Goal: Task Accomplishment & Management: Use online tool/utility

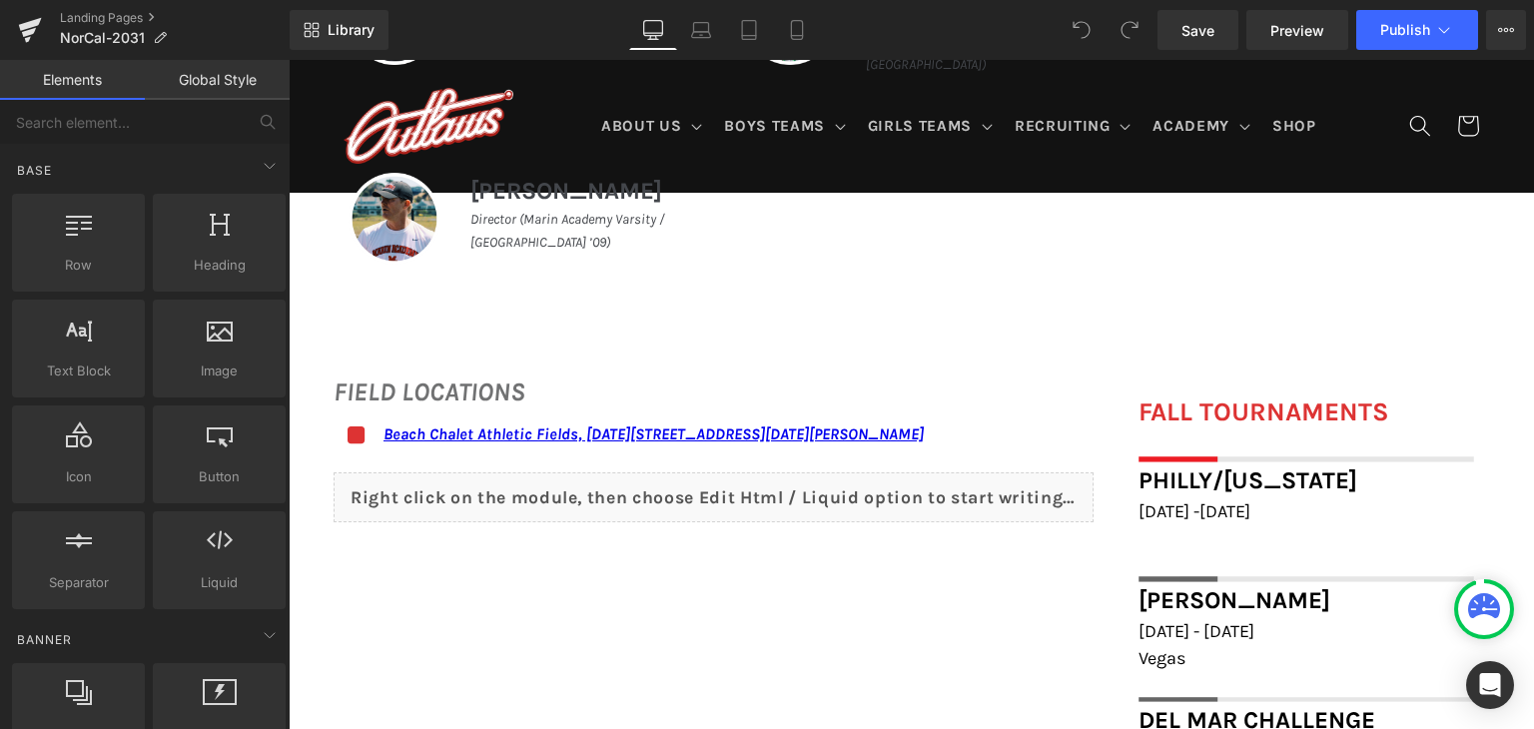
scroll to position [1314, 0]
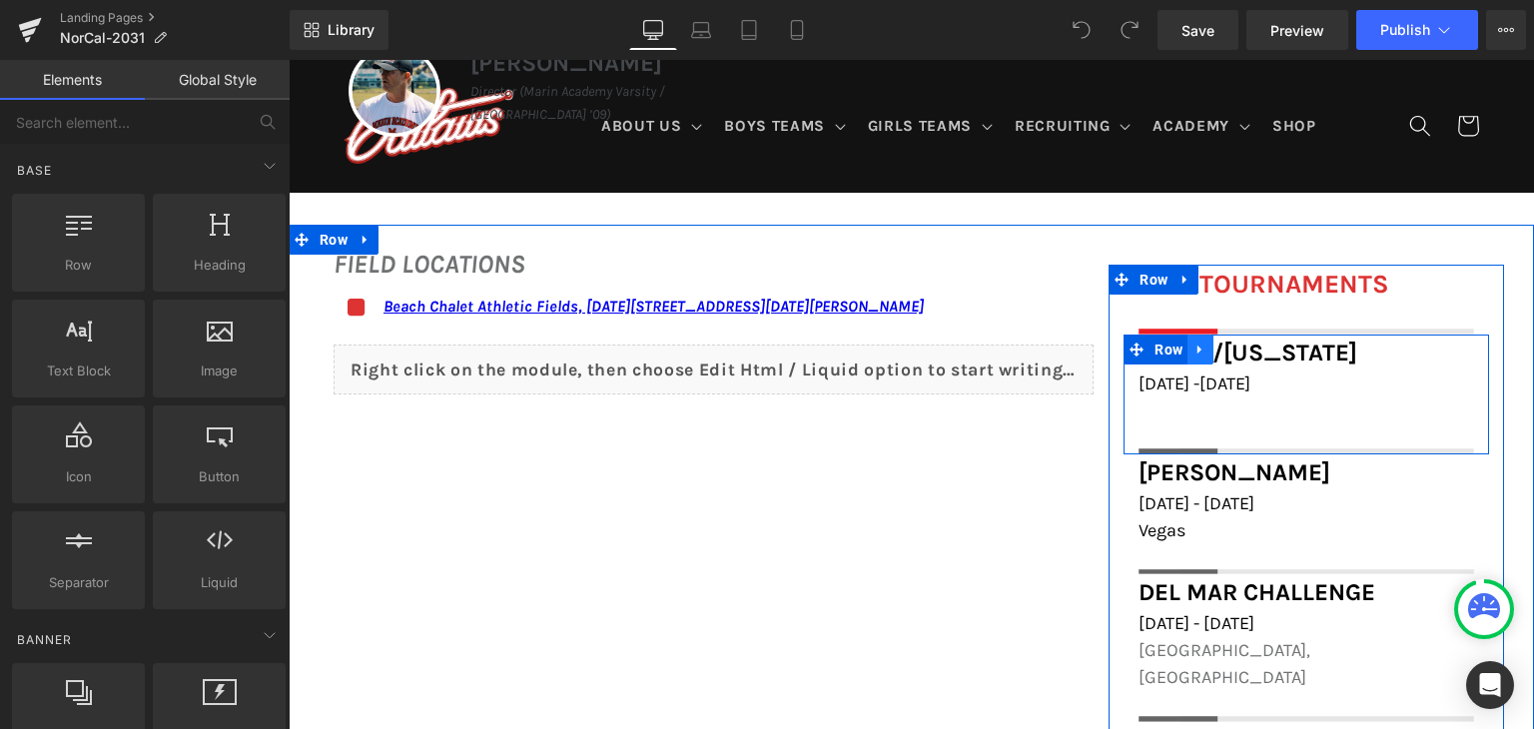
click at [1193, 350] on icon at bounding box center [1200, 349] width 14 height 15
click at [1245, 349] on icon at bounding box center [1252, 349] width 14 height 15
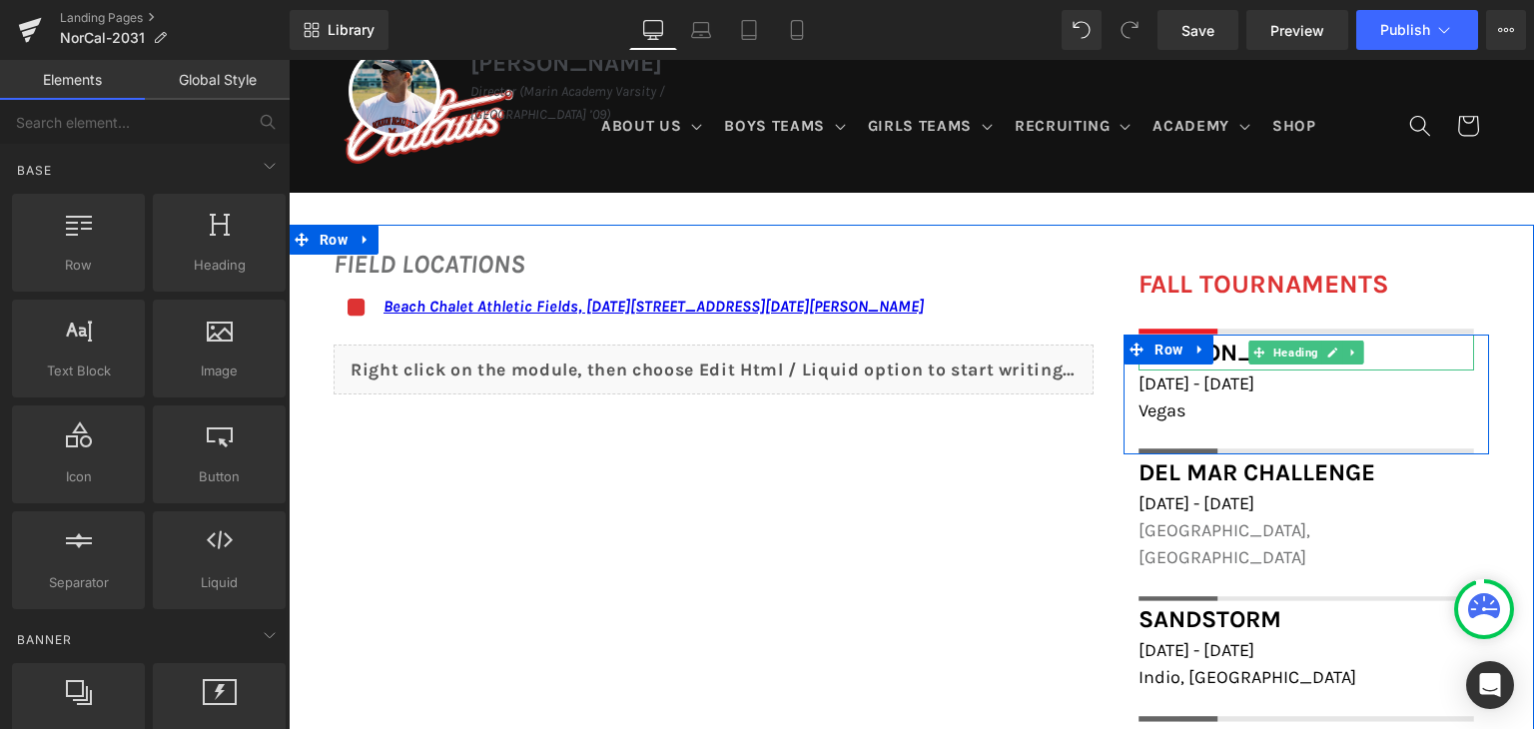
scroll to position [1315, 0]
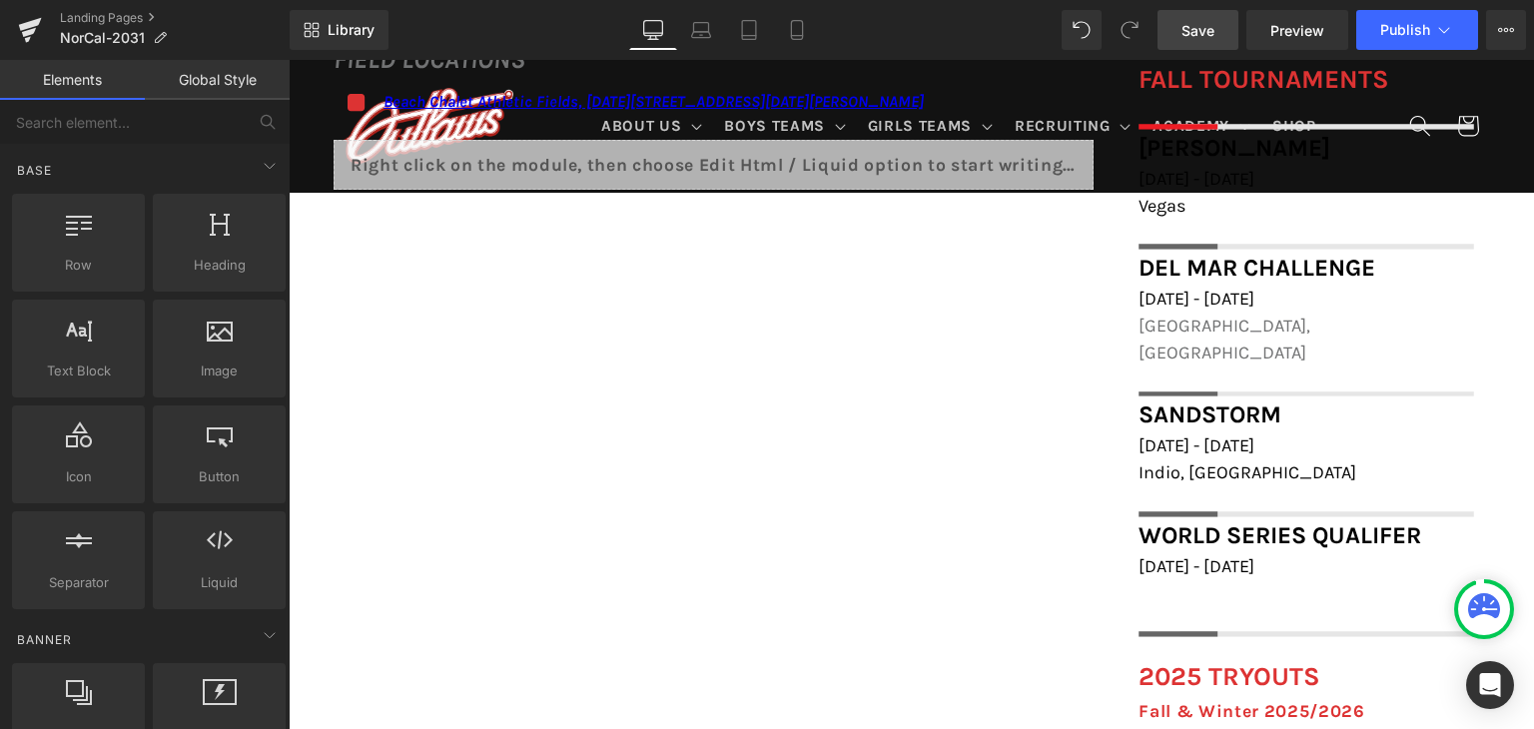
click at [1191, 33] on span "Save" at bounding box center [1197, 30] width 33 height 21
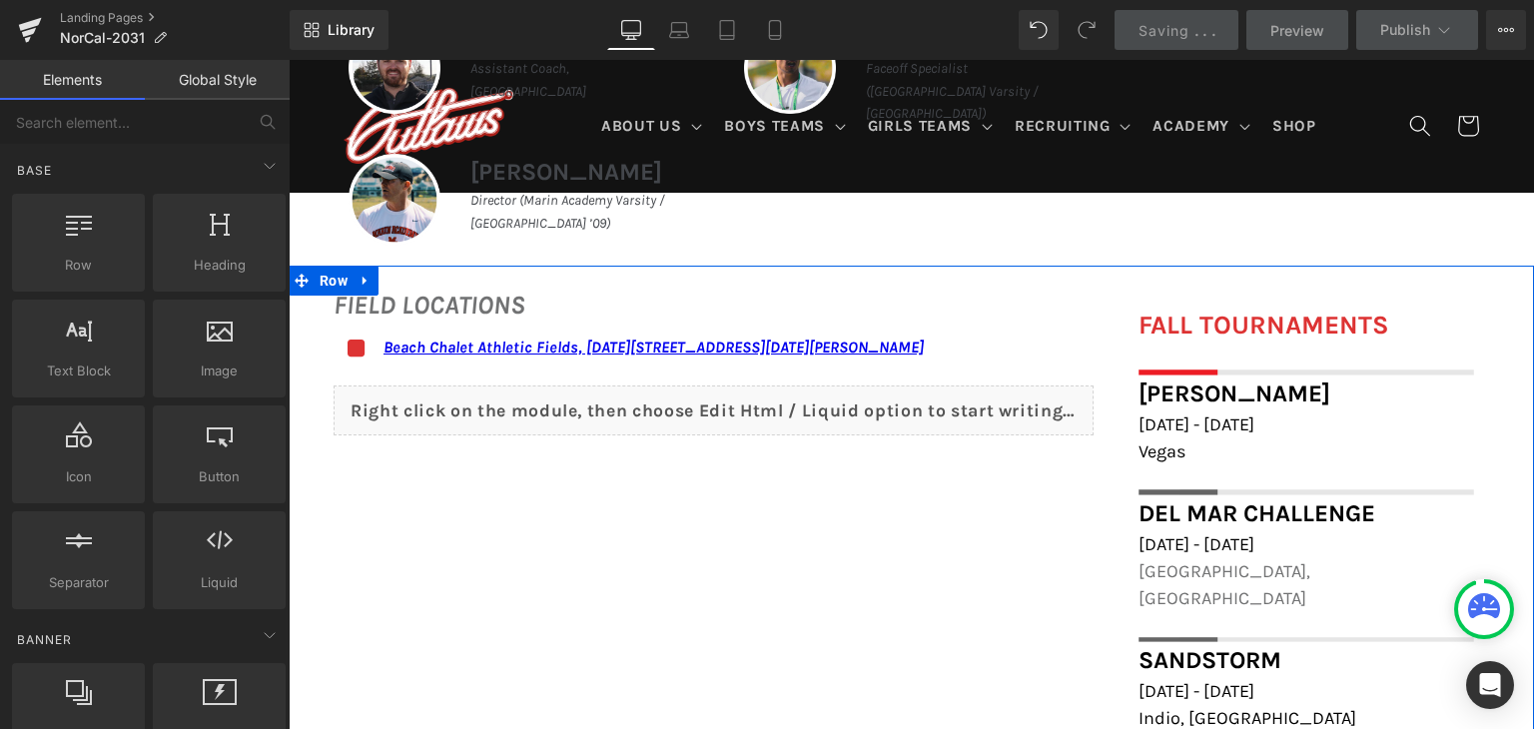
scroll to position [1068, 0]
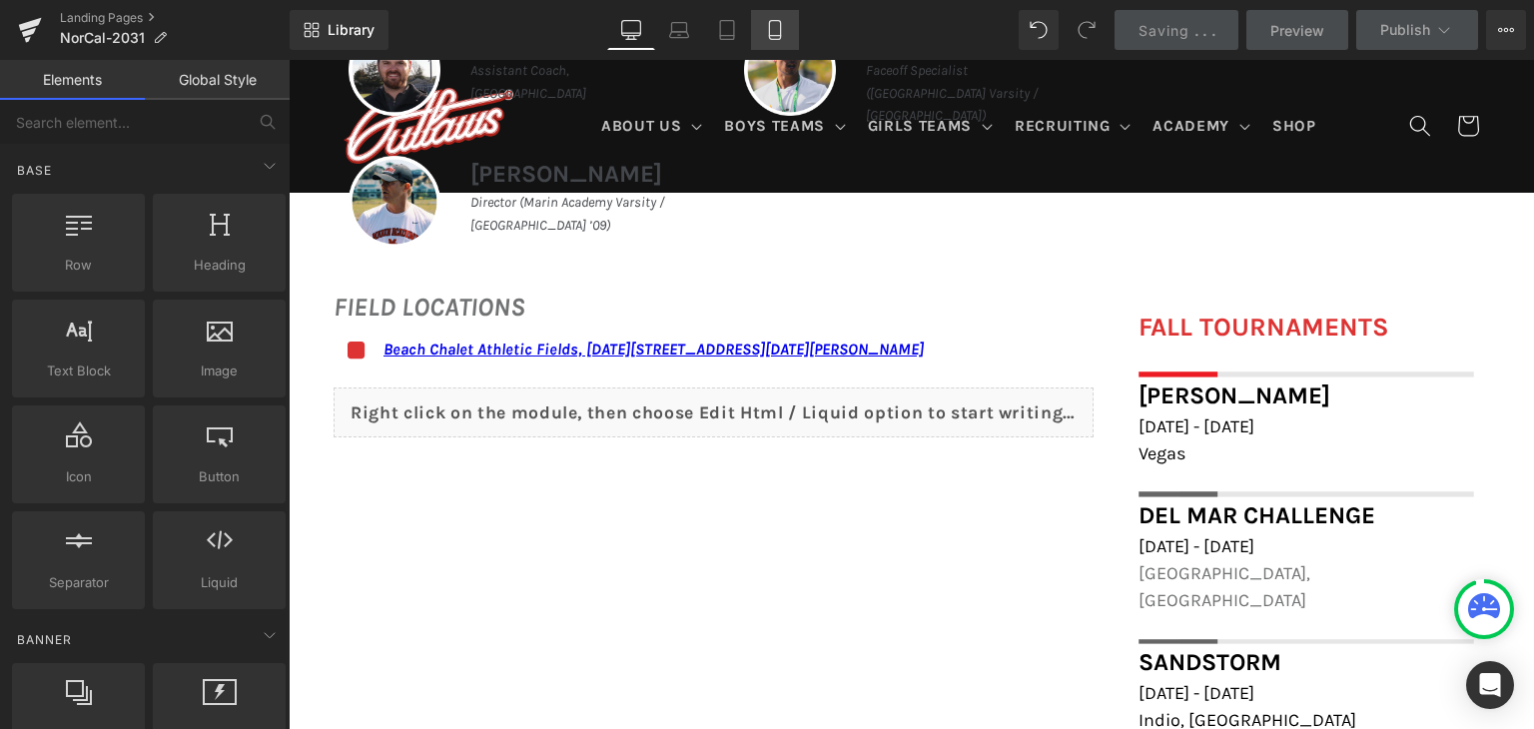
click at [755, 30] on link "Mobile" at bounding box center [775, 30] width 48 height 40
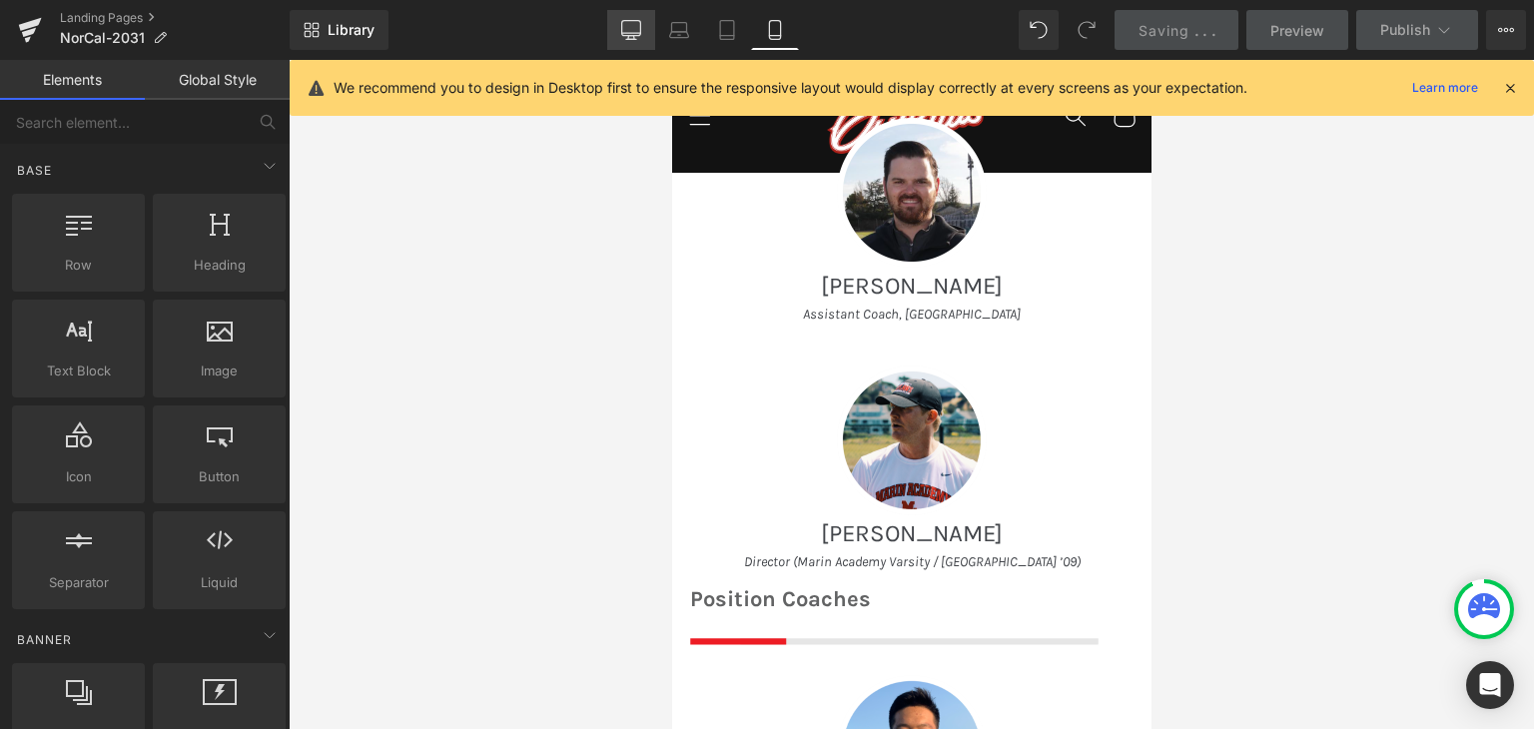
click at [619, 33] on link "Desktop" at bounding box center [631, 30] width 48 height 40
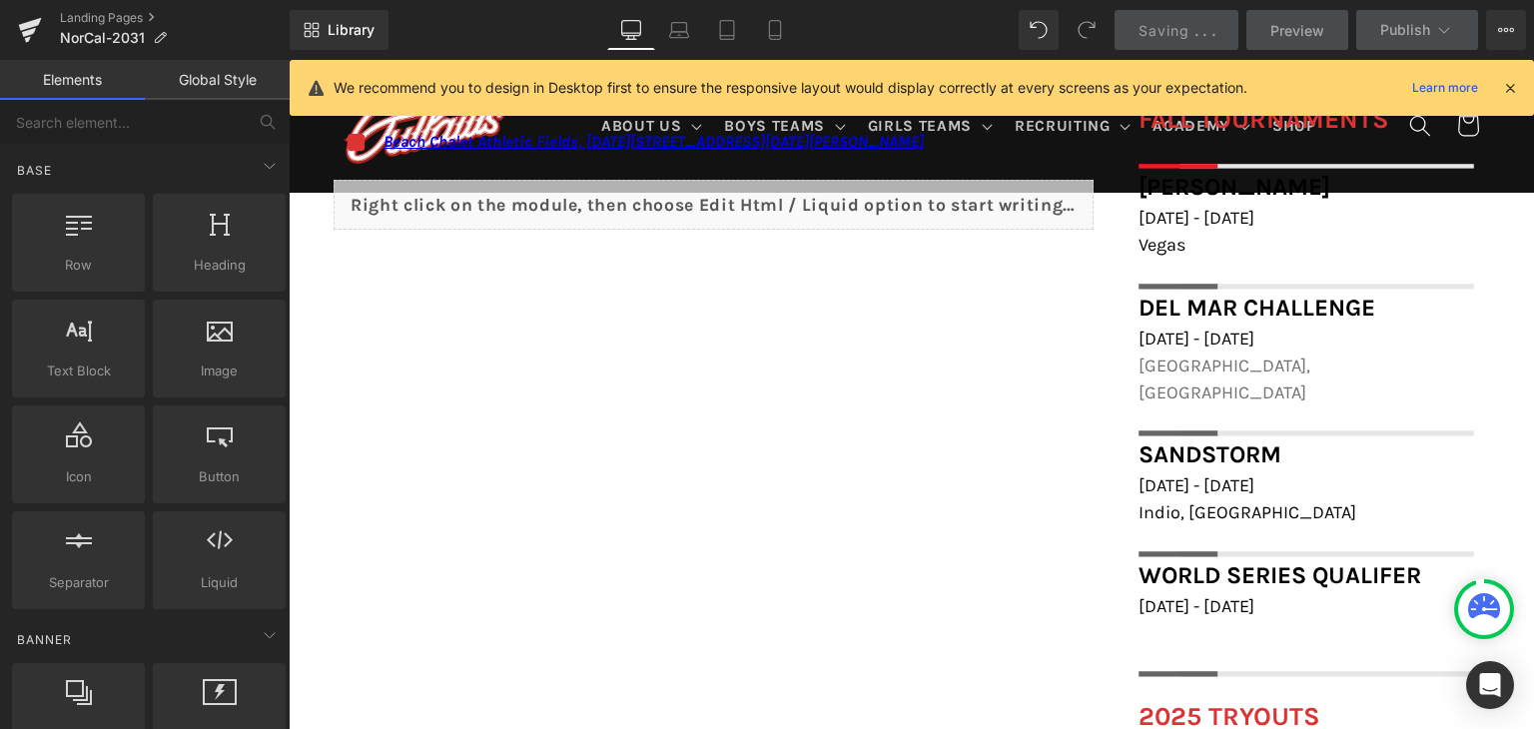
scroll to position [1275, 0]
click at [1514, 88] on icon at bounding box center [1510, 88] width 18 height 18
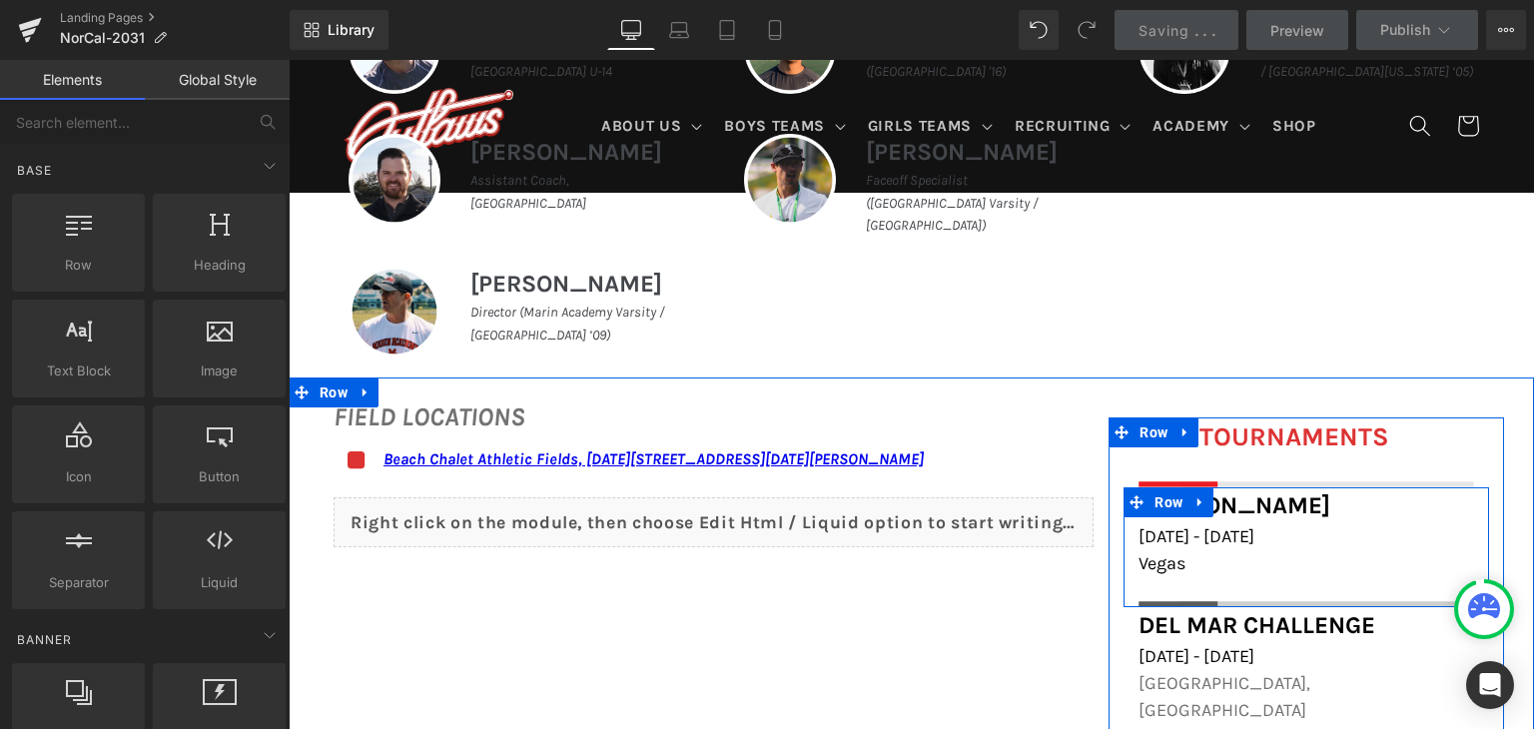
scroll to position [951, 0]
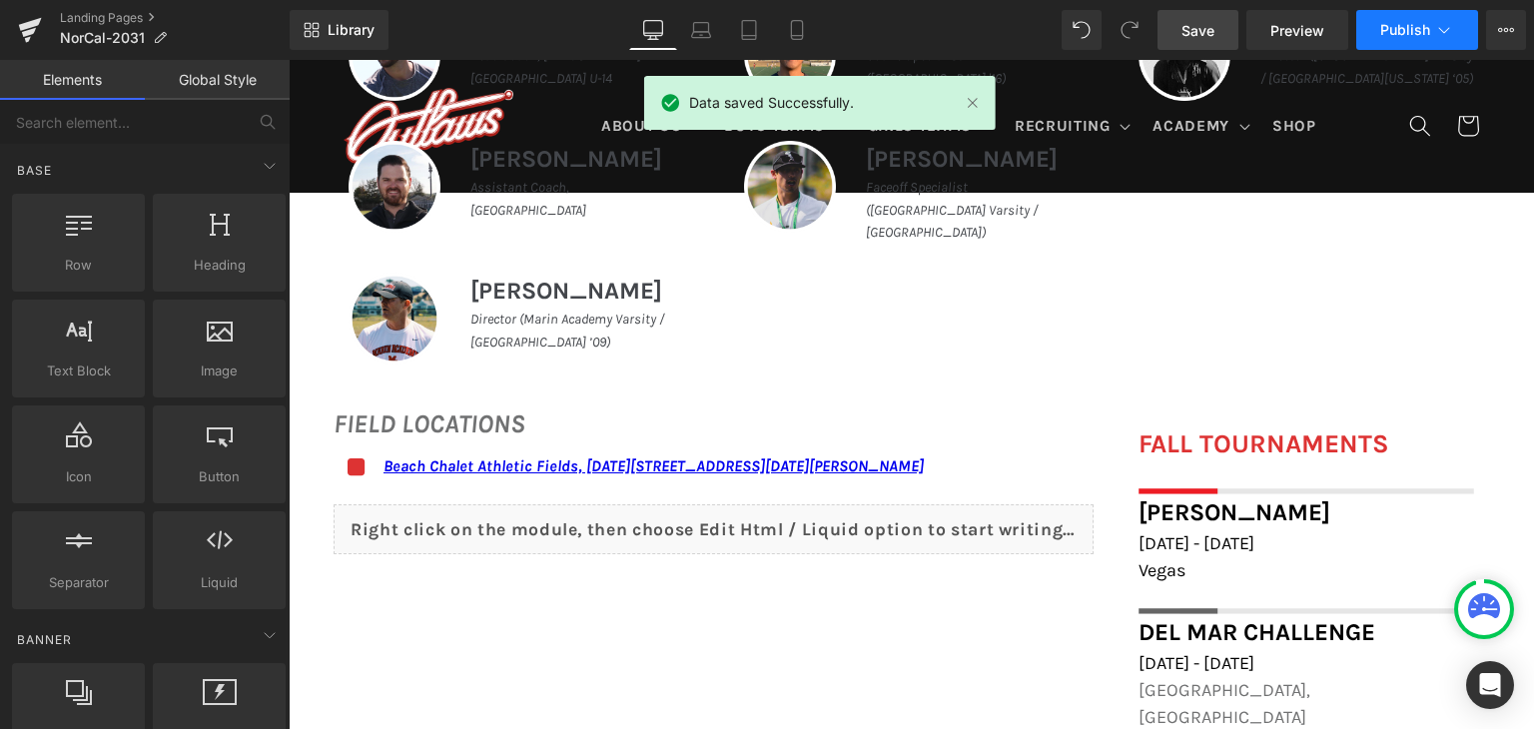
click at [1409, 34] on span "Publish" at bounding box center [1405, 30] width 50 height 16
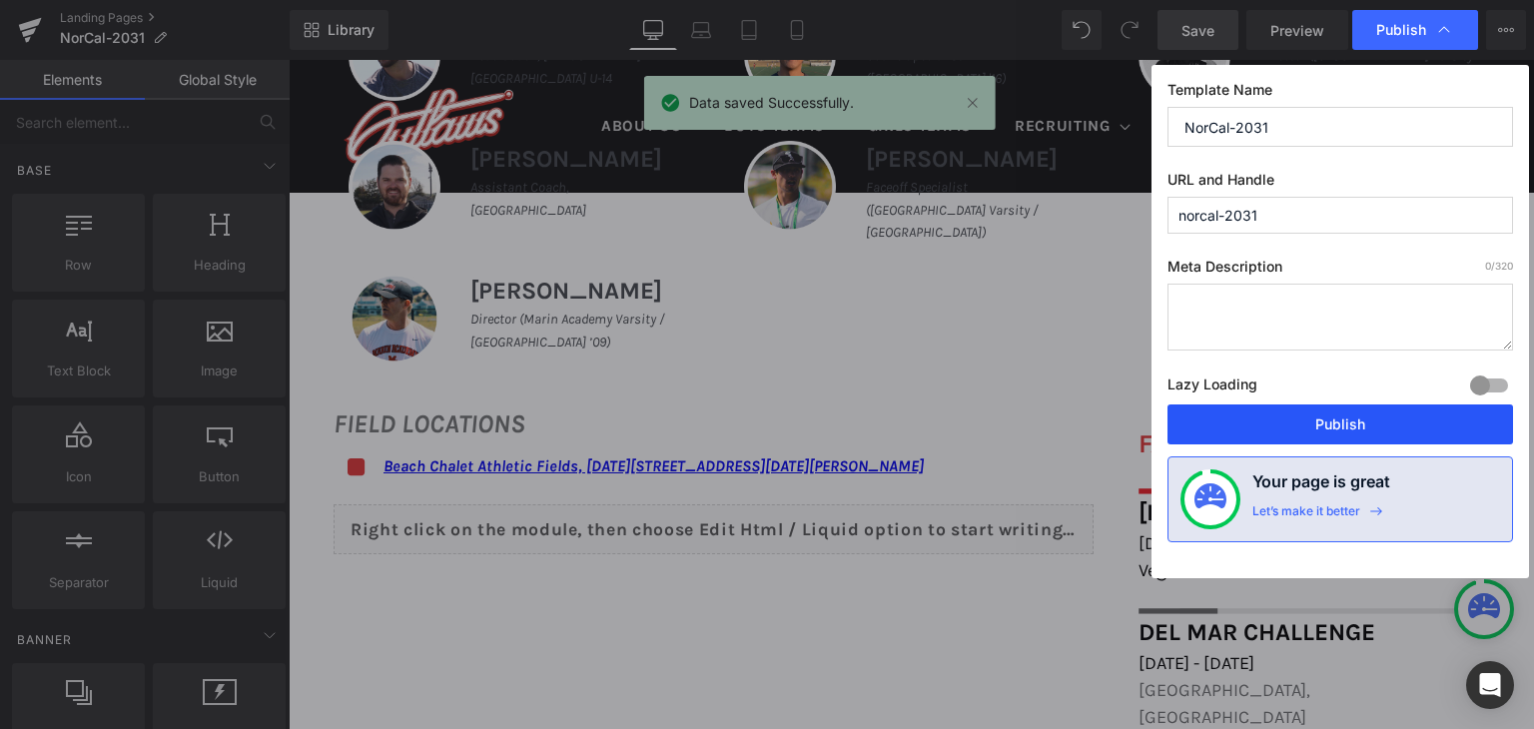
drag, startPoint x: 1318, startPoint y: 434, endPoint x: 540, endPoint y: 110, distance: 843.0
click at [1318, 434] on button "Publish" at bounding box center [1340, 424] width 346 height 40
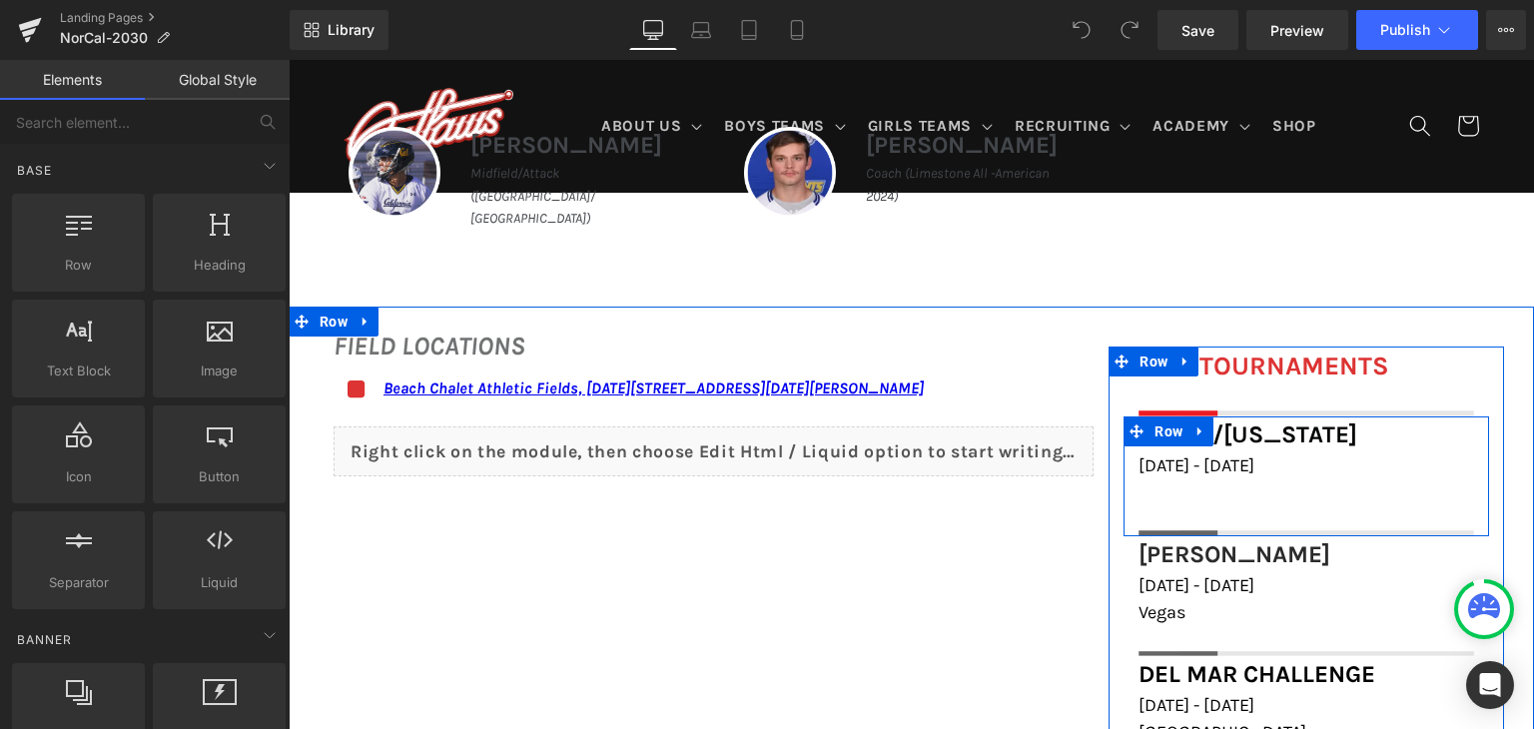
click at [1192, 417] on link at bounding box center [1200, 431] width 26 height 30
click at [1247, 427] on icon at bounding box center [1252, 430] width 14 height 15
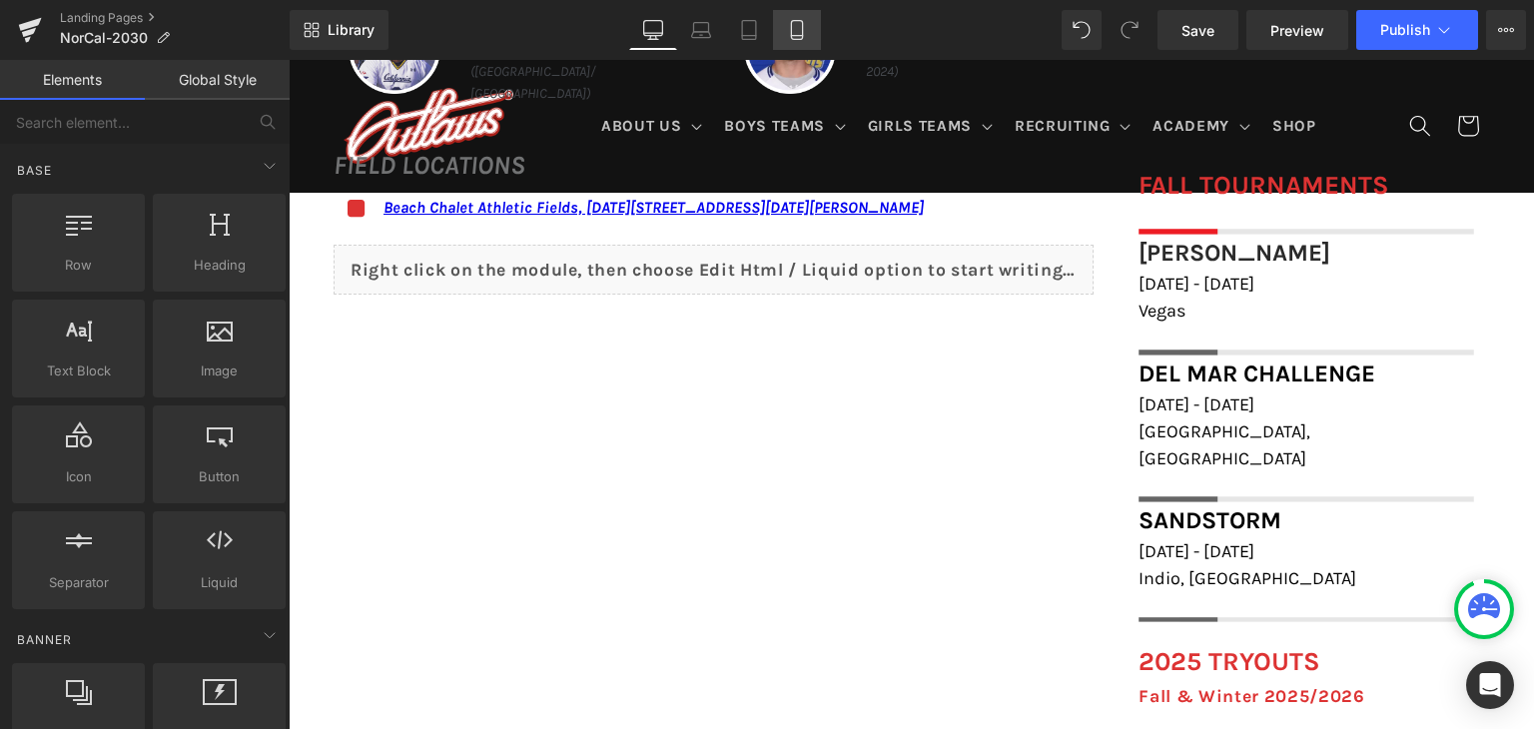
click at [811, 41] on link "Mobile" at bounding box center [797, 30] width 48 height 40
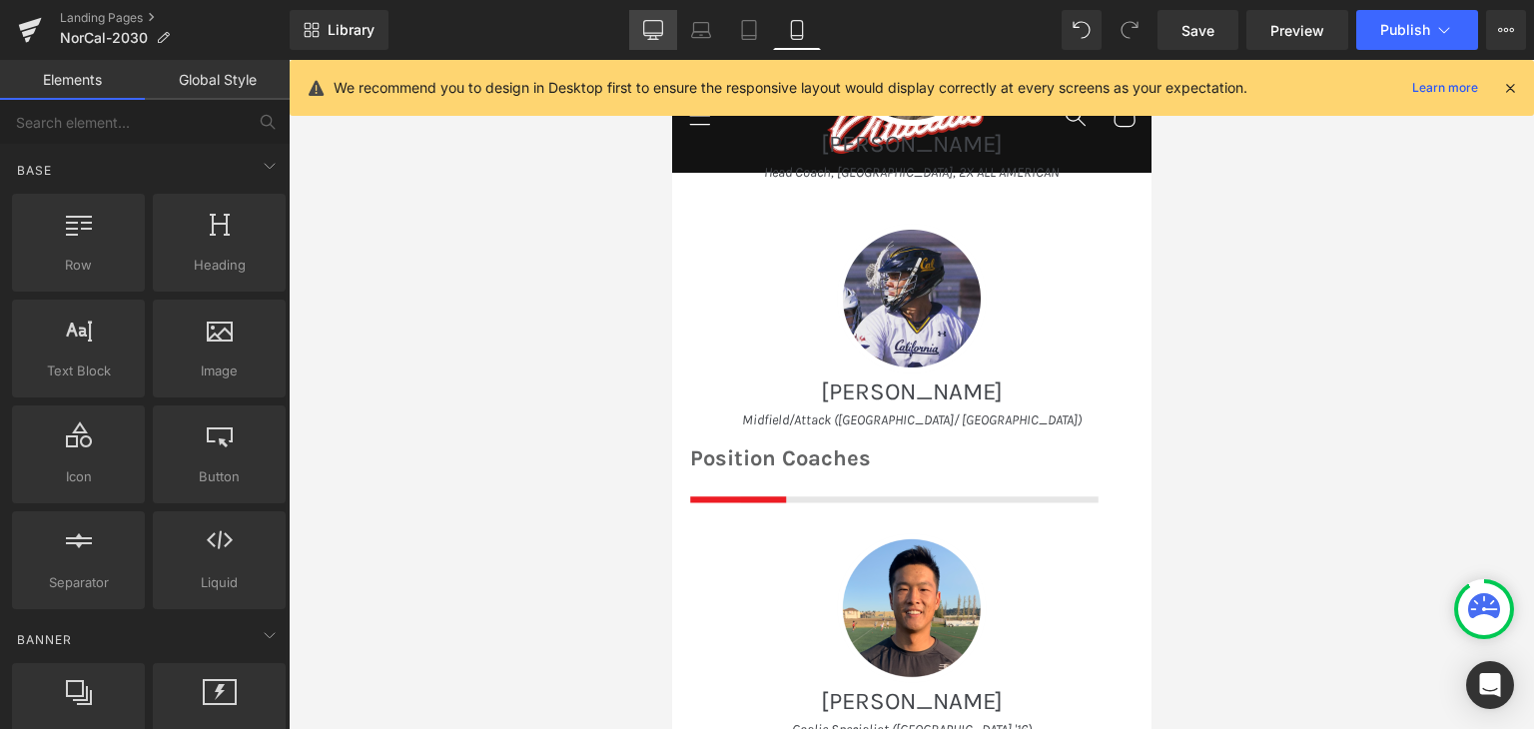
click at [668, 33] on link "Desktop" at bounding box center [653, 30] width 48 height 40
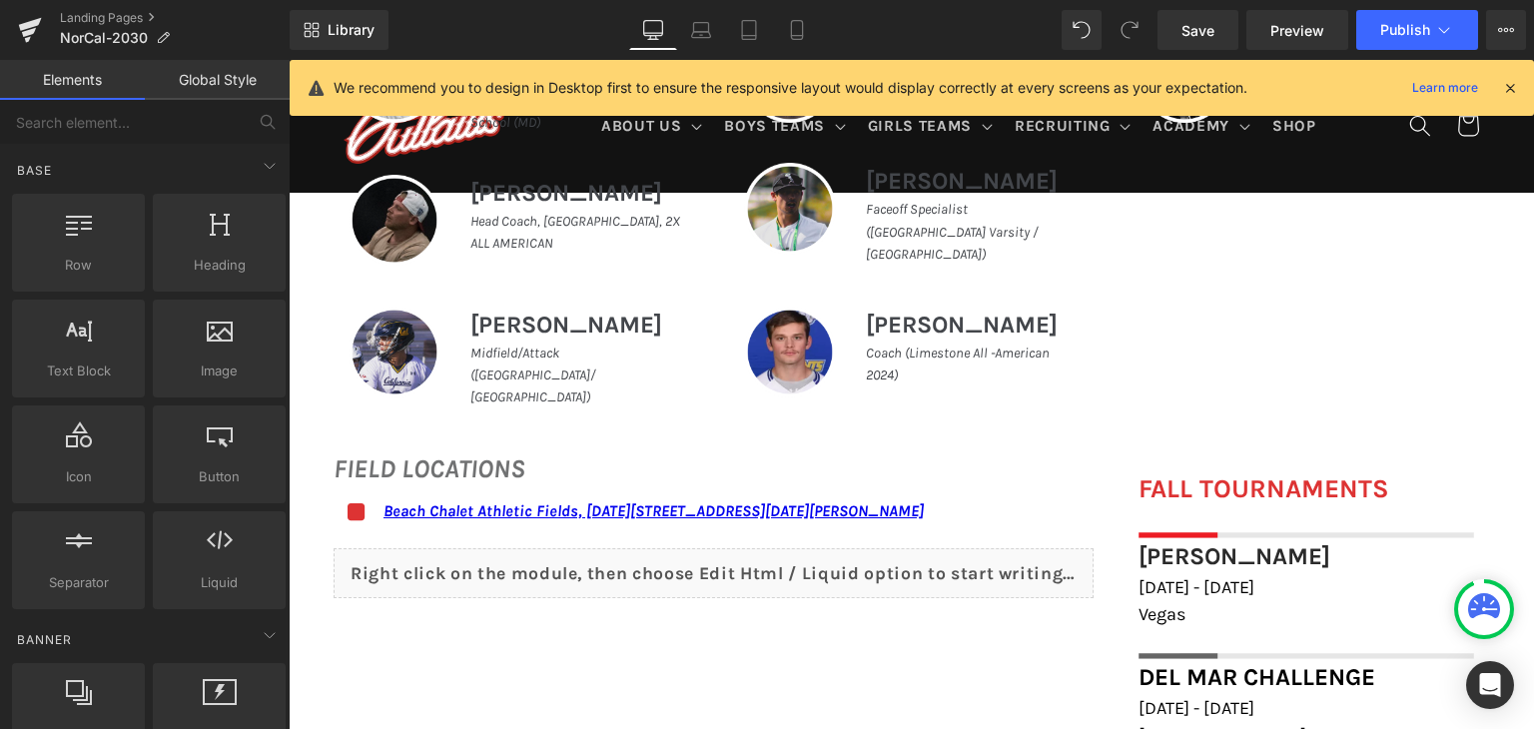
scroll to position [1286, 0]
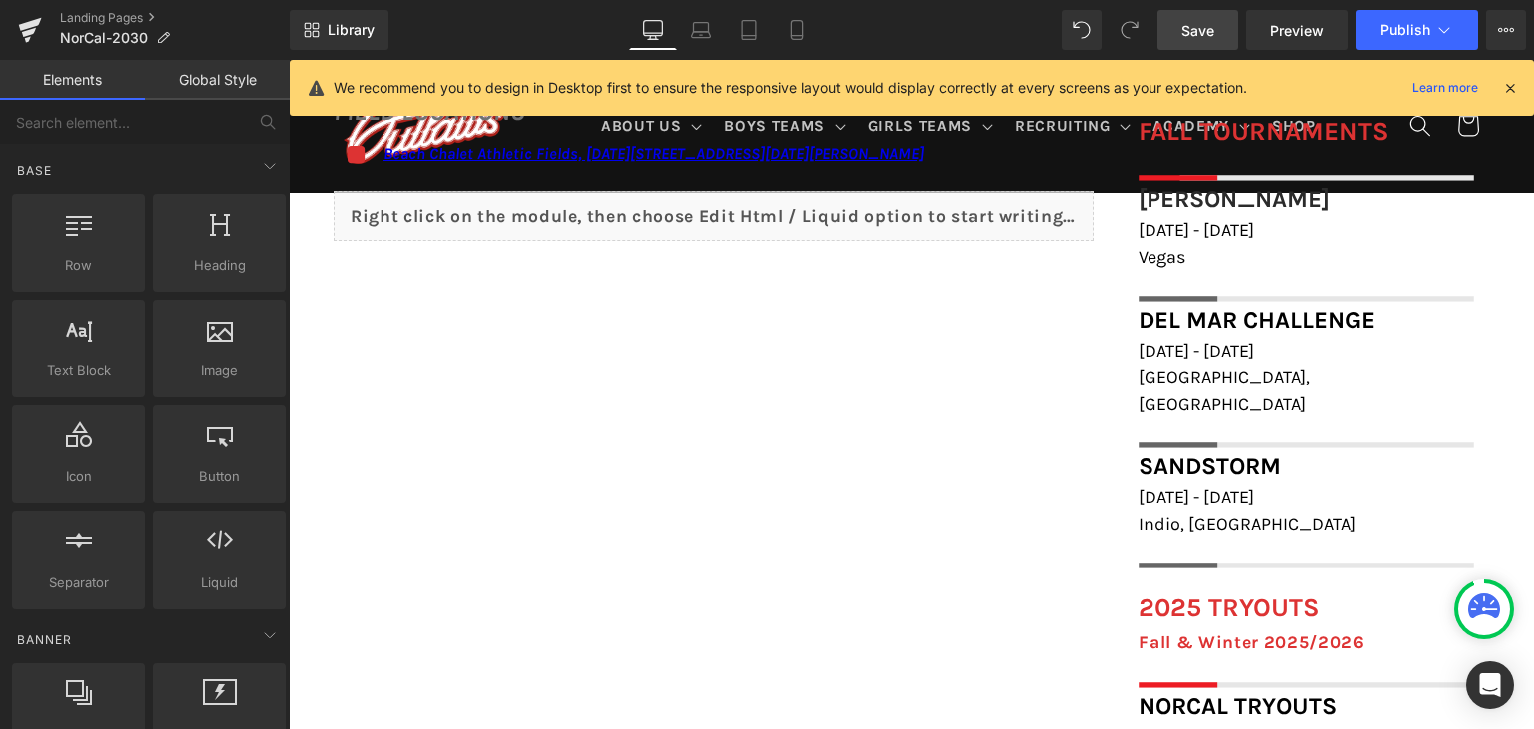
click at [1204, 32] on span "Save" at bounding box center [1197, 30] width 33 height 21
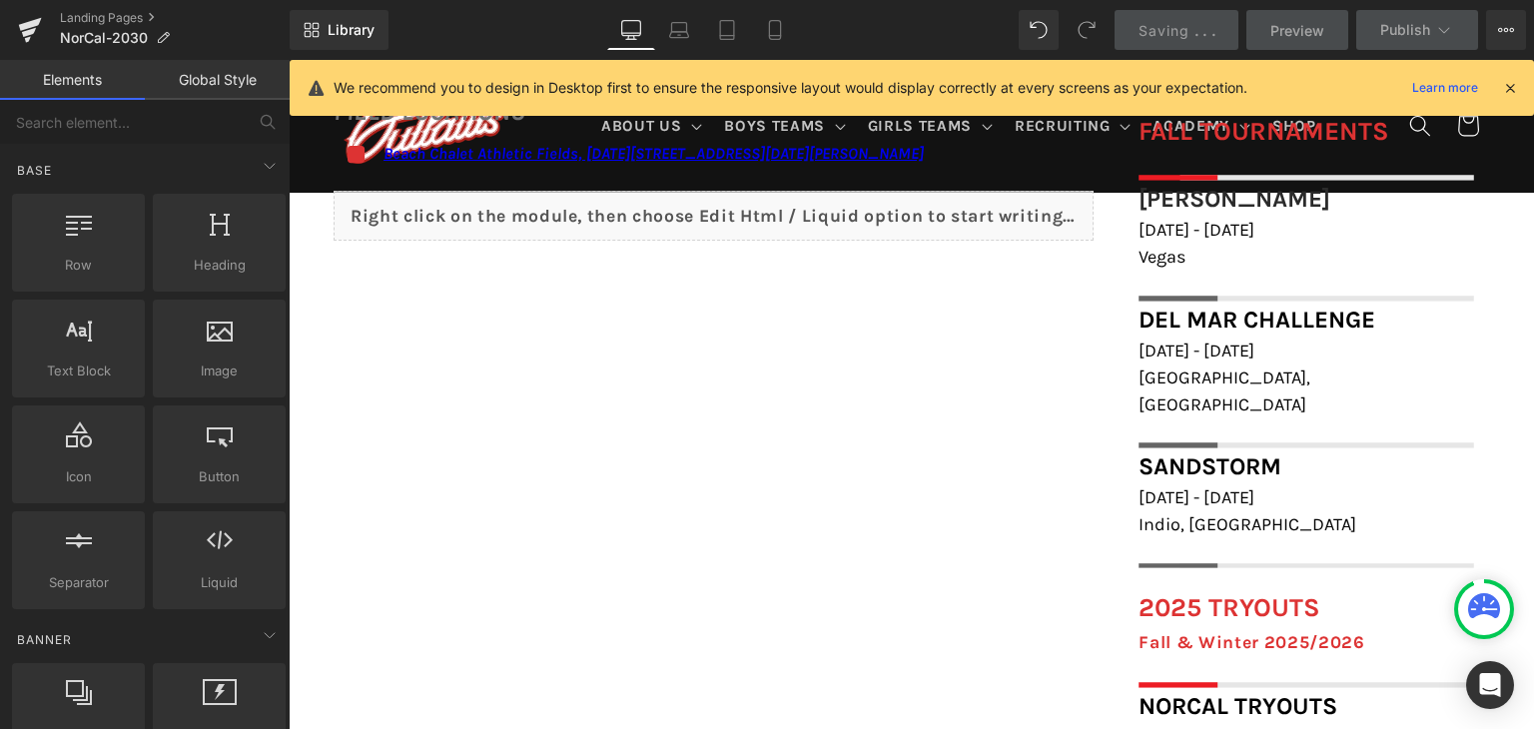
click at [1514, 88] on icon at bounding box center [1510, 88] width 18 height 18
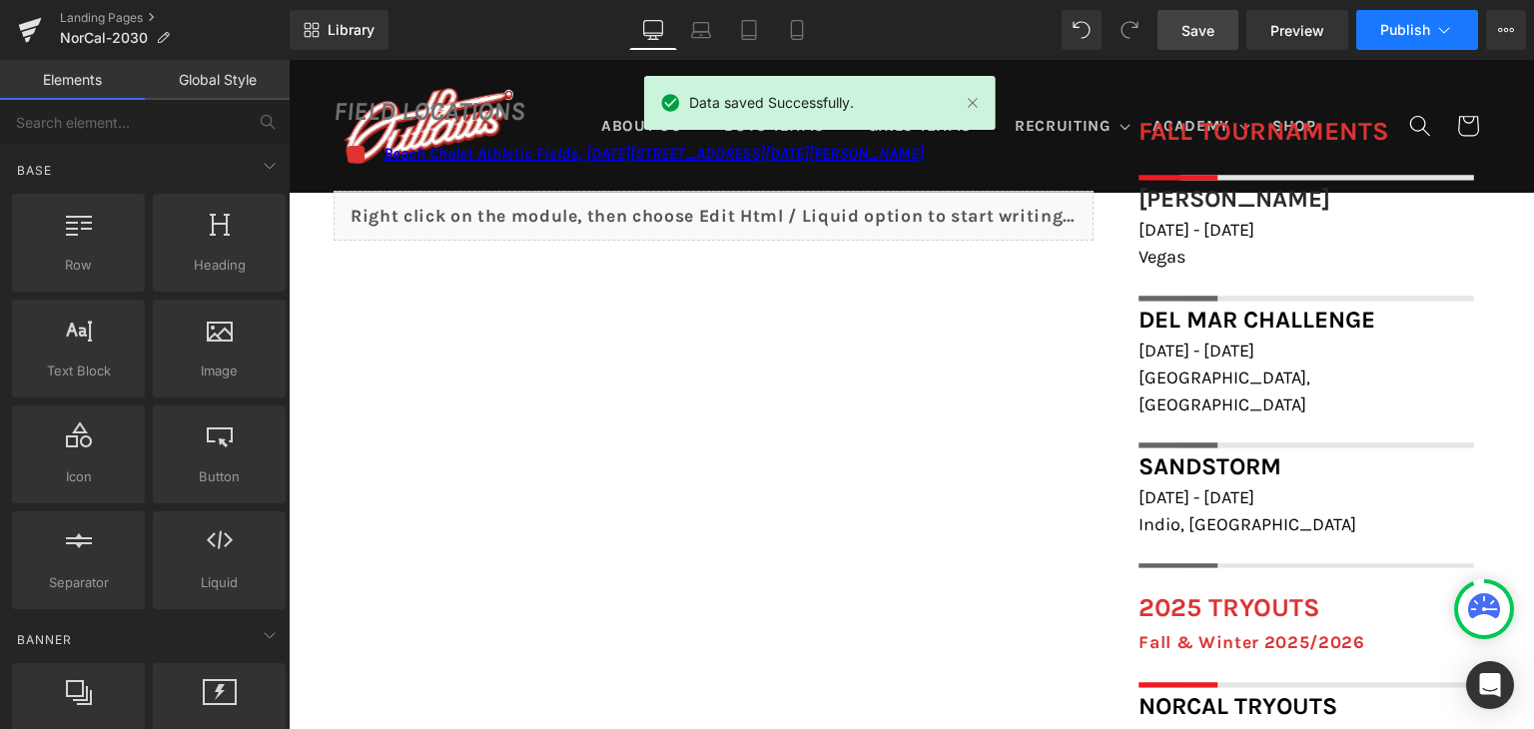
click at [1395, 30] on span "Publish" at bounding box center [1405, 30] width 50 height 16
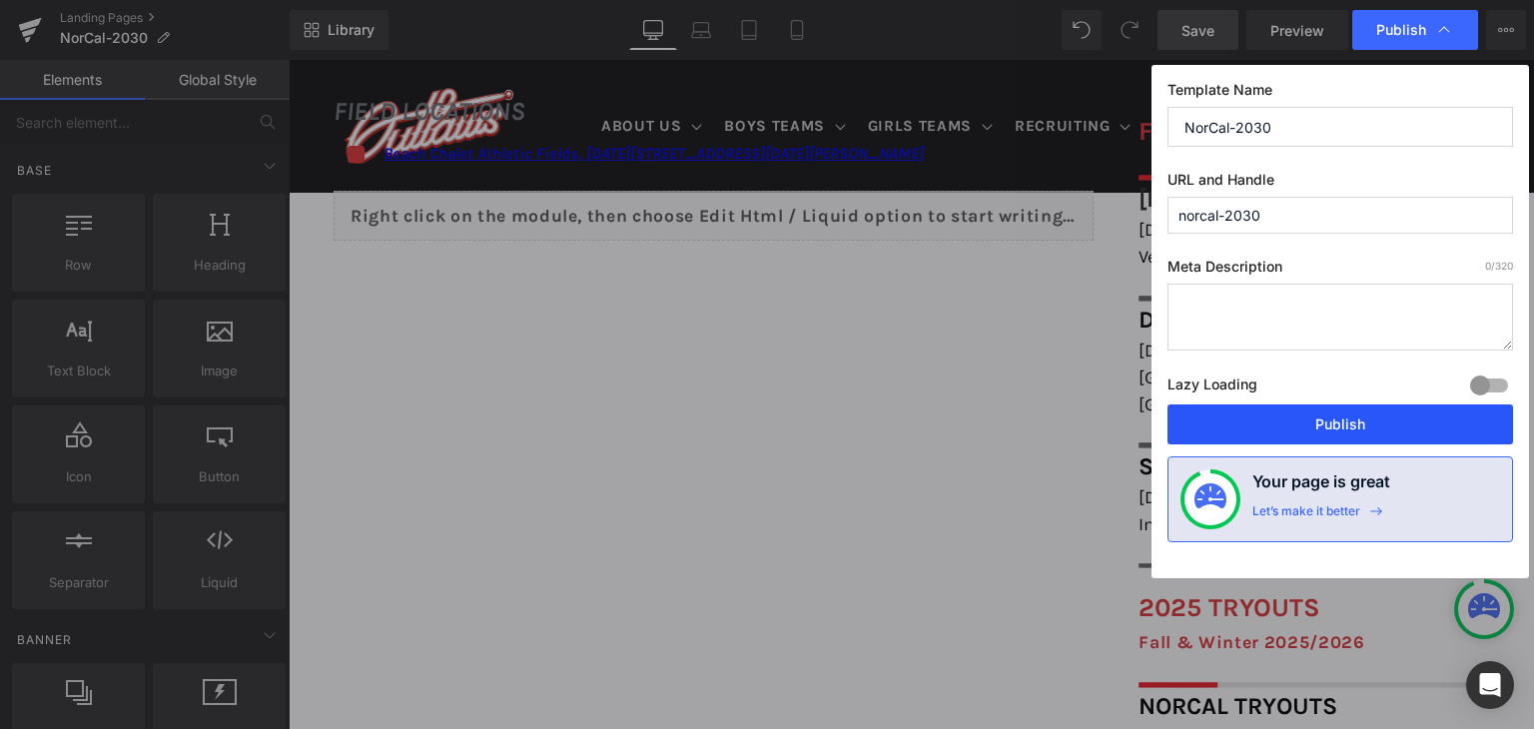
click at [1324, 411] on button "Publish" at bounding box center [1340, 424] width 346 height 40
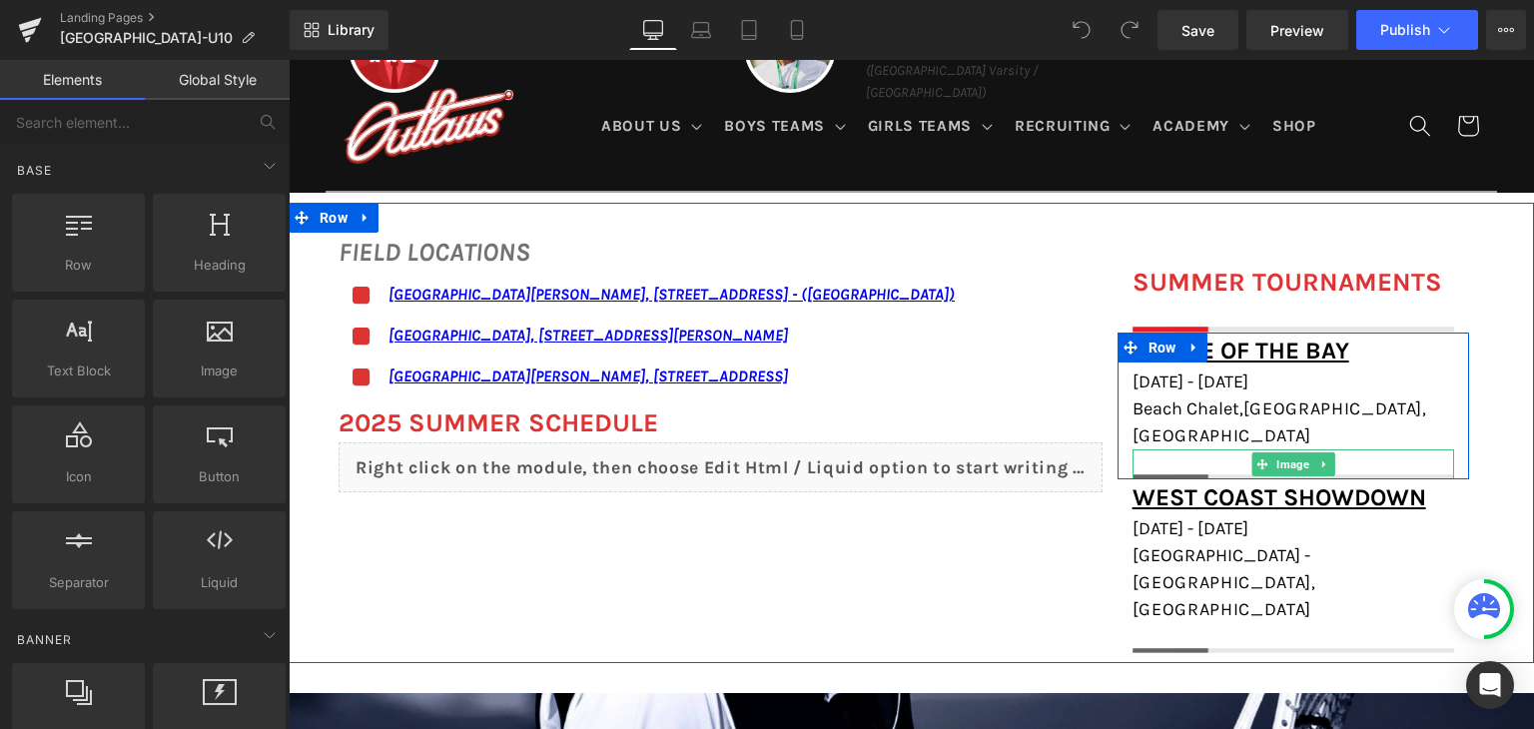
scroll to position [1358, 0]
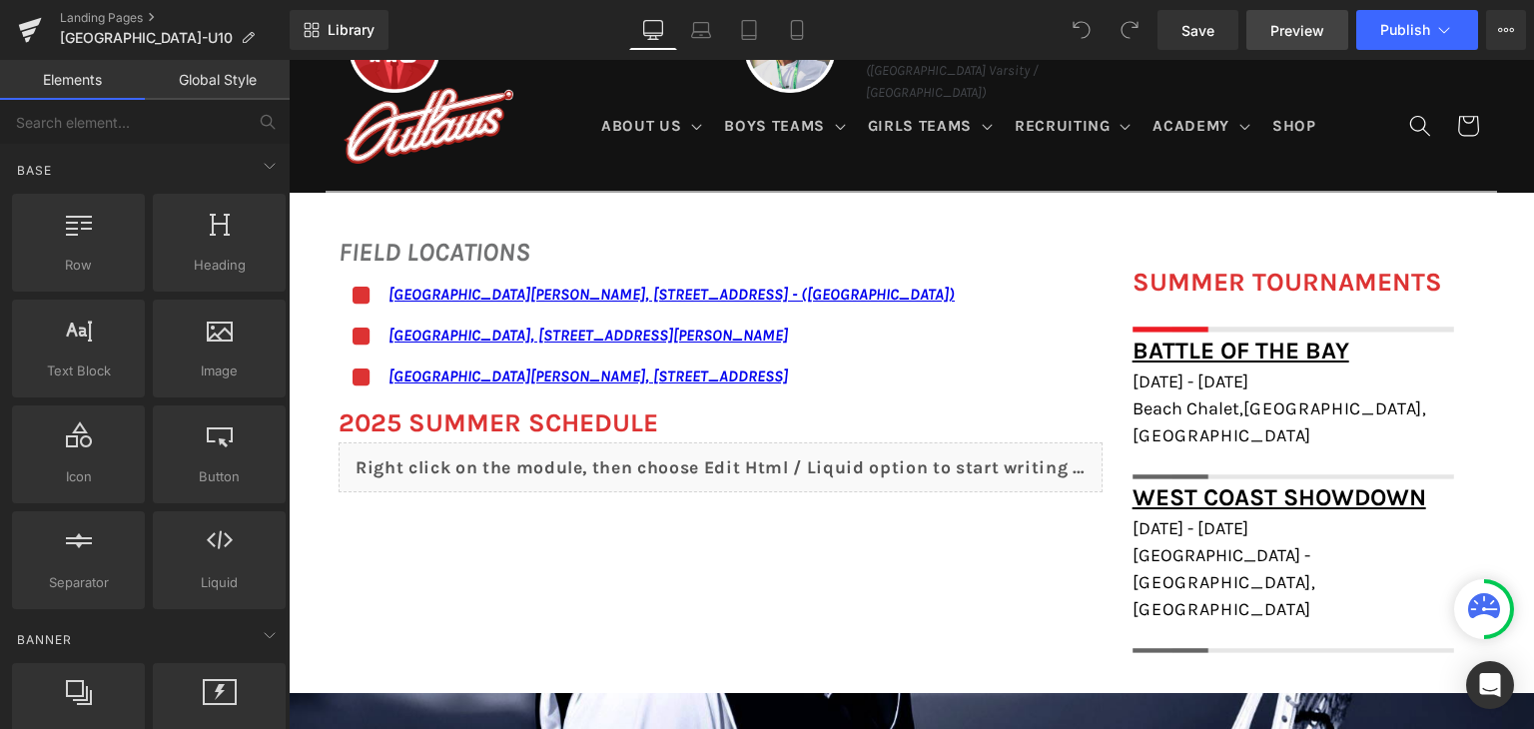
click at [1323, 29] on span "Preview" at bounding box center [1297, 30] width 54 height 21
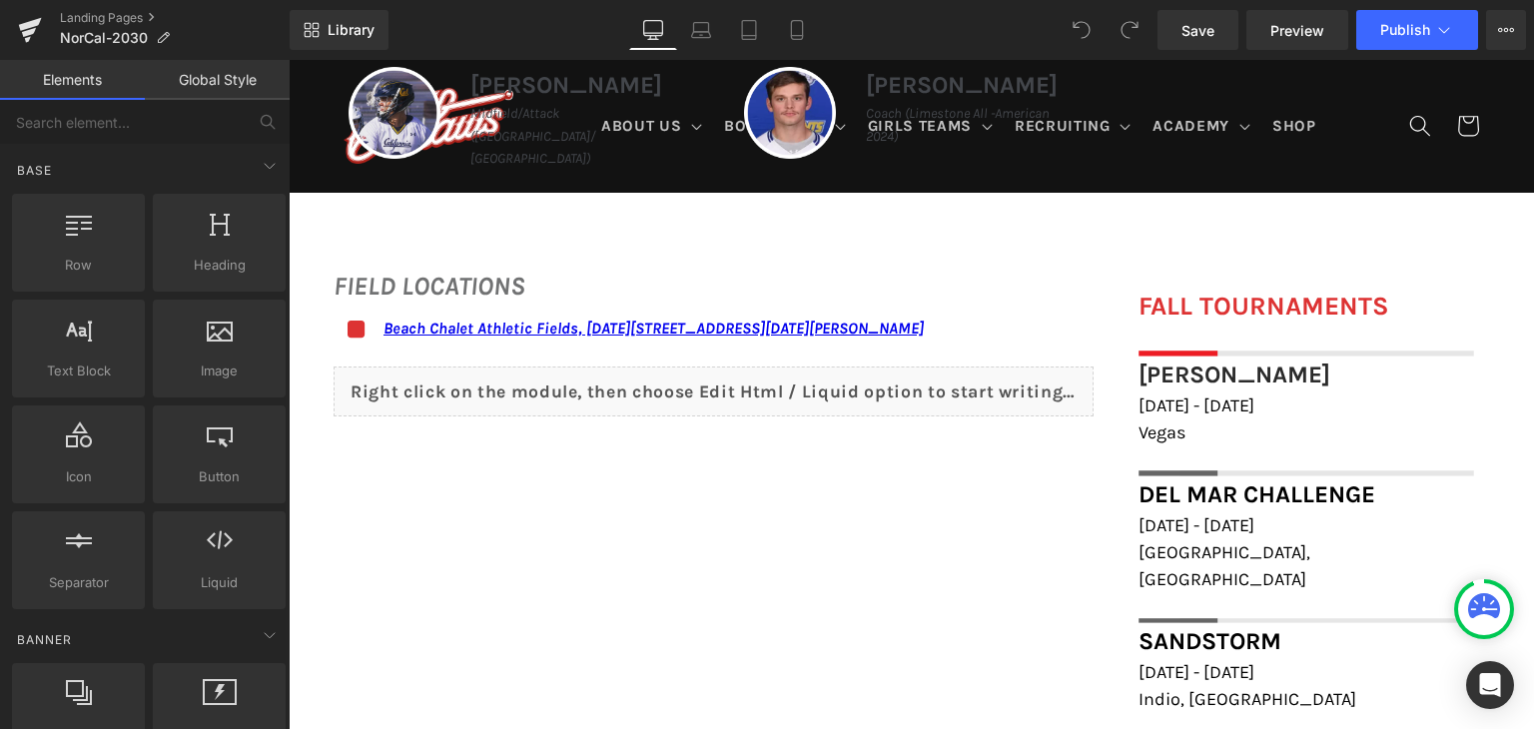
scroll to position [1300, 0]
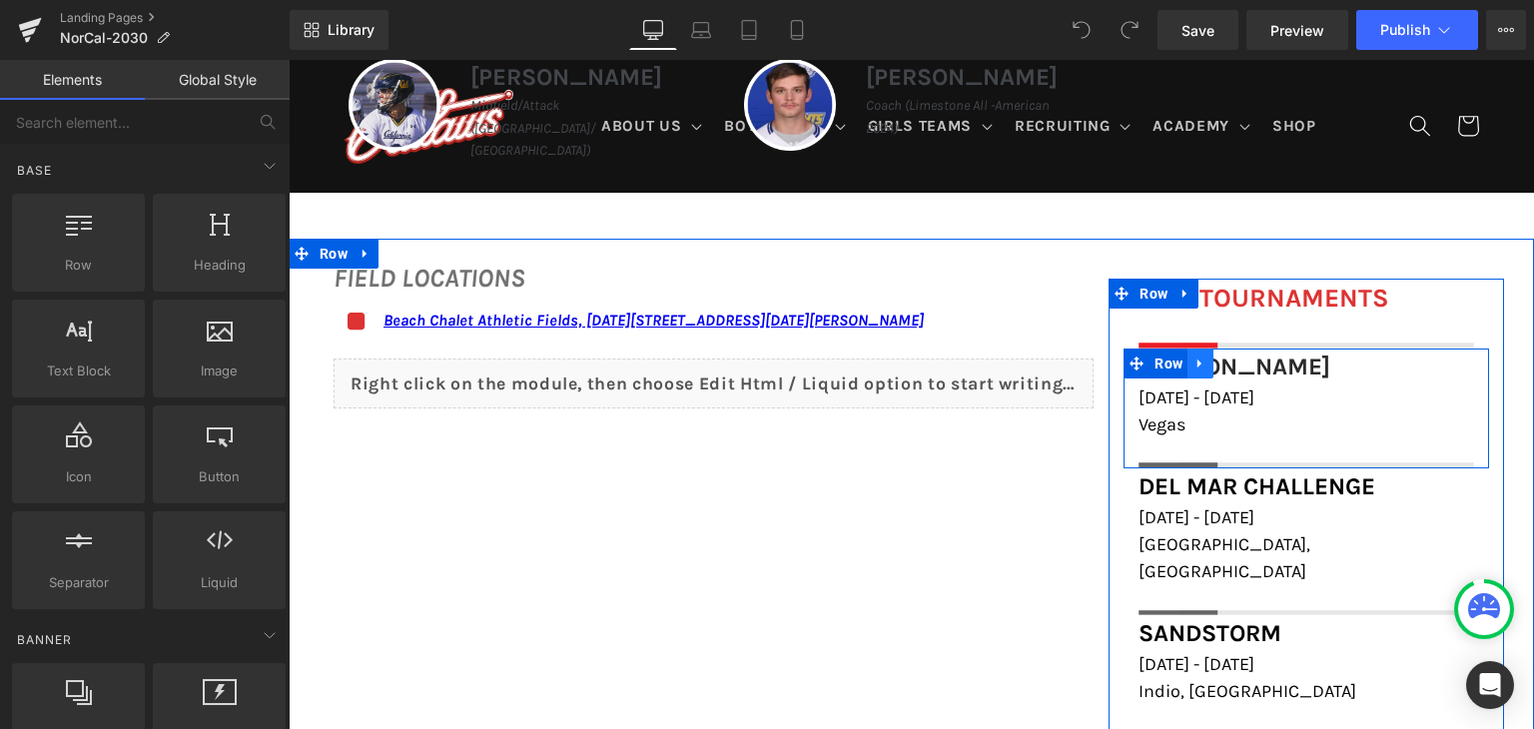
click at [1193, 366] on icon at bounding box center [1200, 363] width 14 height 15
click at [1219, 361] on icon at bounding box center [1226, 364] width 14 height 14
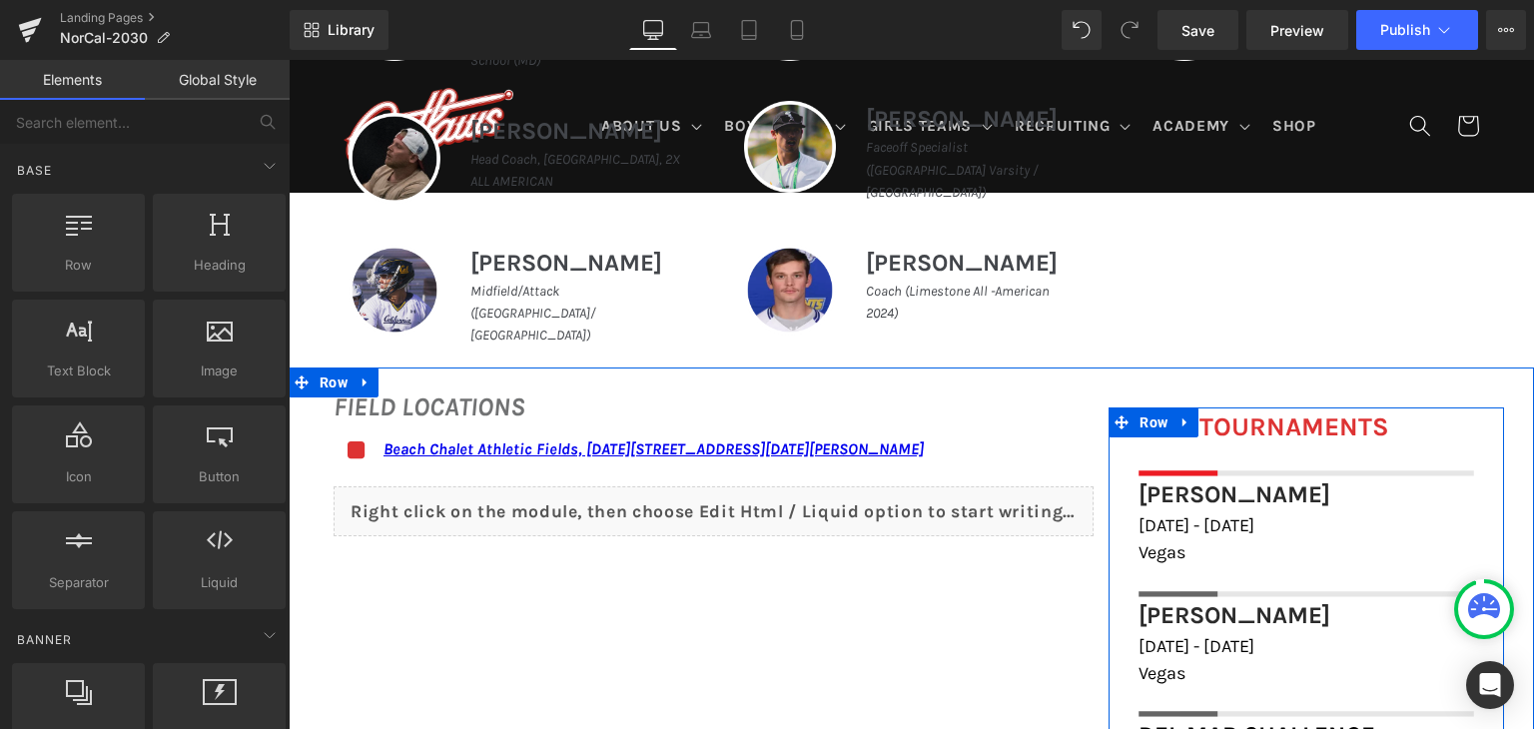
scroll to position [983, 0]
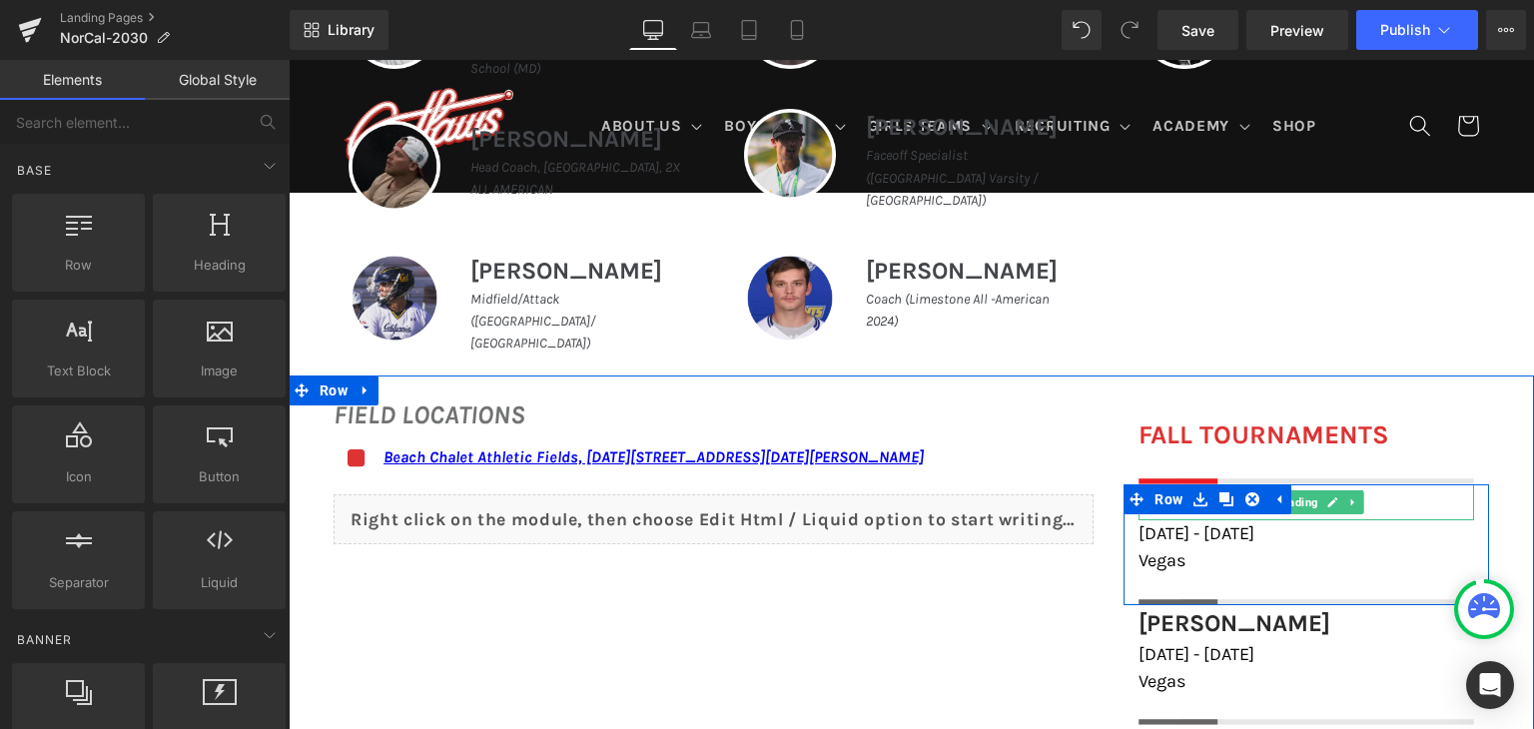
click at [1373, 486] on h1 "[PERSON_NAME]" at bounding box center [1306, 502] width 336 height 36
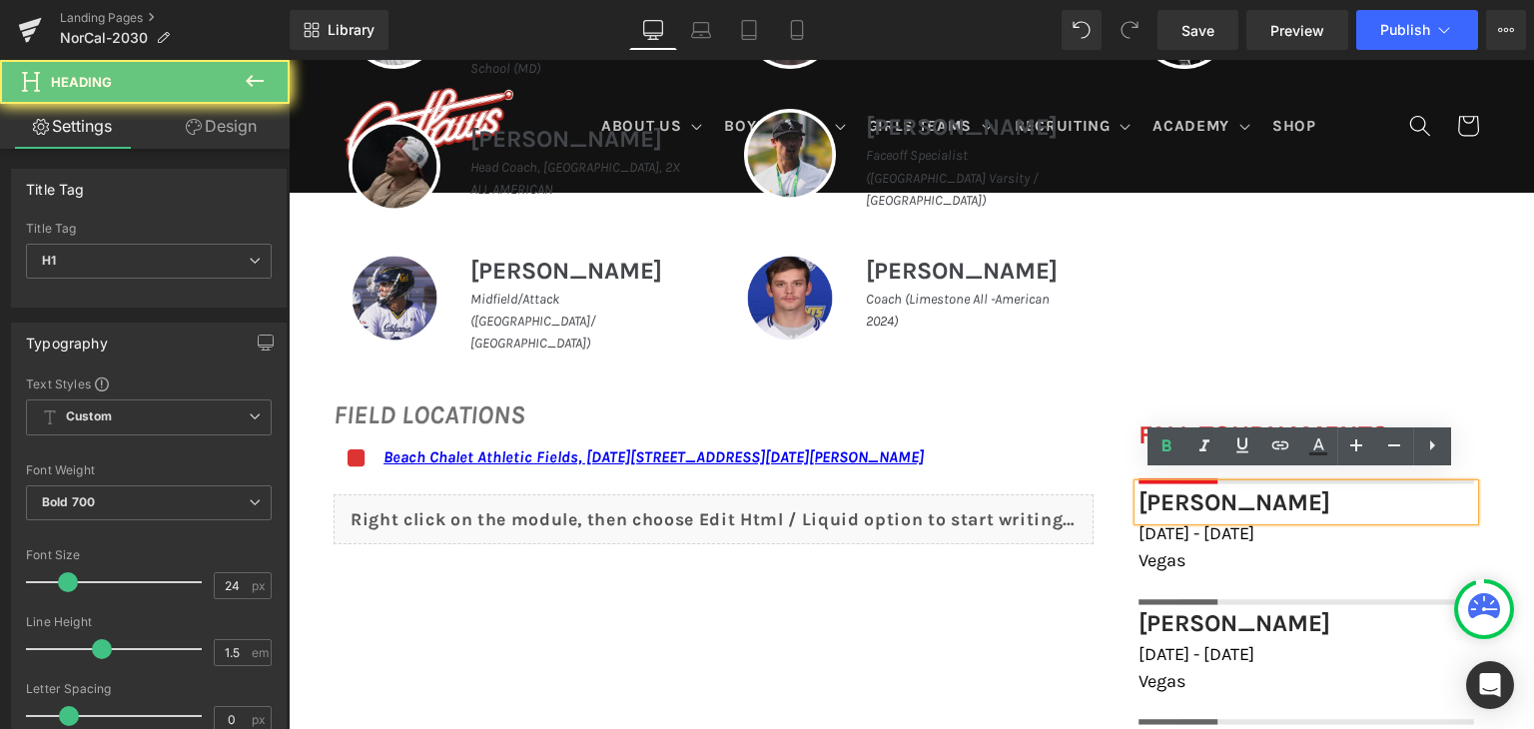
click at [1373, 486] on h1 "[PERSON_NAME]" at bounding box center [1306, 502] width 336 height 36
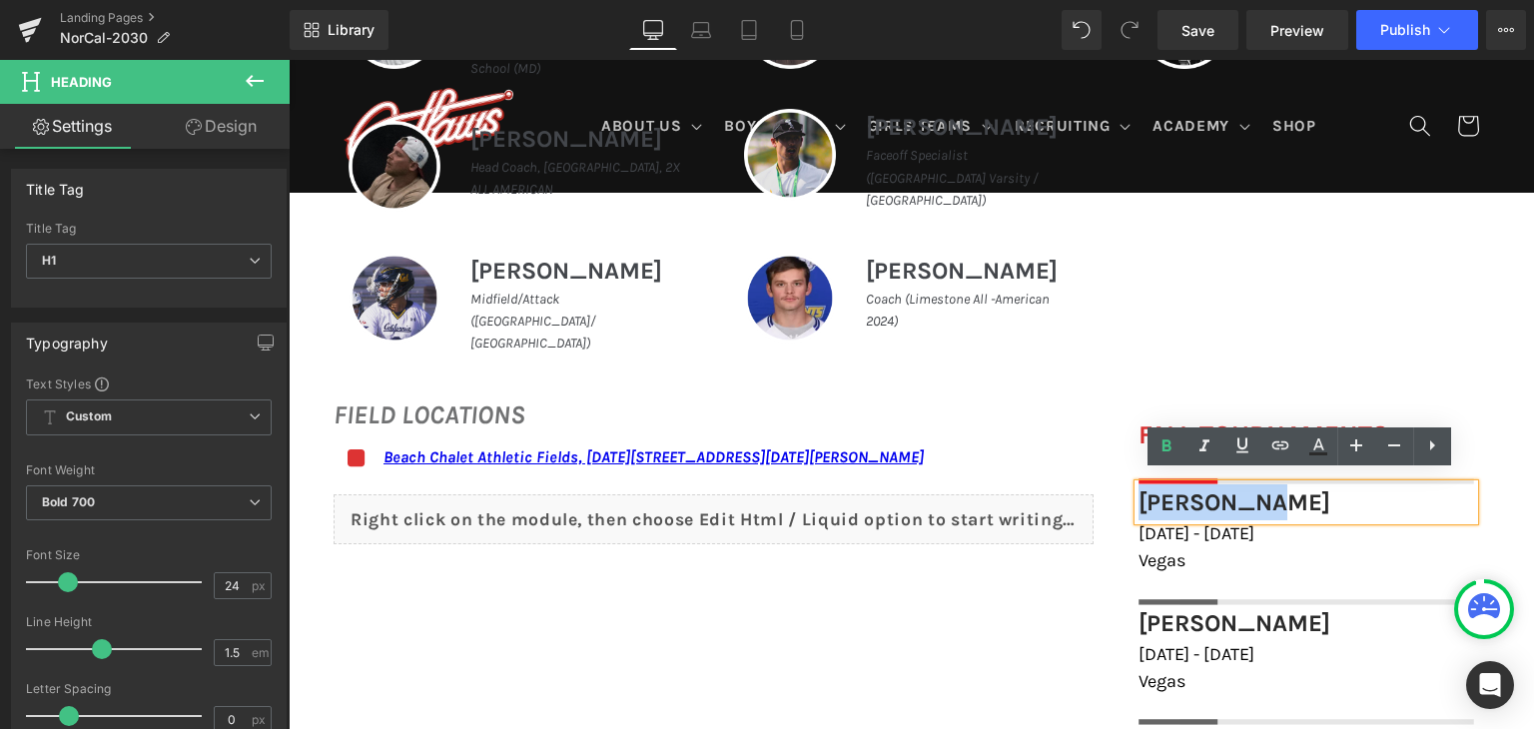
paste div
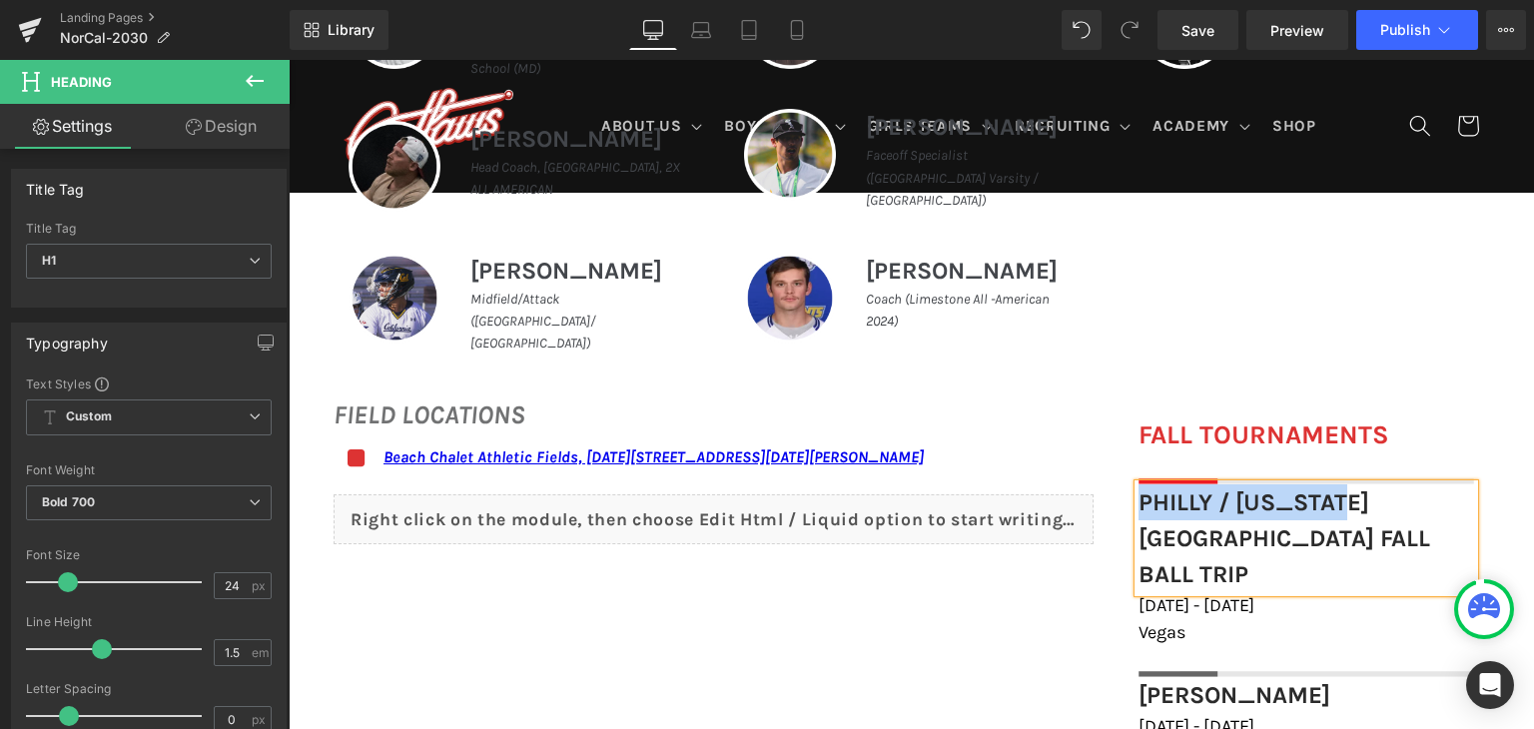
drag, startPoint x: 1352, startPoint y: 490, endPoint x: 1136, endPoint y: 483, distance: 215.8
click at [1138, 488] on font "Philly / [US_STATE] [GEOGRAPHIC_DATA] Fall Ball Trip" at bounding box center [1284, 538] width 292 height 100
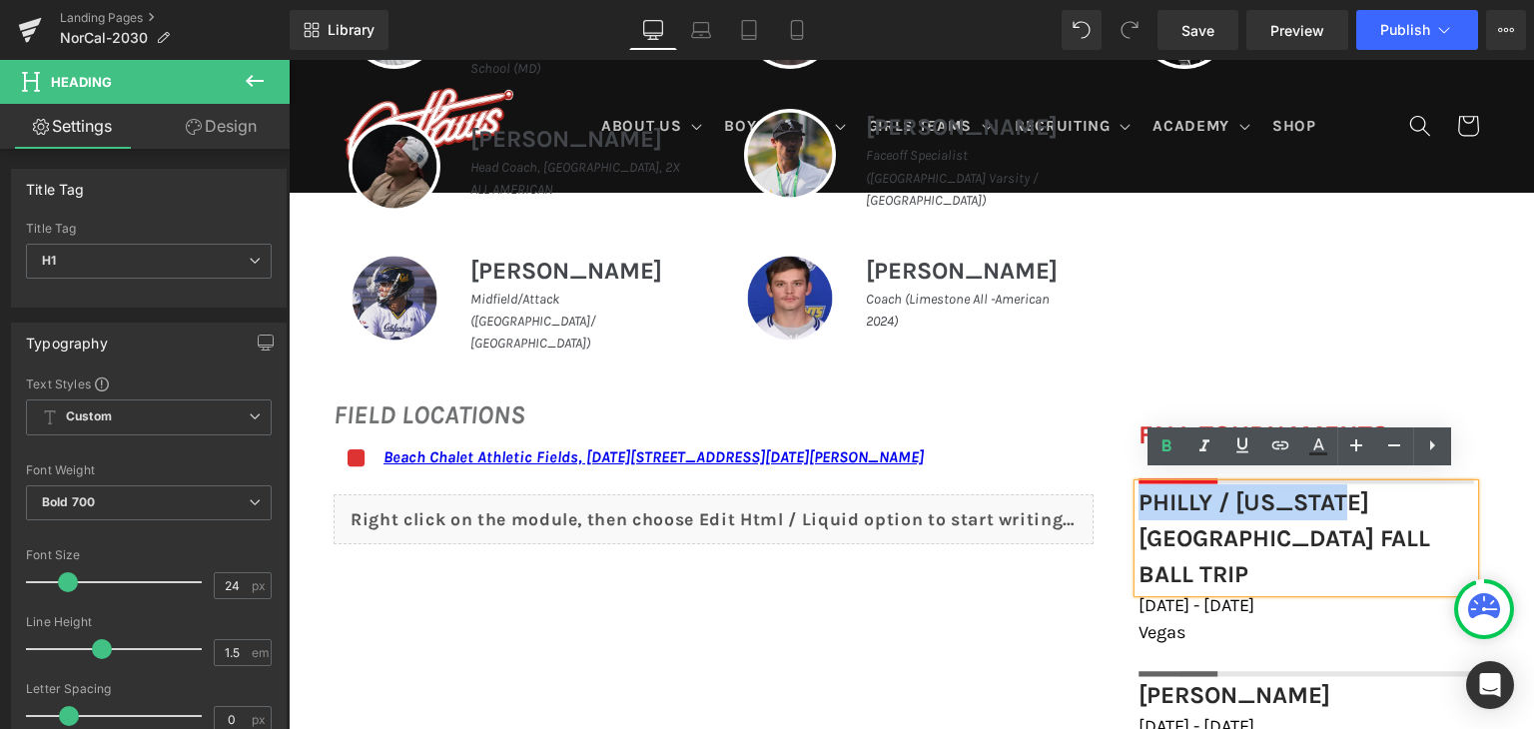
copy font "Philly / [US_STATE]"
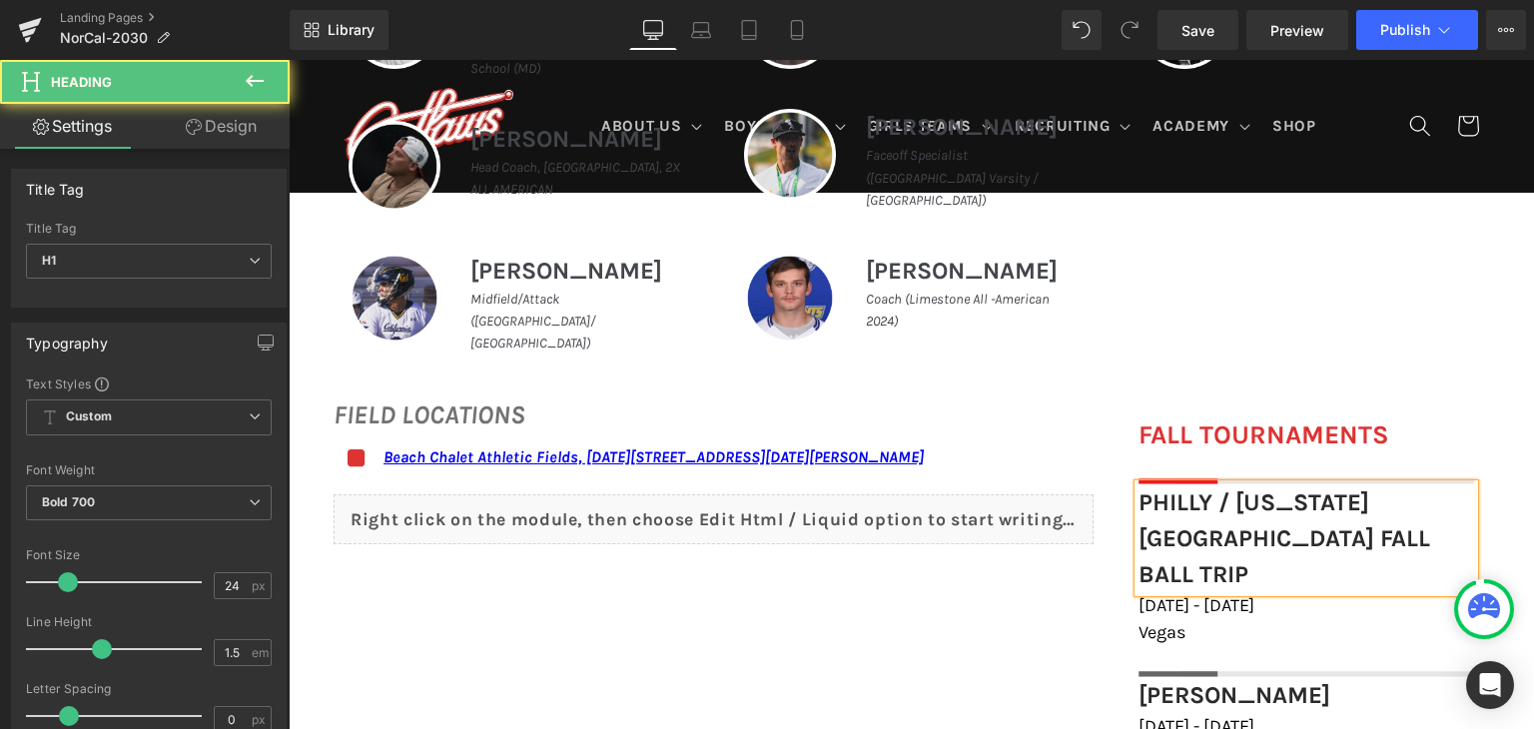
click at [1354, 490] on font "Philly / [US_STATE] [GEOGRAPHIC_DATA] Fall Ball Trip" at bounding box center [1284, 538] width 292 height 100
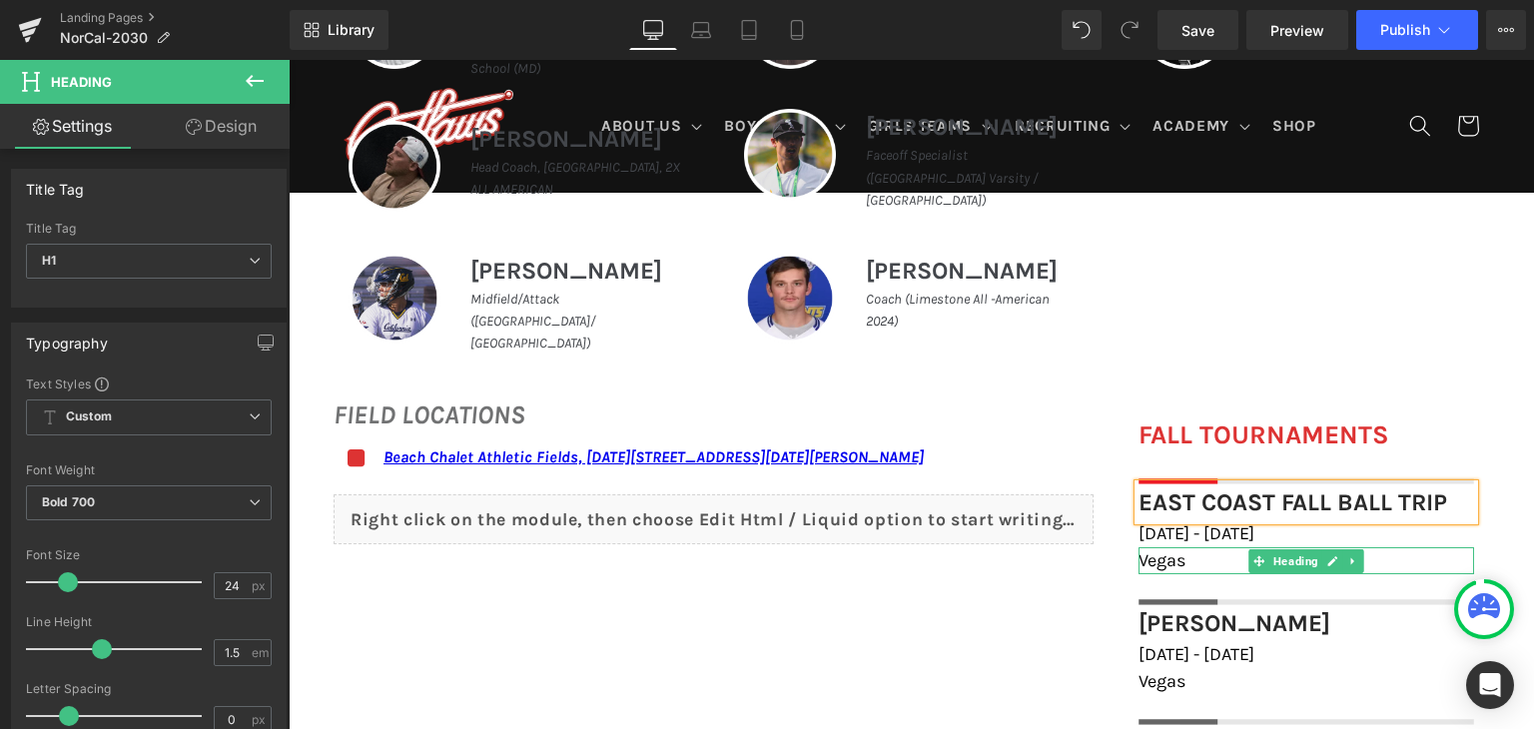
click at [1204, 551] on h1 "Vegas" at bounding box center [1306, 560] width 336 height 27
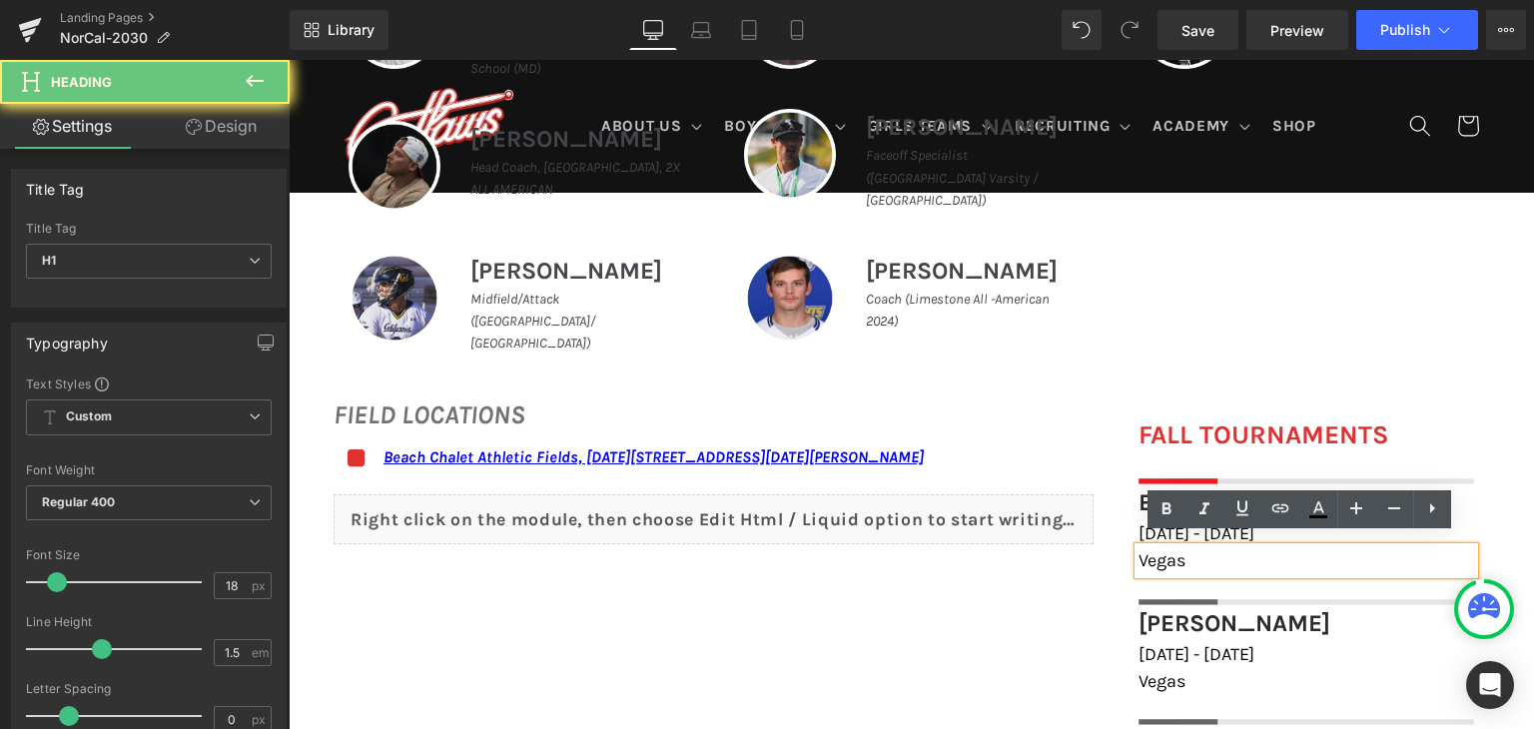
click at [1204, 551] on h1 "Vegas" at bounding box center [1306, 560] width 336 height 27
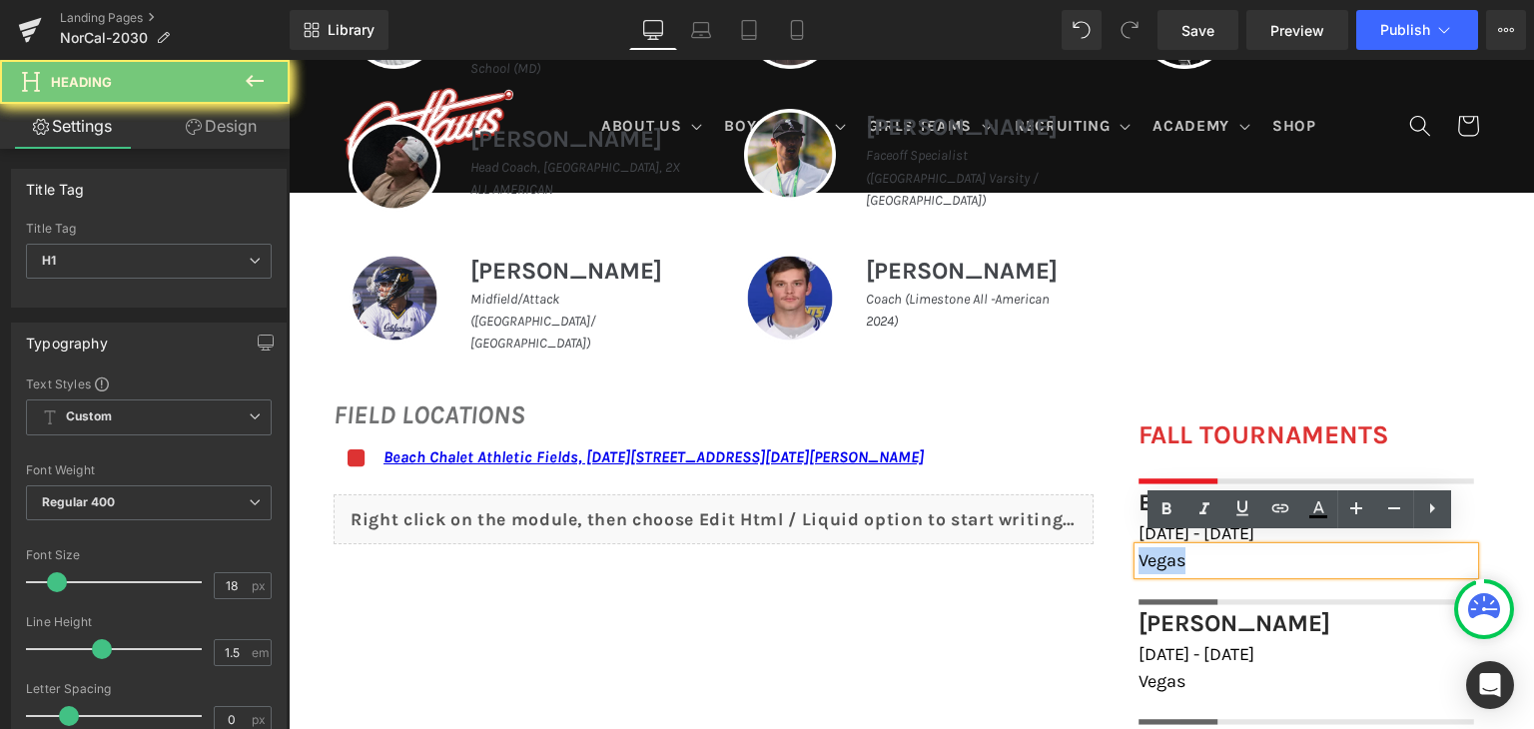
click at [1204, 551] on h1 "Vegas" at bounding box center [1306, 560] width 336 height 27
paste div
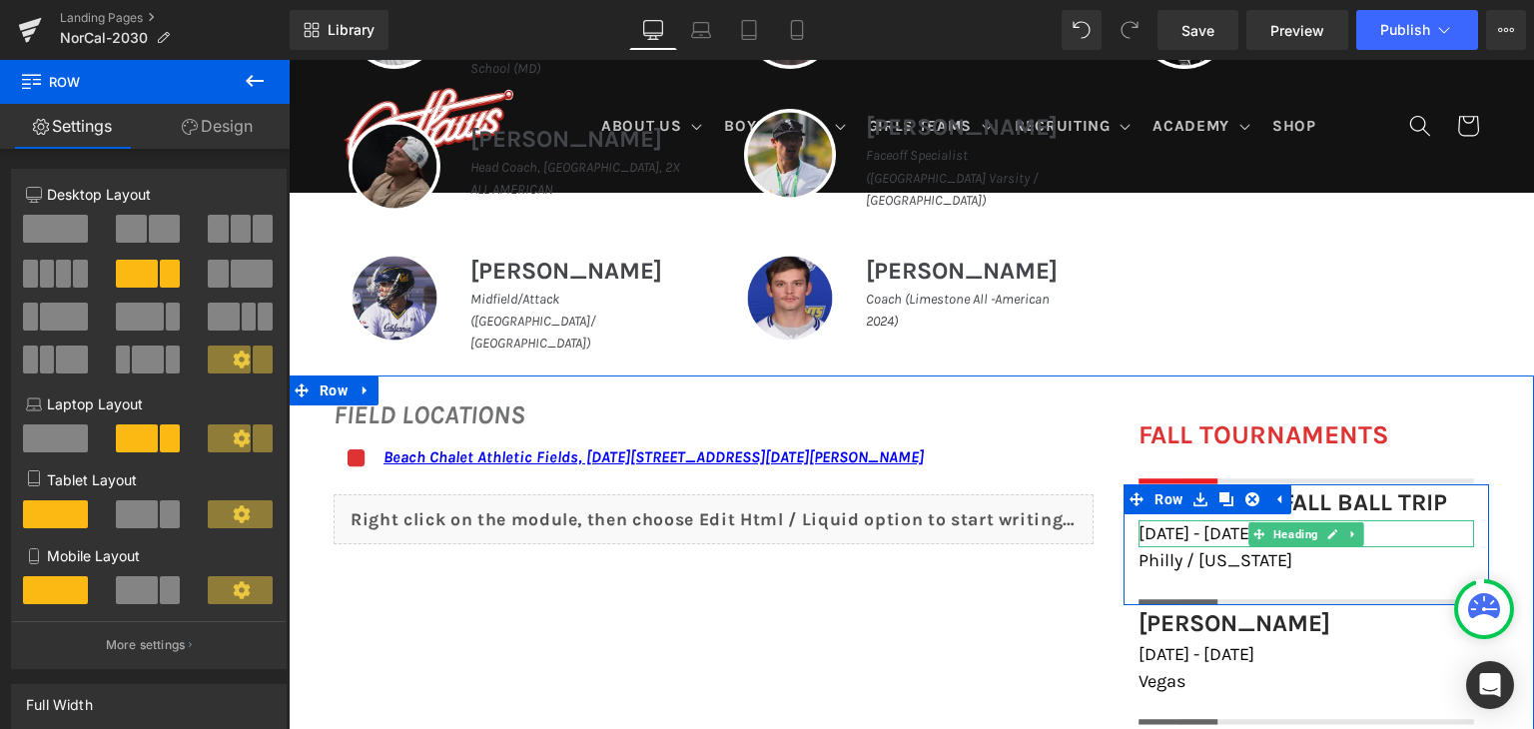
click at [1195, 522] on span "[DATE] - [DATE]" at bounding box center [1196, 533] width 116 height 22
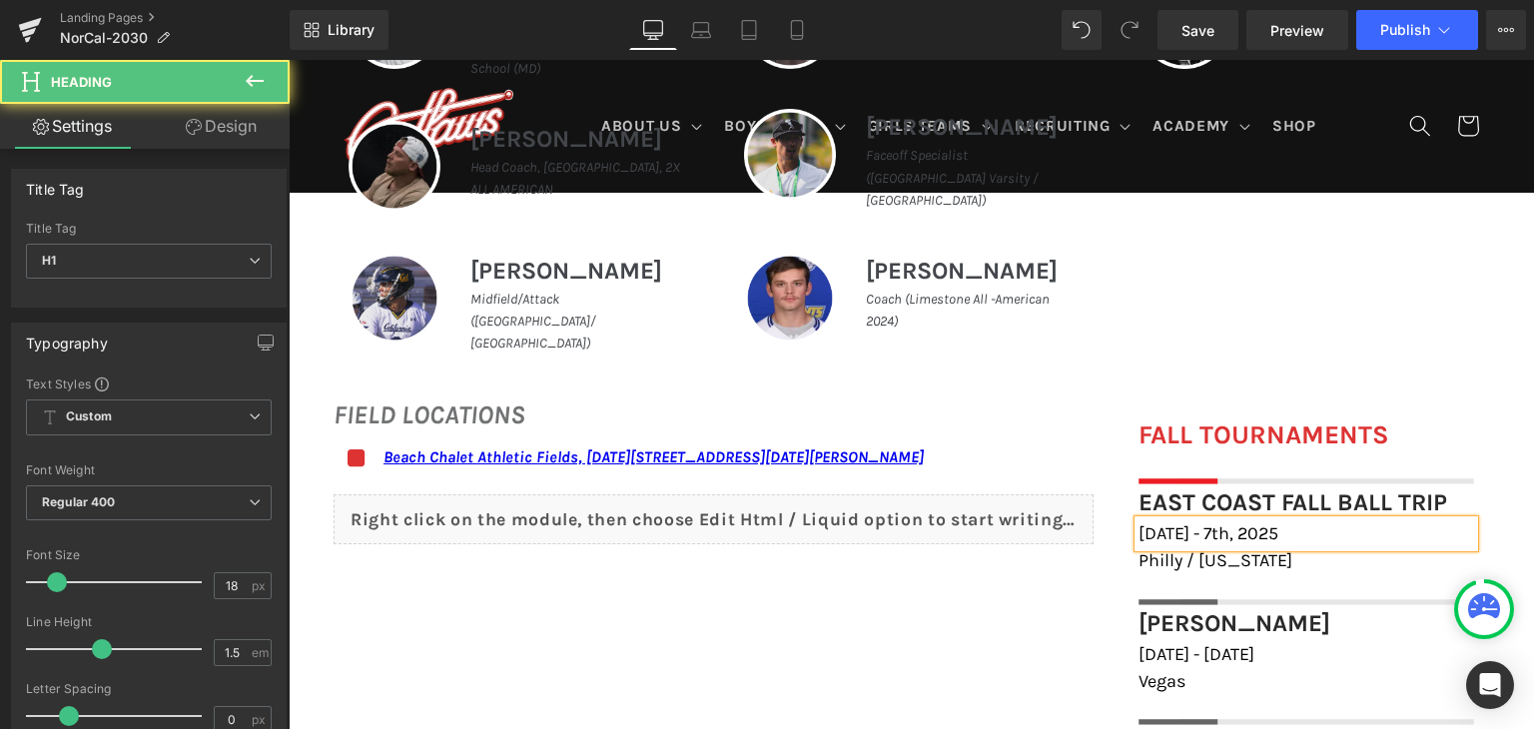
click at [1258, 522] on span "October 18th - 7th, 2025" at bounding box center [1208, 533] width 140 height 22
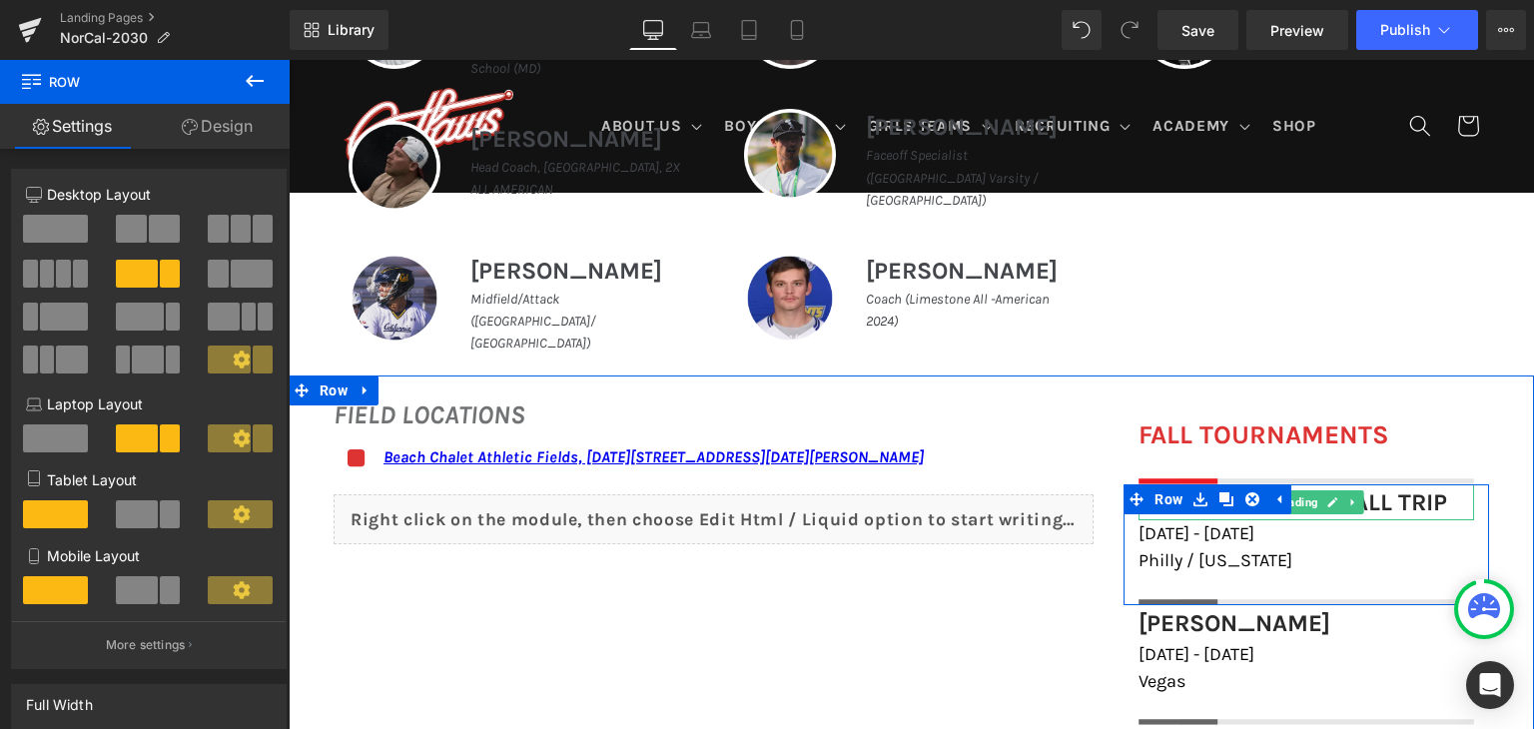
click at [1365, 488] on font "East Coast Fall Ball Trip" at bounding box center [1292, 502] width 309 height 28
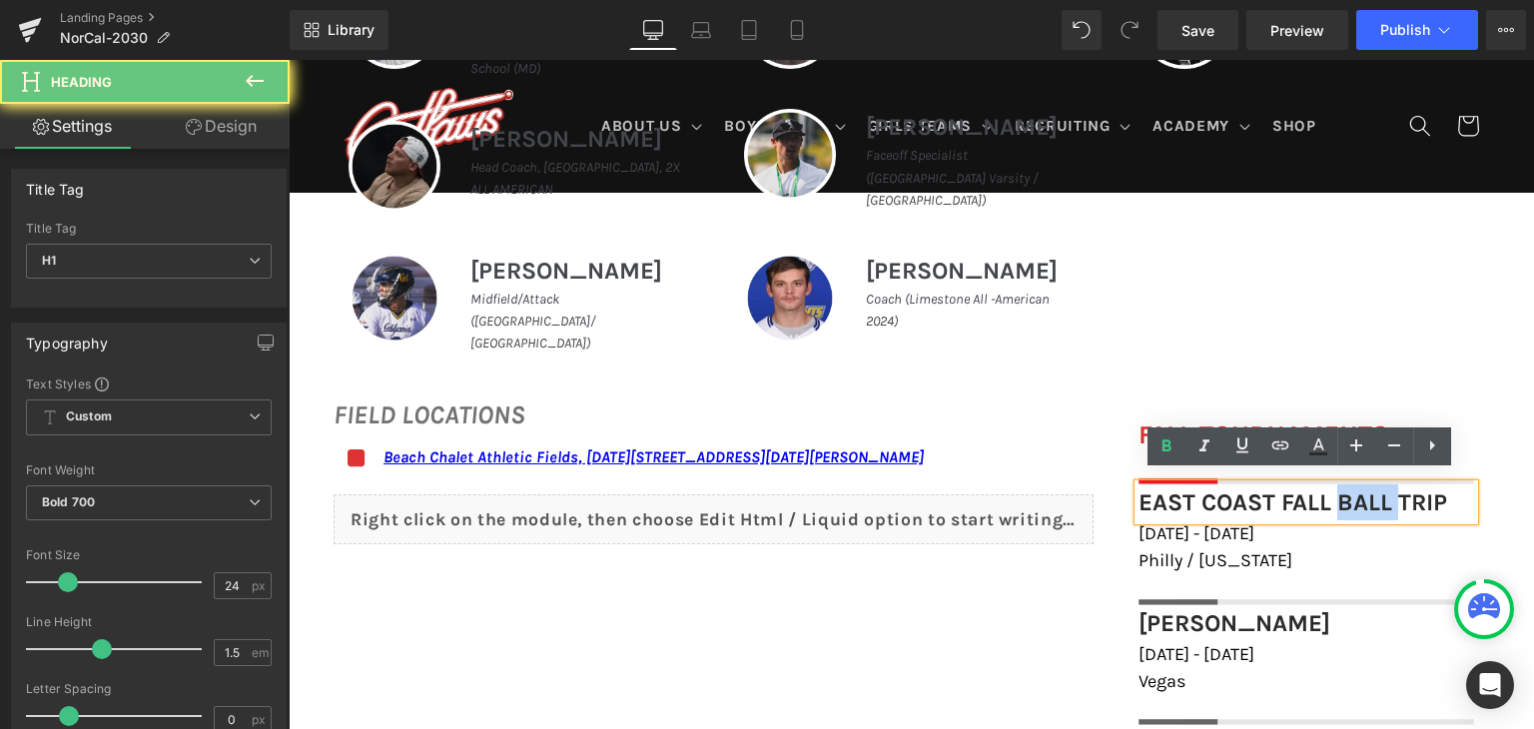
click at [1365, 488] on font "East Coast Fall Ball Trip" at bounding box center [1292, 502] width 309 height 28
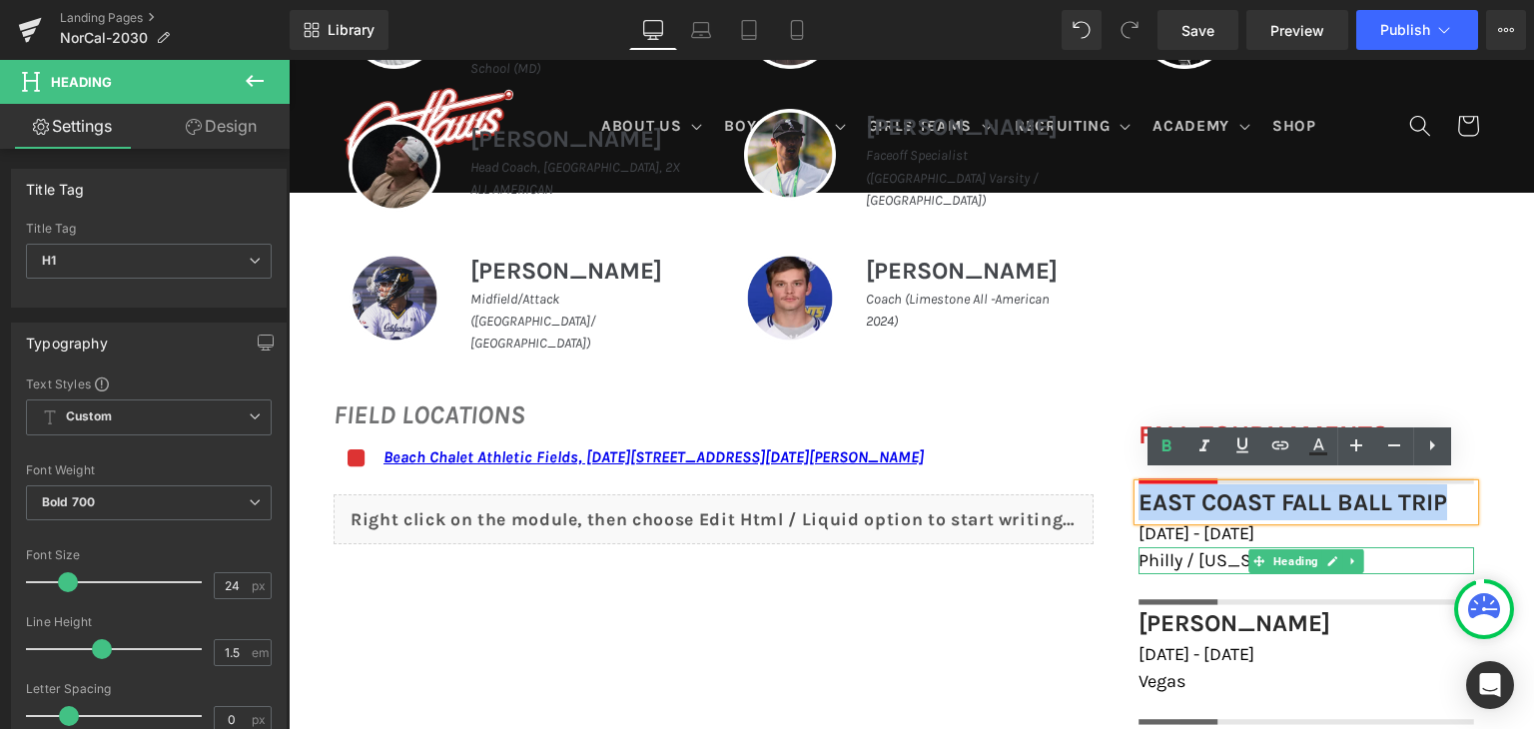
click at [1213, 549] on span "Philly / [US_STATE]" at bounding box center [1215, 560] width 154 height 22
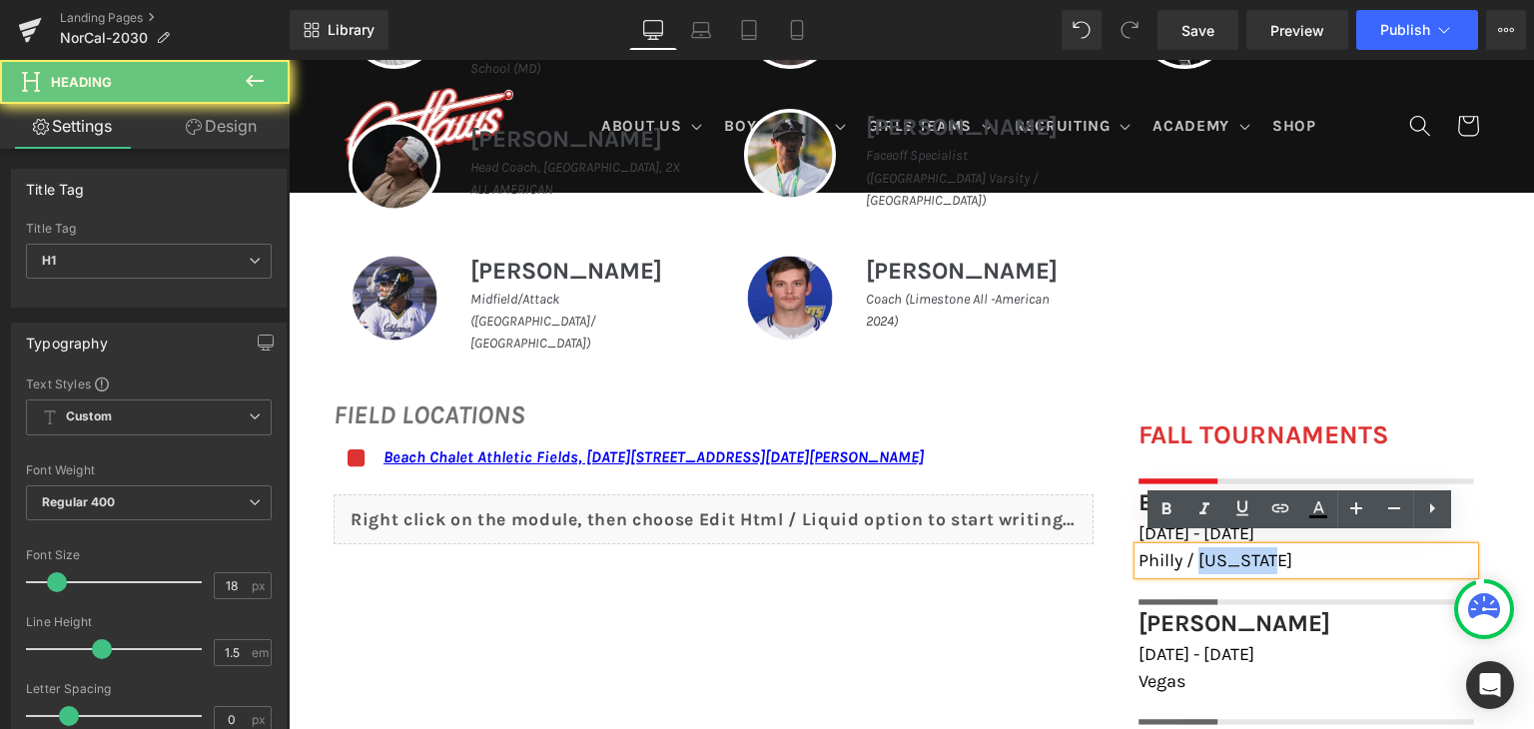
click at [1213, 549] on span "Philly / [US_STATE]" at bounding box center [1215, 560] width 154 height 22
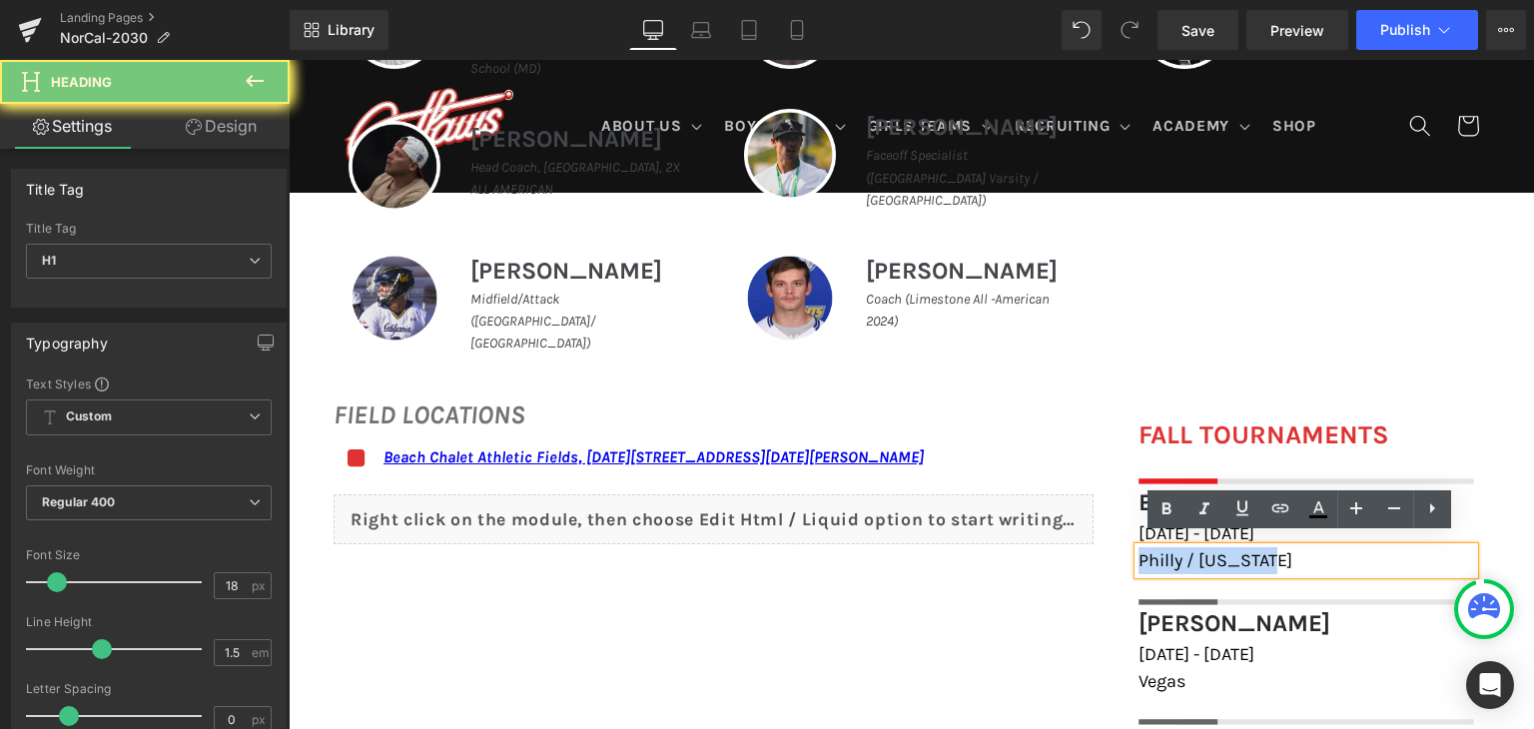
click at [1213, 549] on span "Philly / [US_STATE]" at bounding box center [1215, 560] width 154 height 22
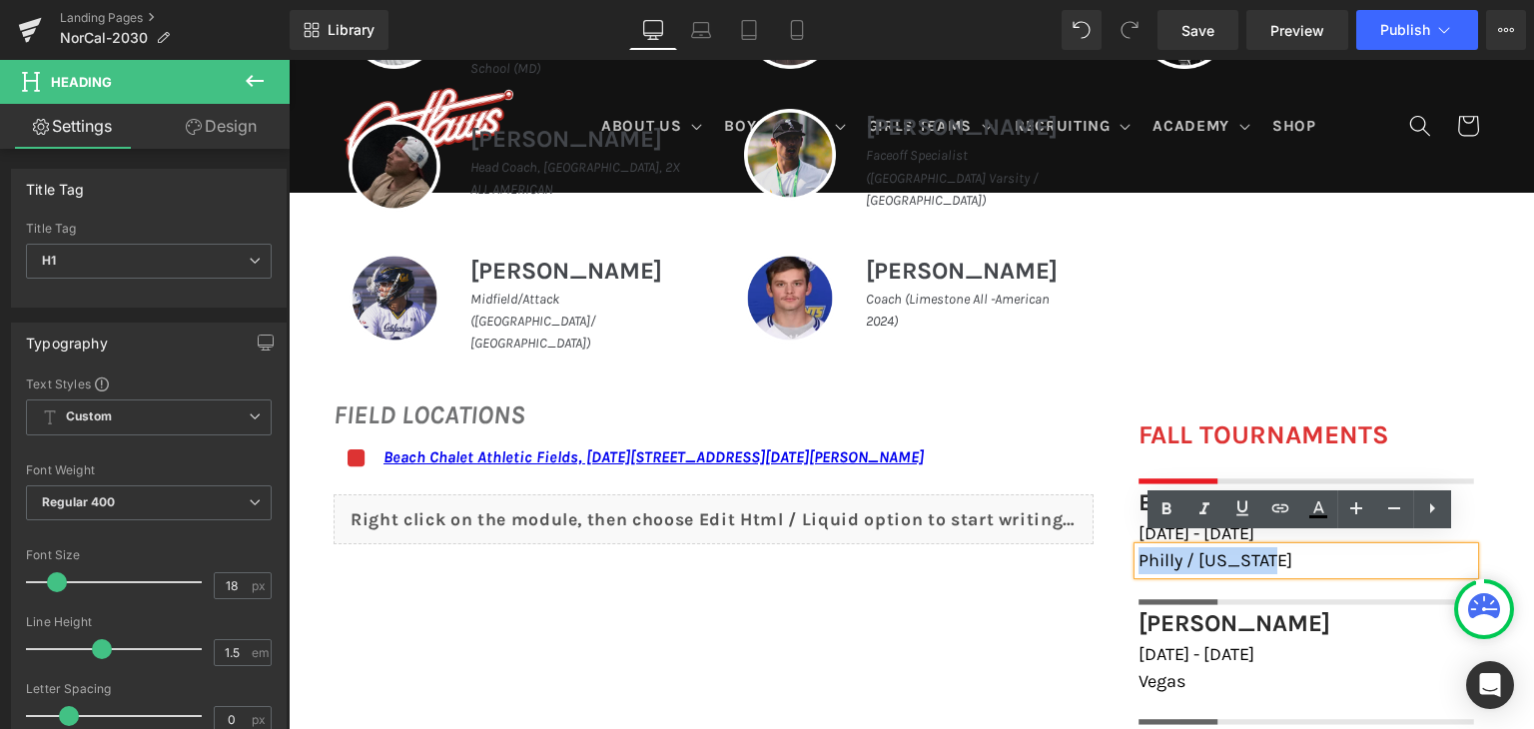
copy span "Philly / [US_STATE]"
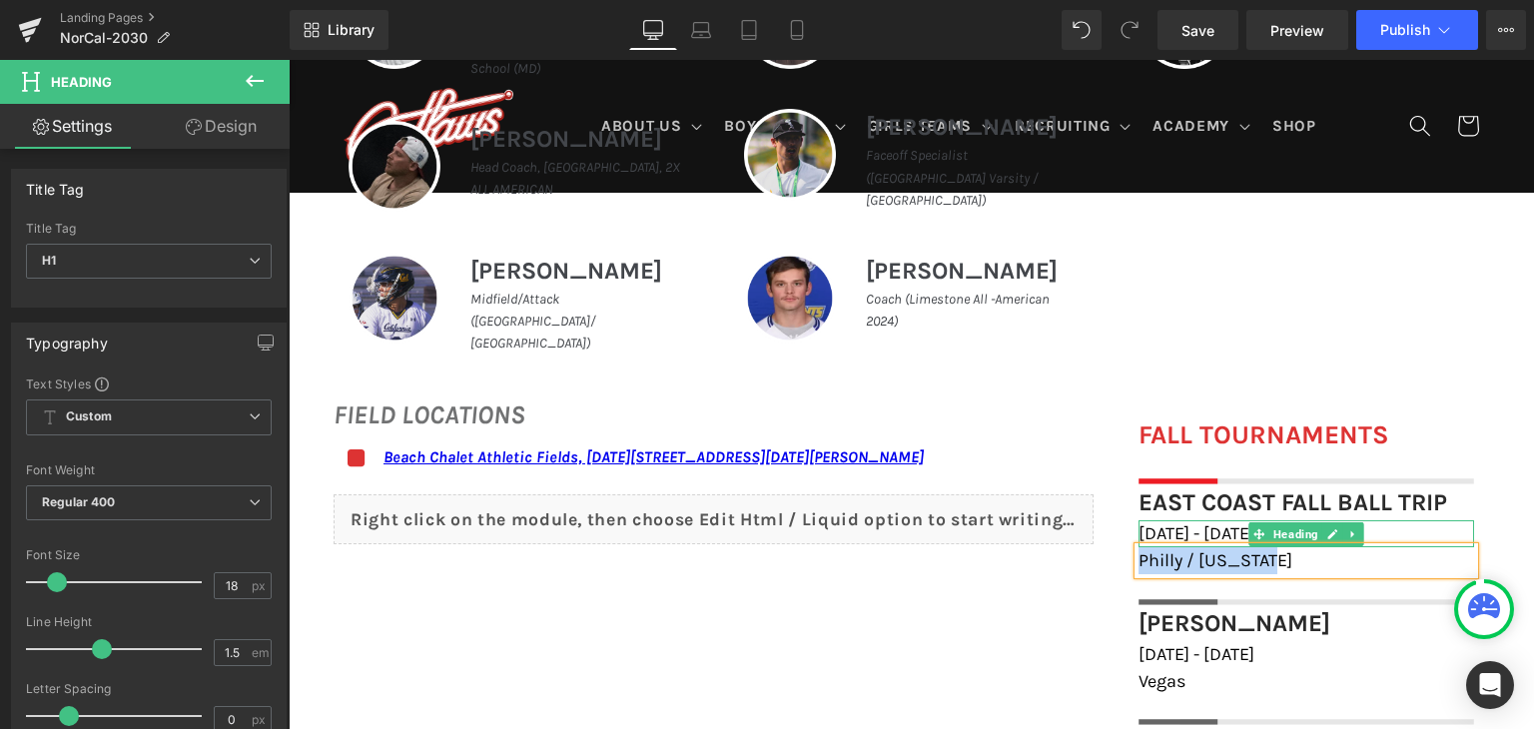
click at [1389, 528] on h1 "October 18th - 19th, 2025" at bounding box center [1306, 533] width 336 height 27
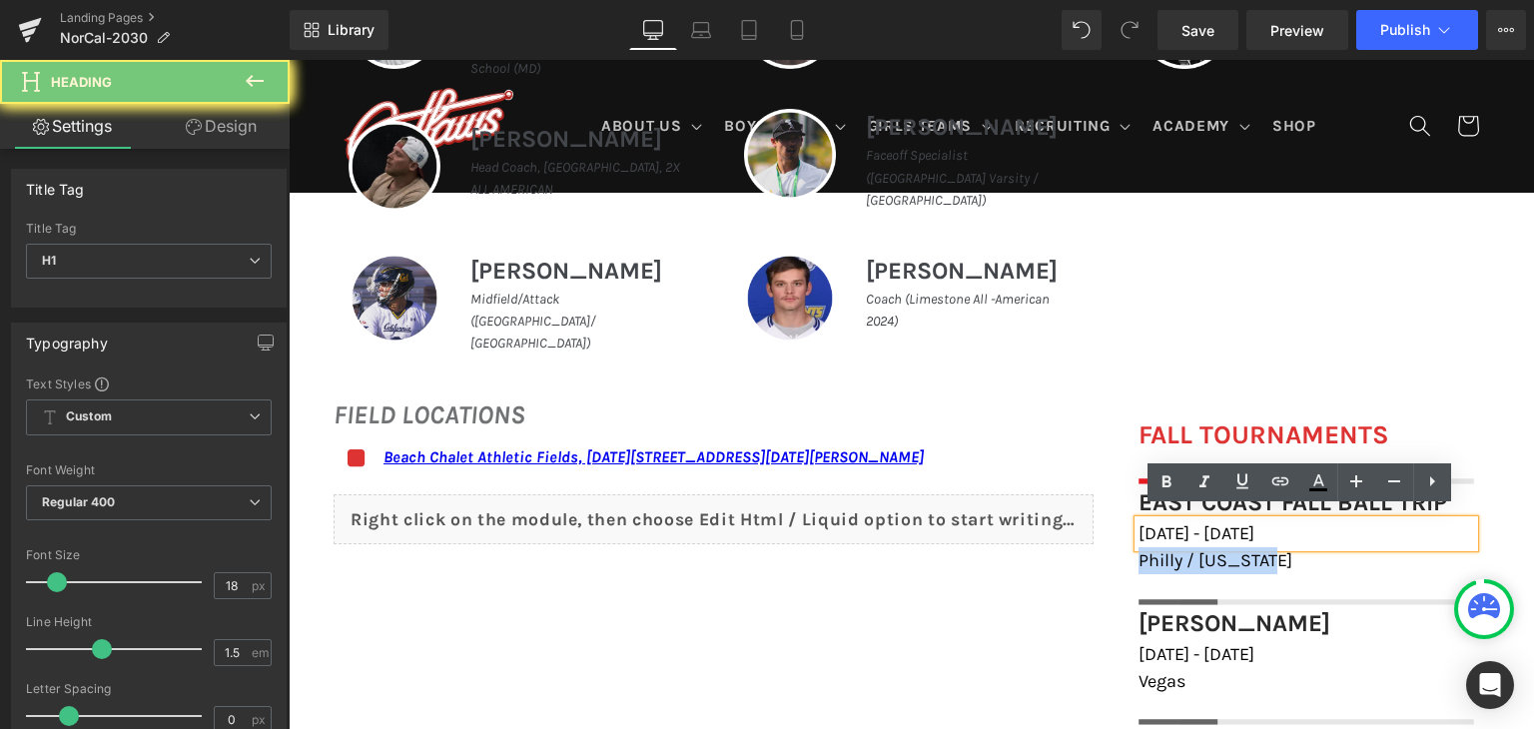
click at [1389, 528] on h1 "October 18th - 19th, 2025" at bounding box center [1306, 533] width 336 height 27
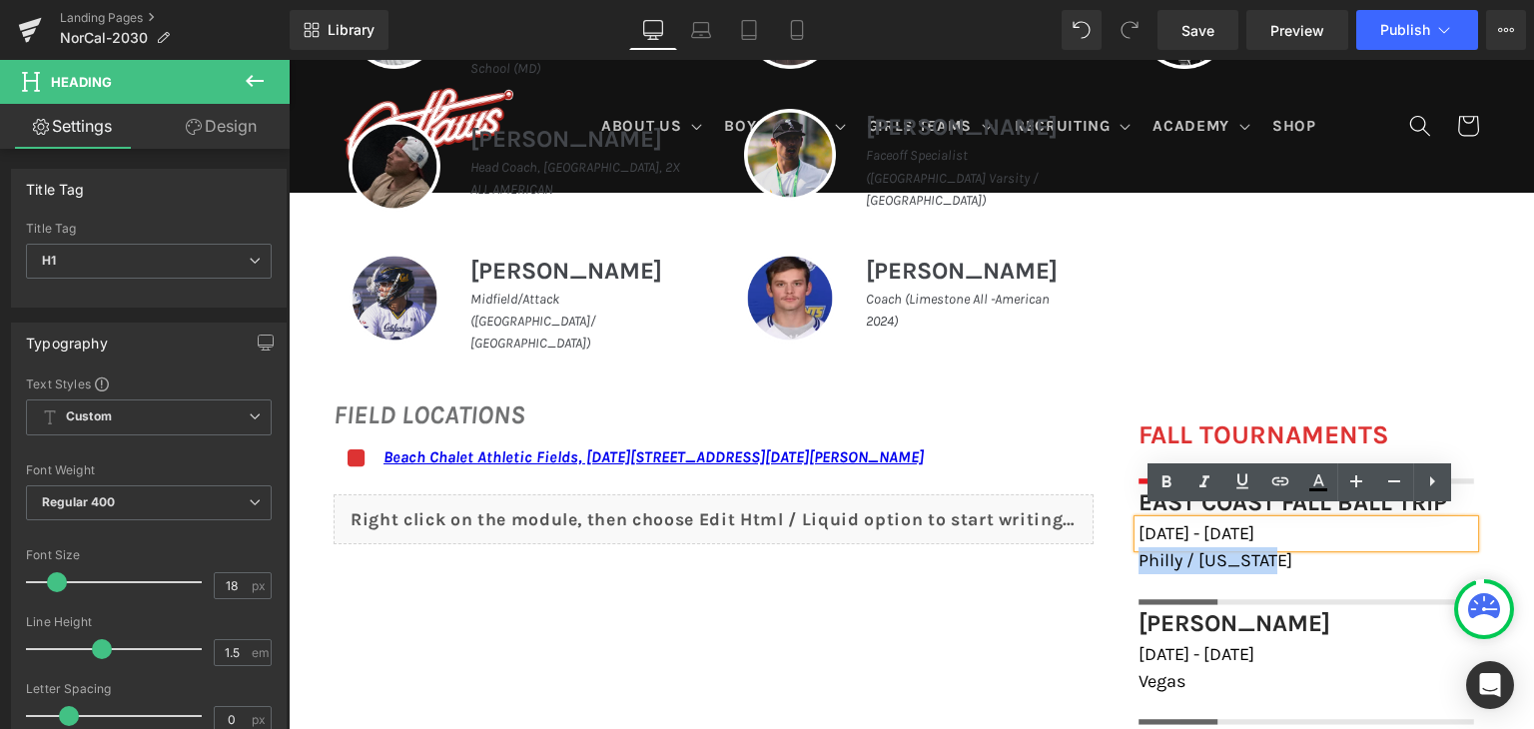
copy span "October 18th - 19th, 2025"
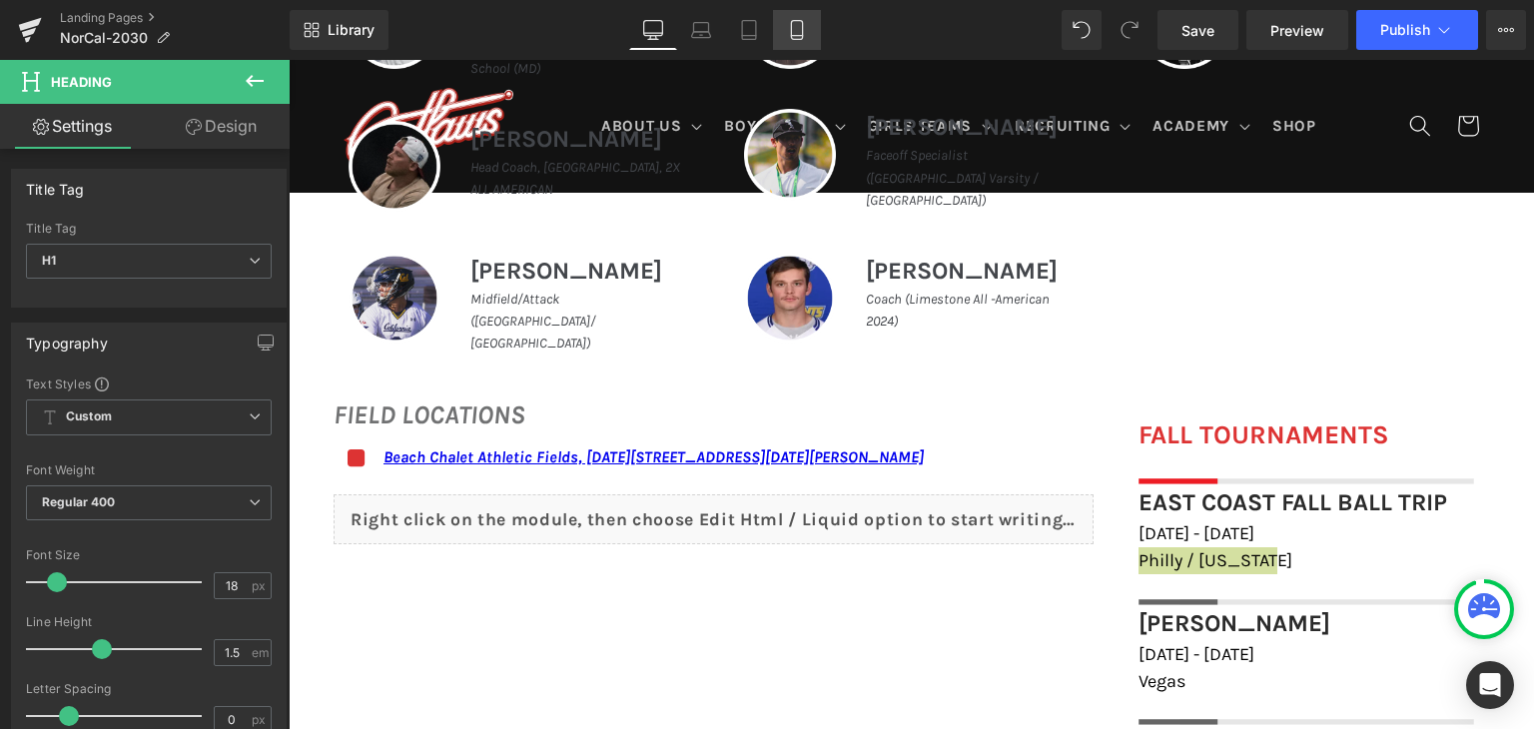
click at [780, 27] on link "Mobile" at bounding box center [797, 30] width 48 height 40
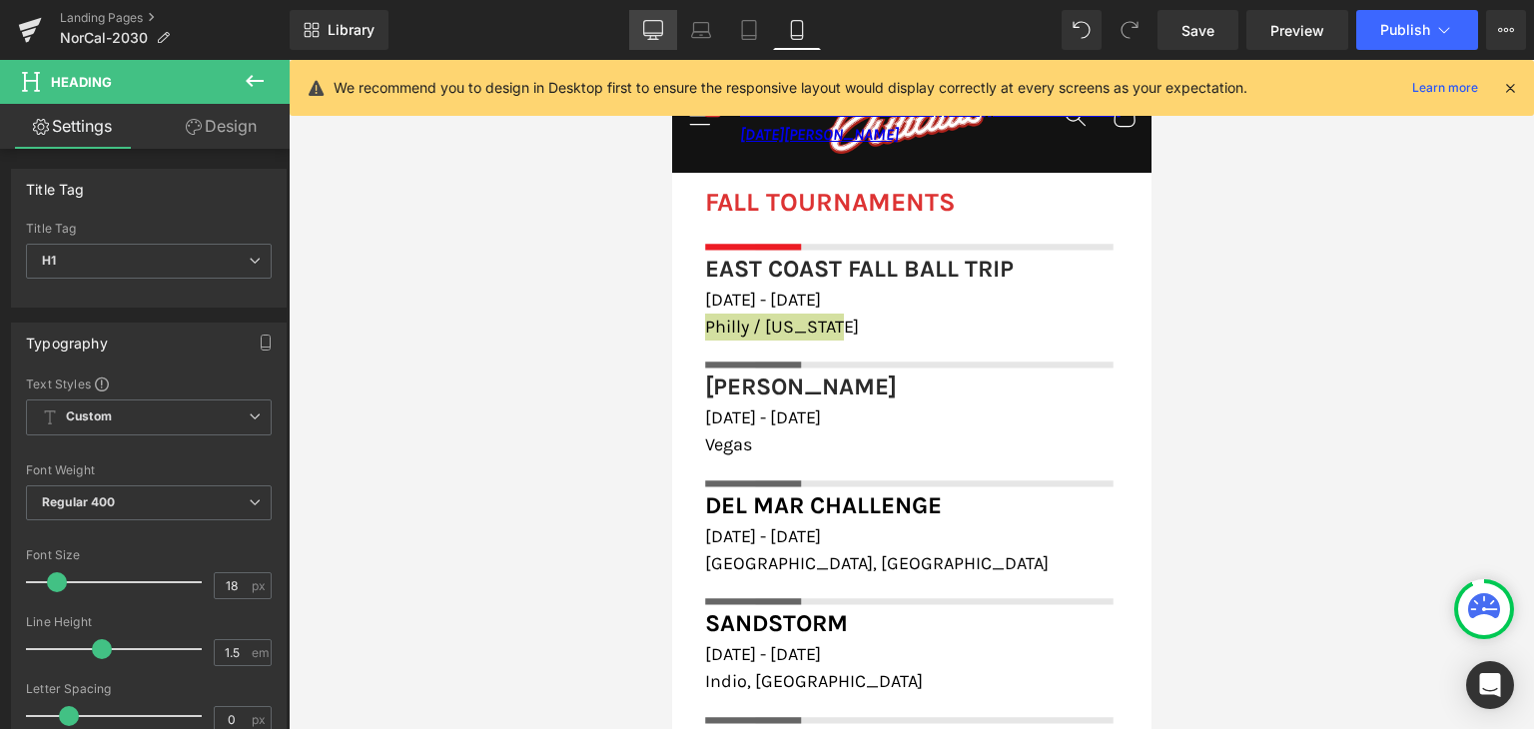
click at [663, 37] on icon at bounding box center [653, 30] width 20 height 20
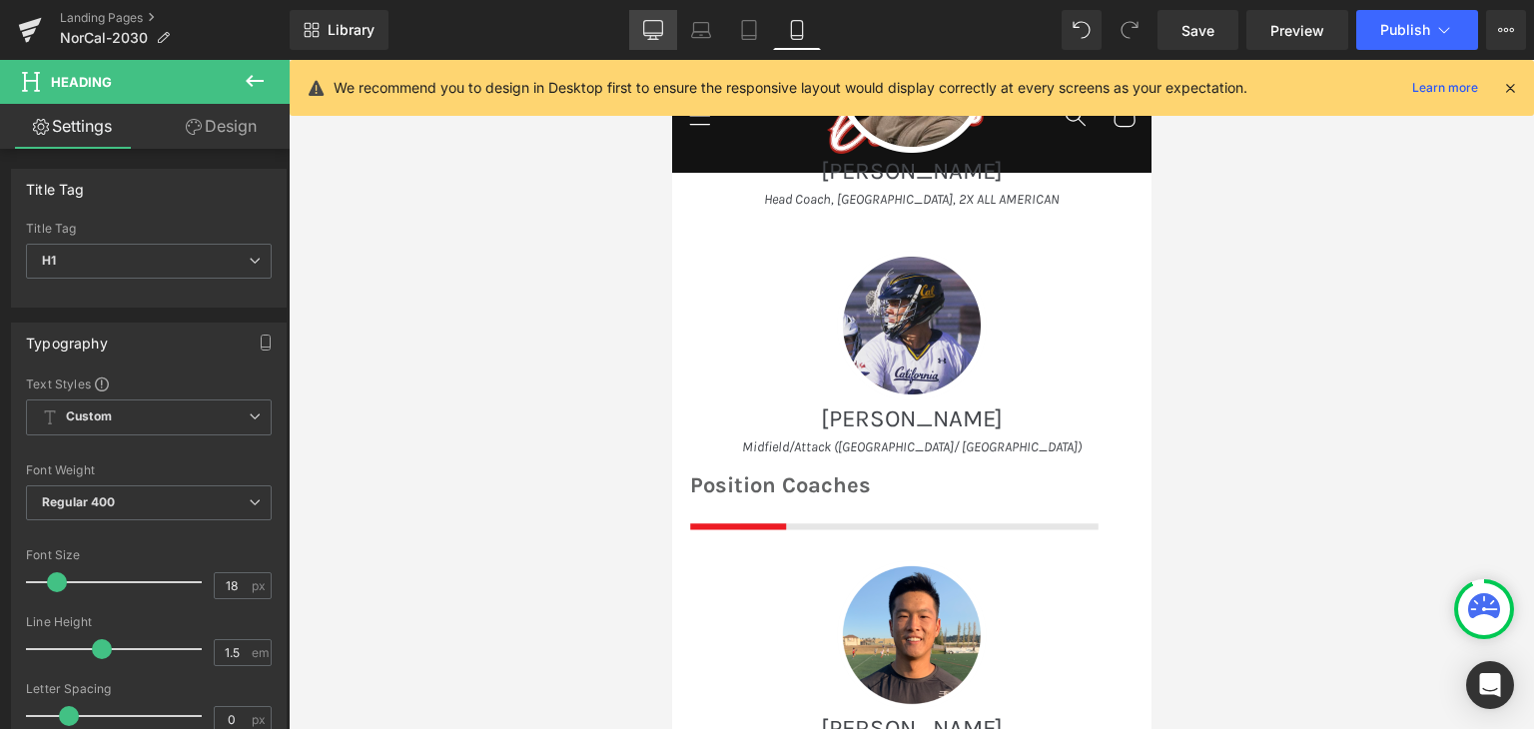
type input "100"
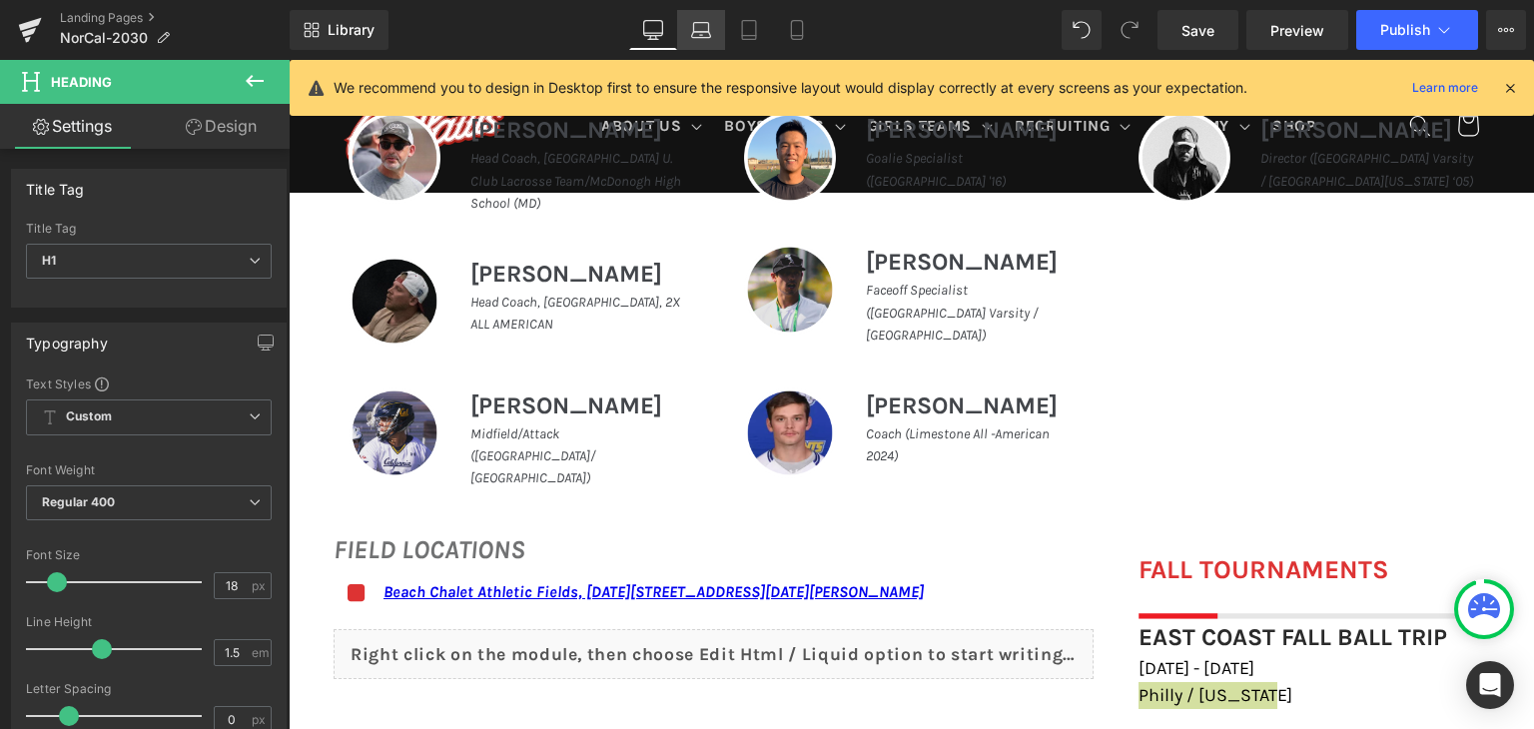
scroll to position [1206, 0]
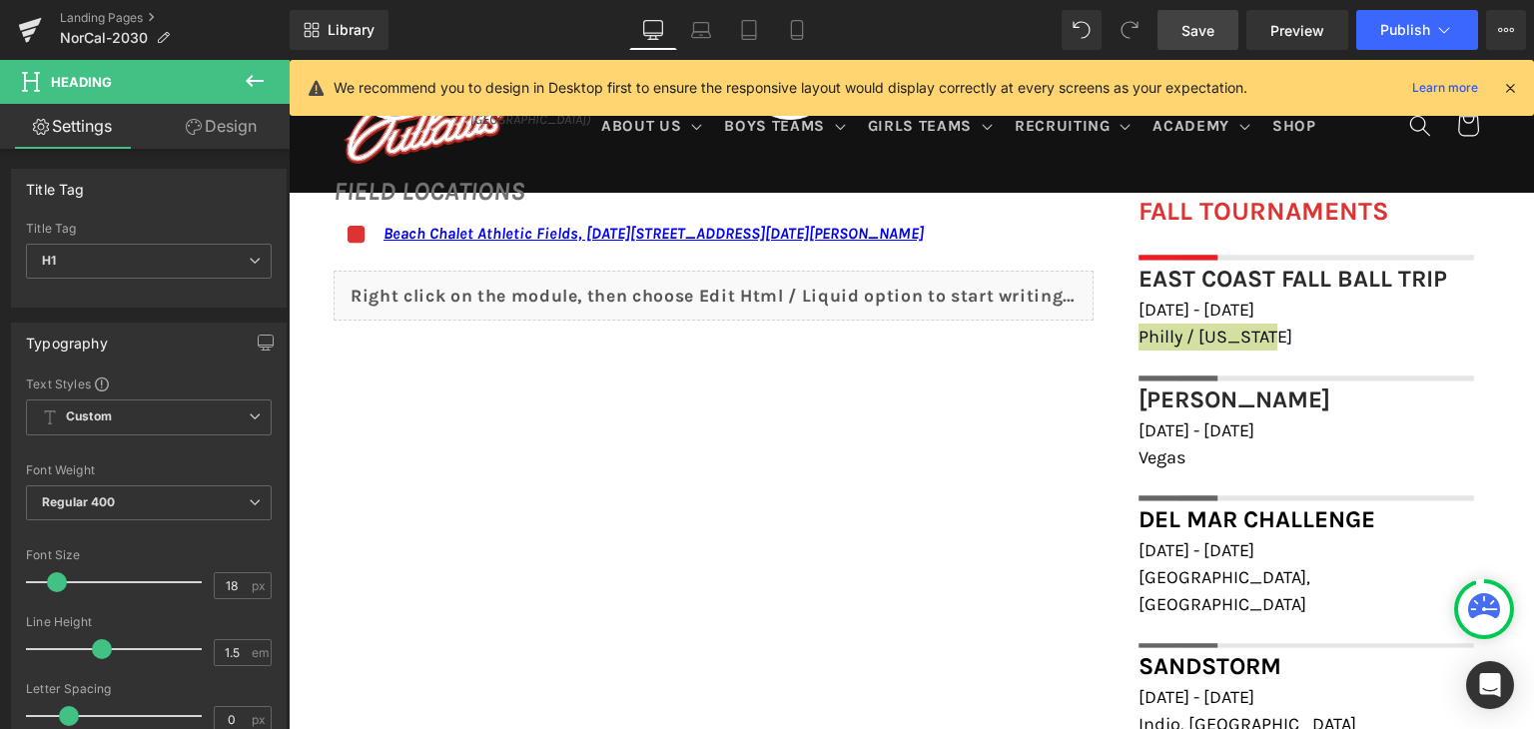
click at [1186, 29] on span "Save" at bounding box center [1197, 30] width 33 height 21
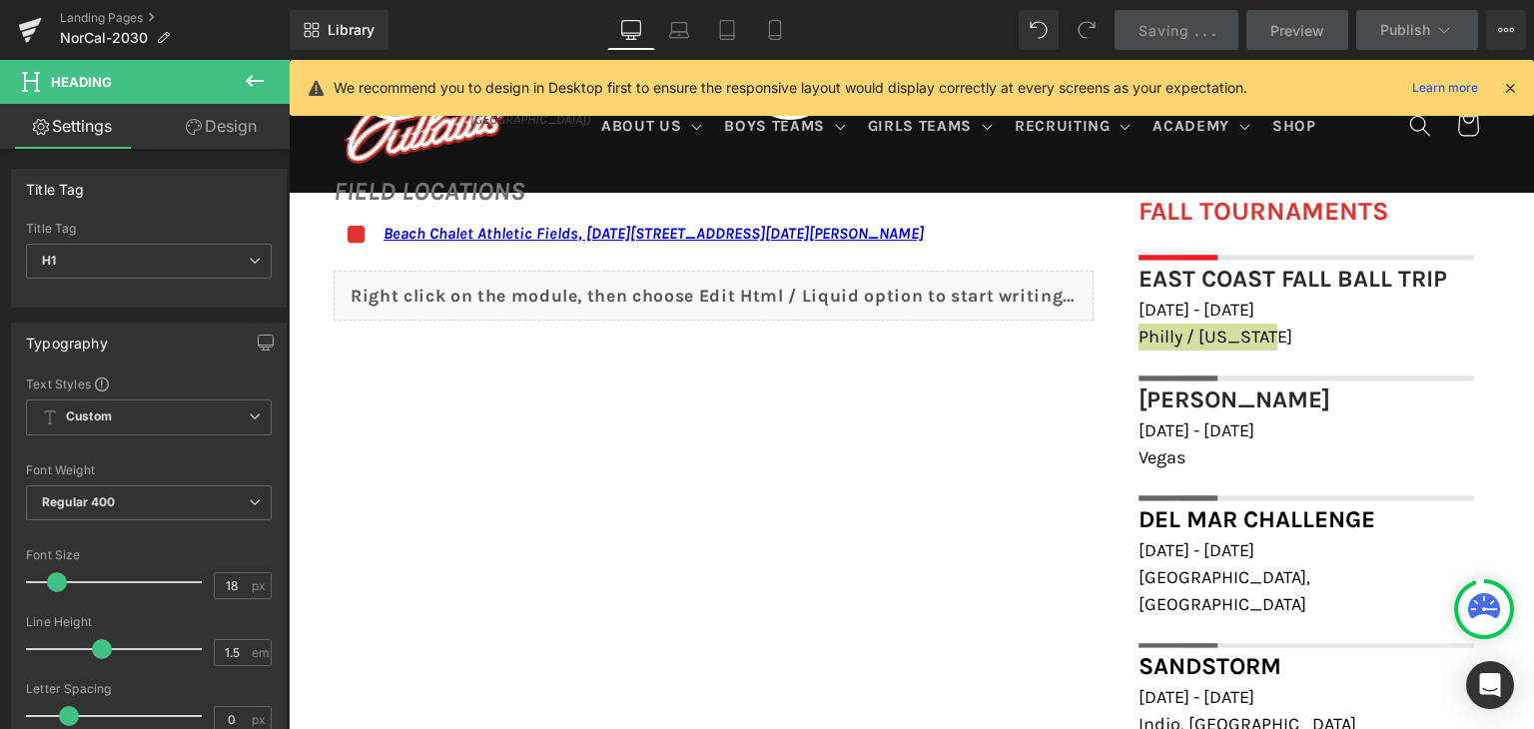
click at [1510, 85] on icon at bounding box center [1510, 88] width 18 height 18
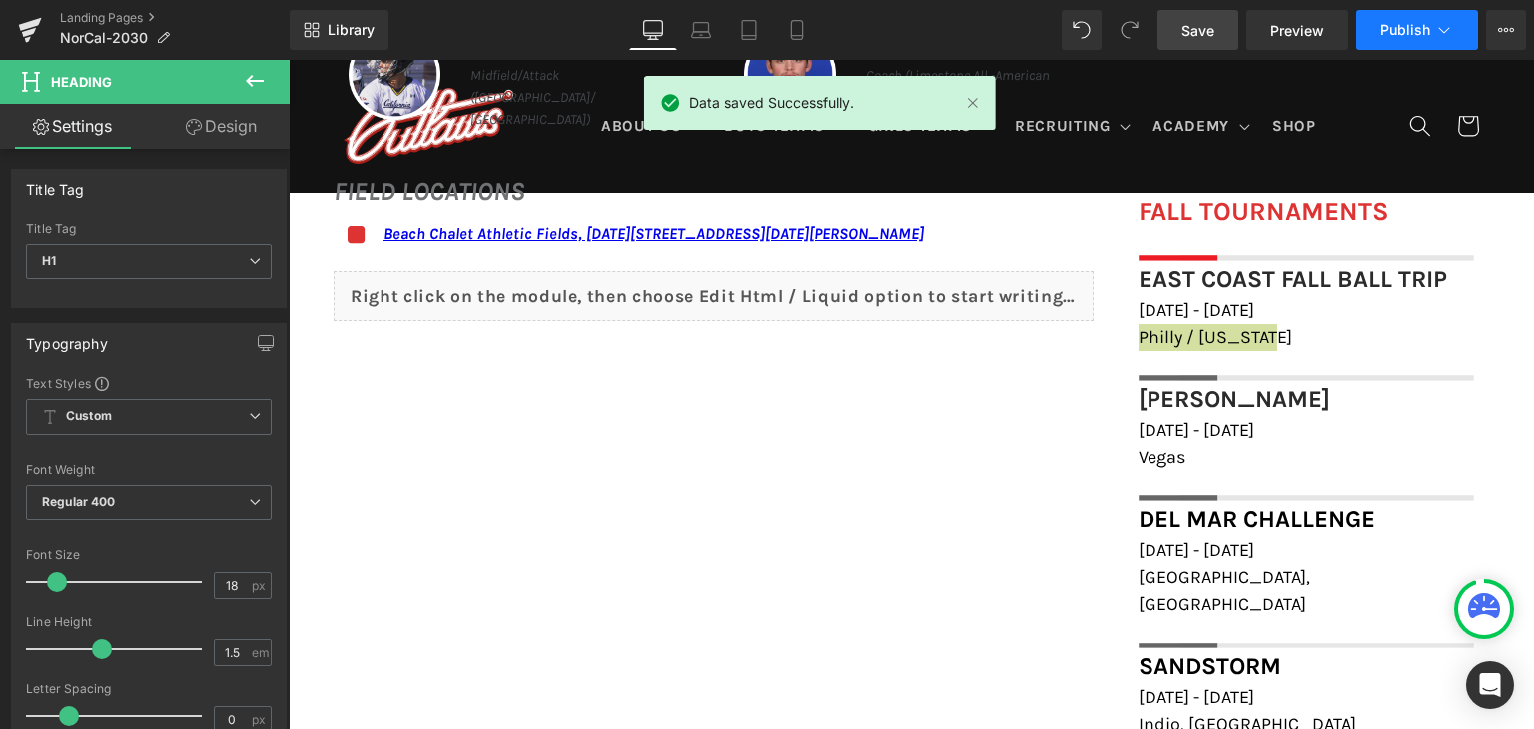
click at [1398, 33] on span "Publish" at bounding box center [1405, 30] width 50 height 16
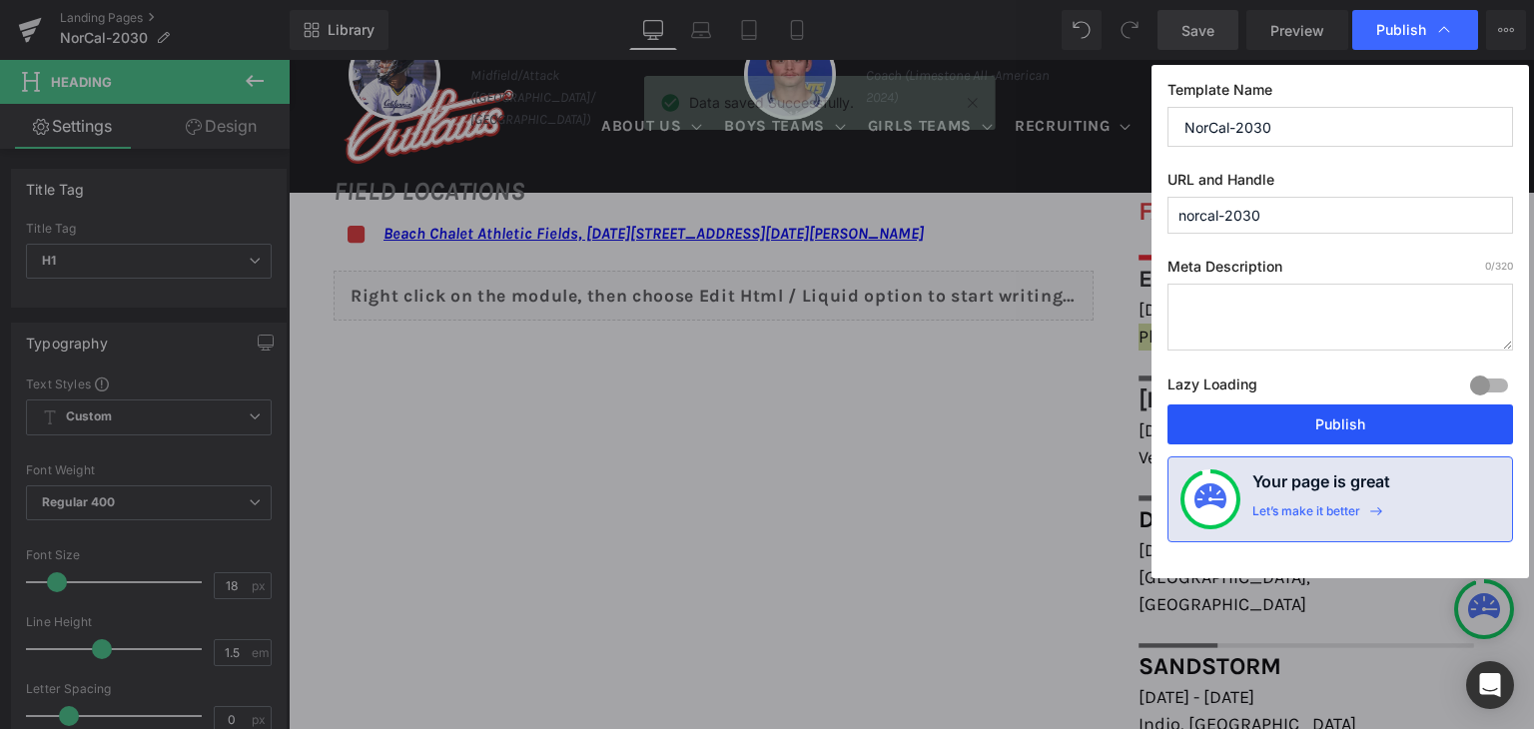
click at [1323, 412] on button "Publish" at bounding box center [1340, 424] width 346 height 40
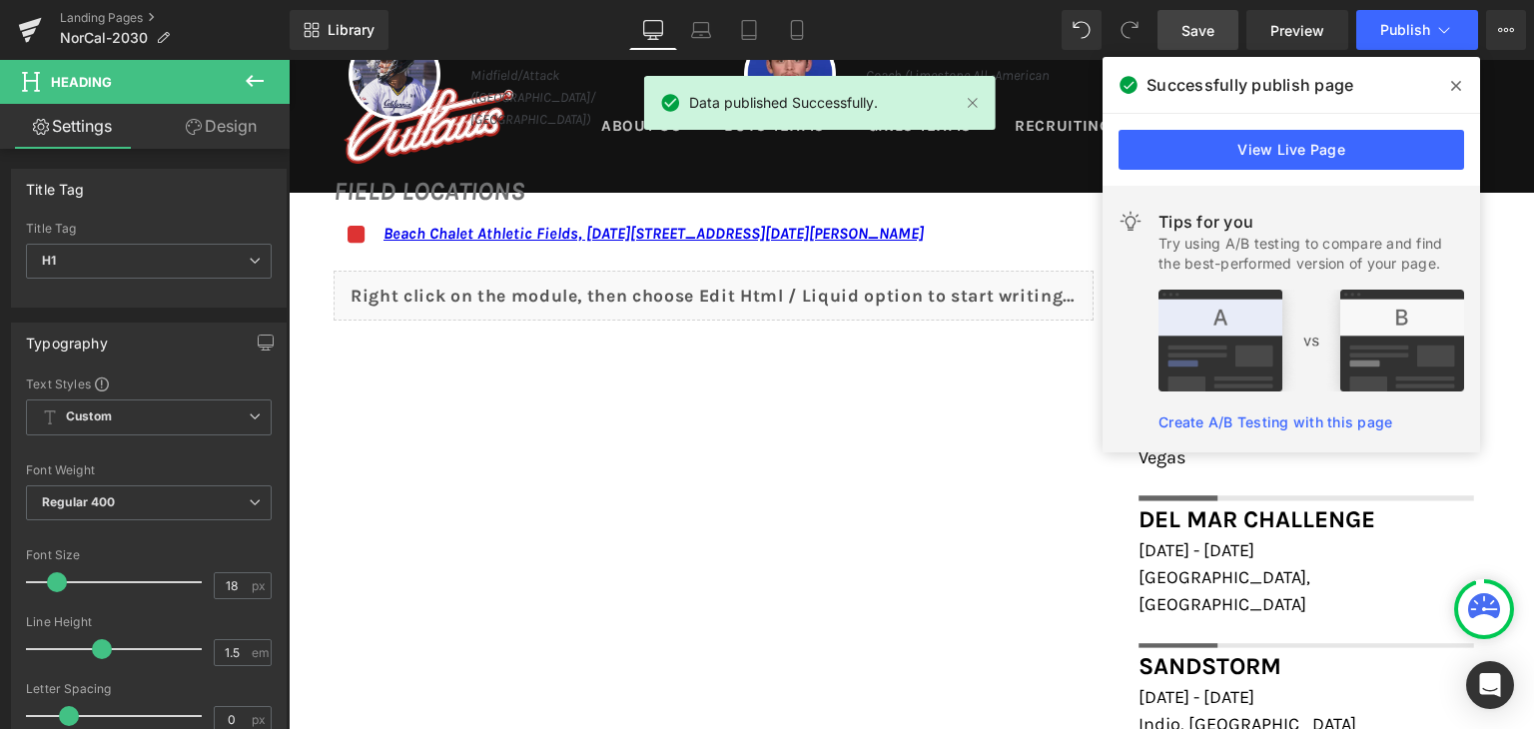
click at [1457, 92] on icon at bounding box center [1456, 86] width 10 height 16
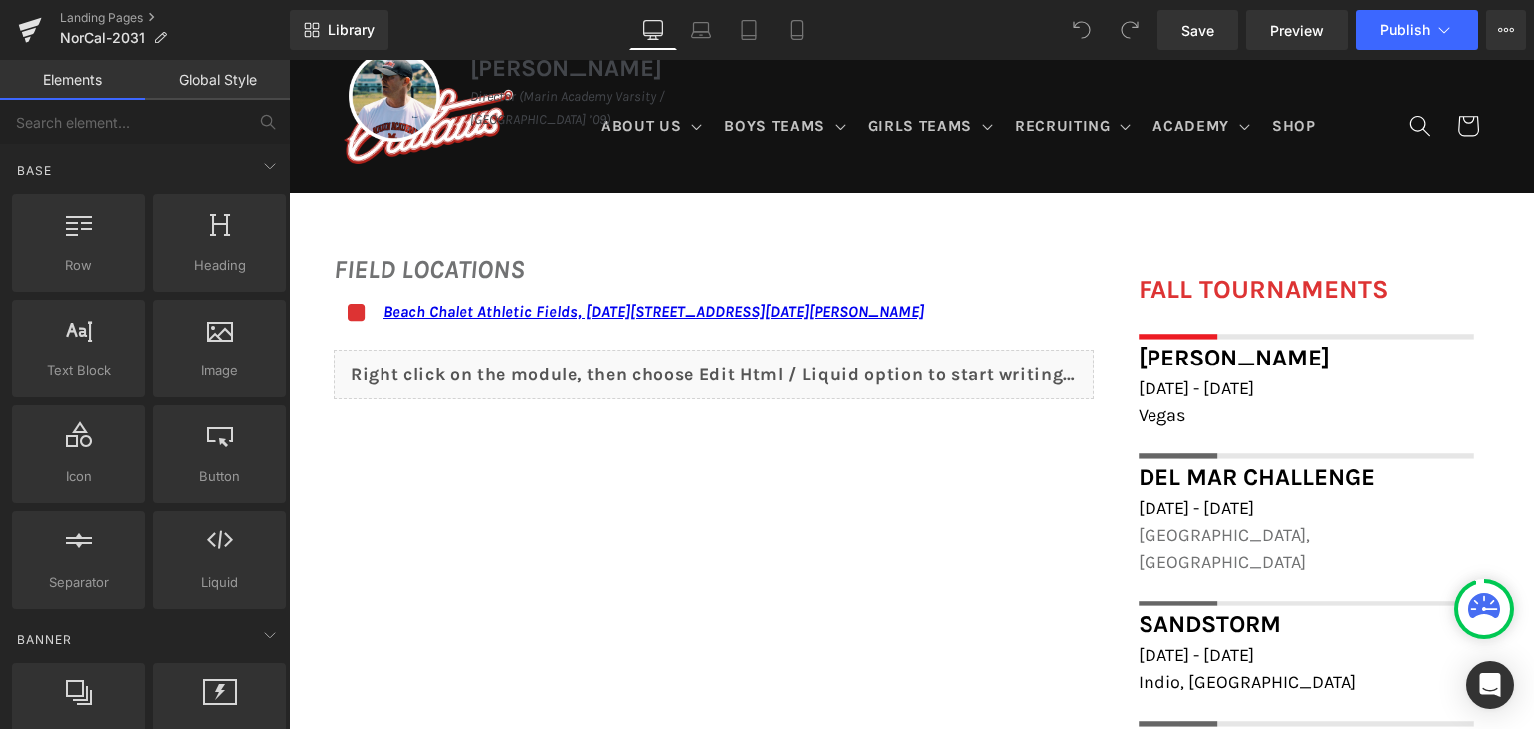
scroll to position [1317, 0]
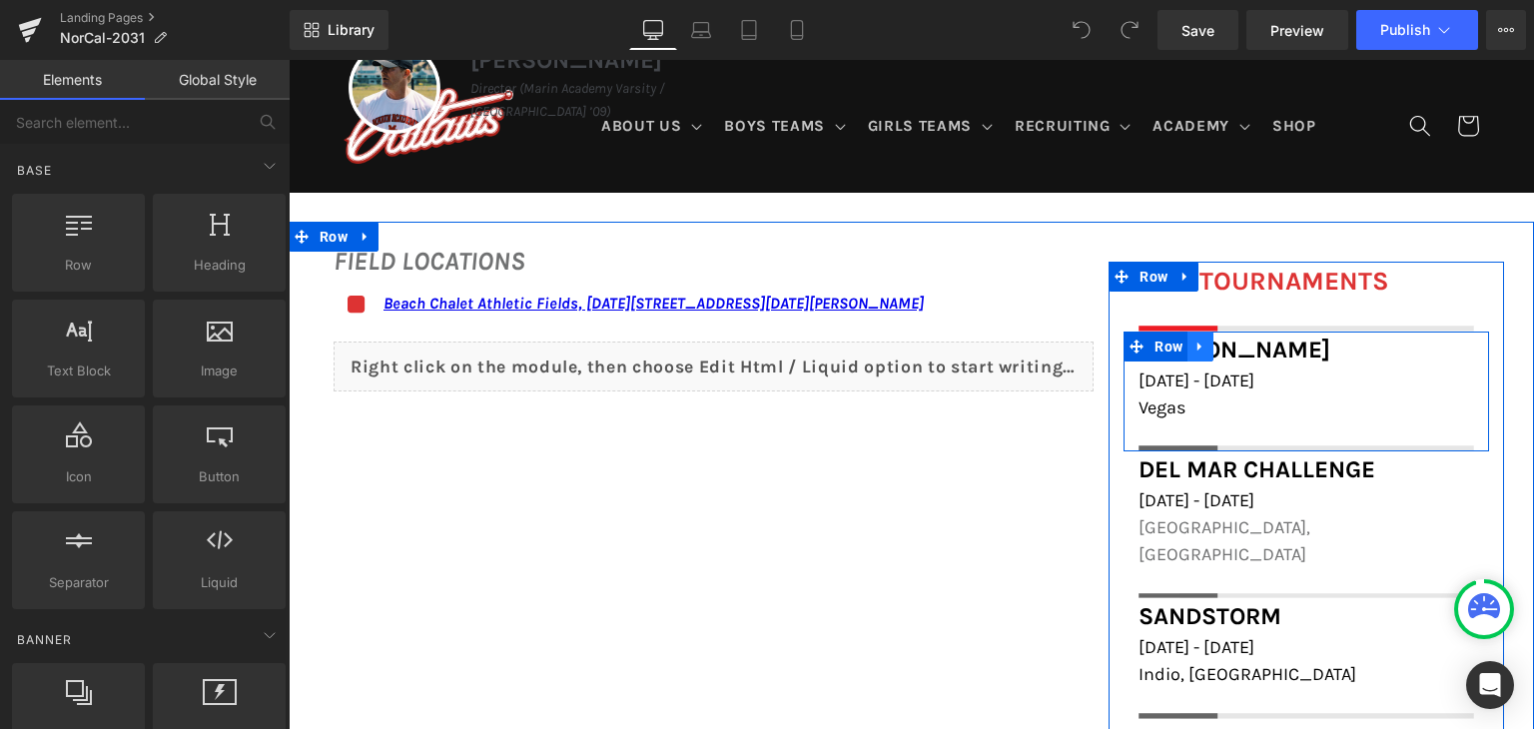
click at [1197, 344] on icon at bounding box center [1200, 346] width 14 height 15
click at [1219, 344] on icon at bounding box center [1226, 347] width 14 height 14
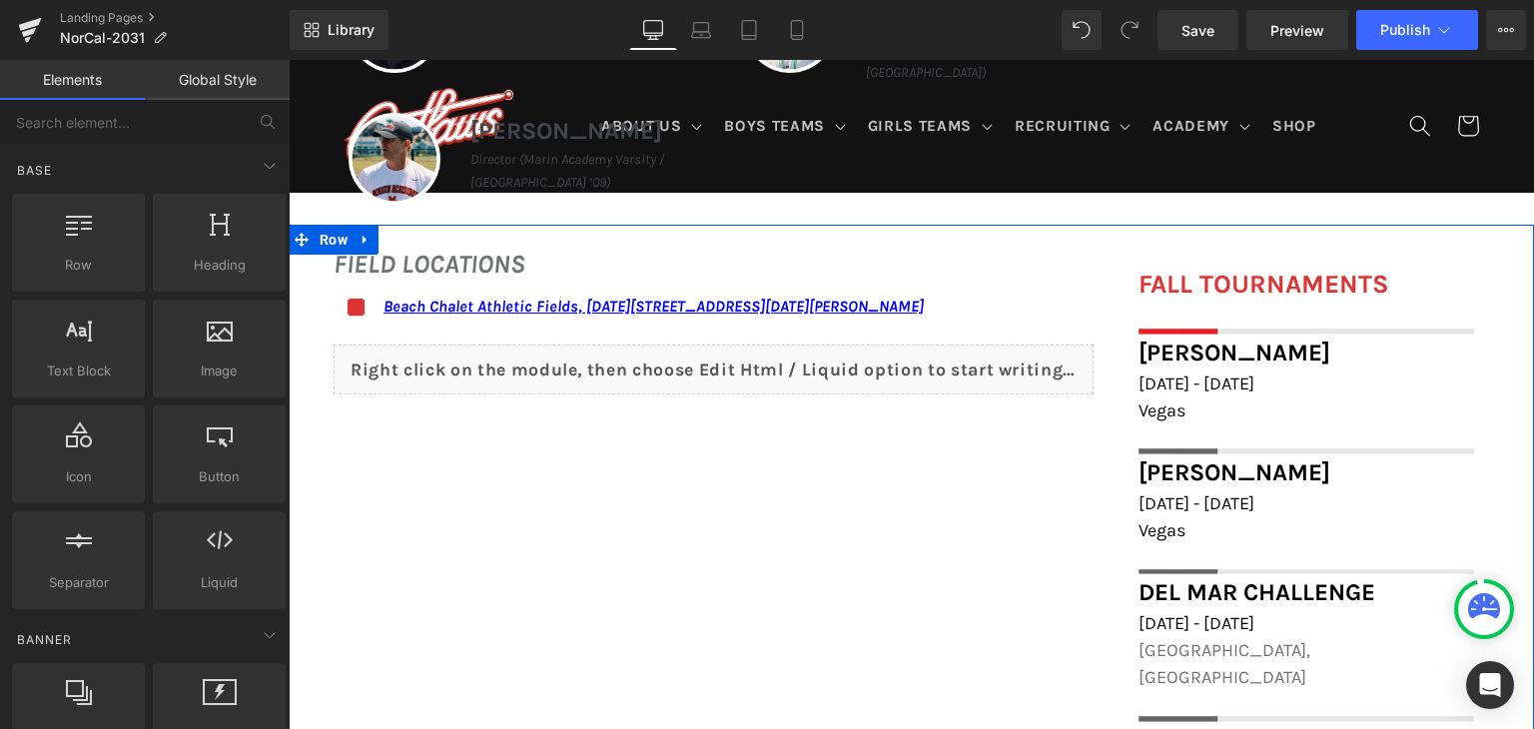
scroll to position [1110, 0]
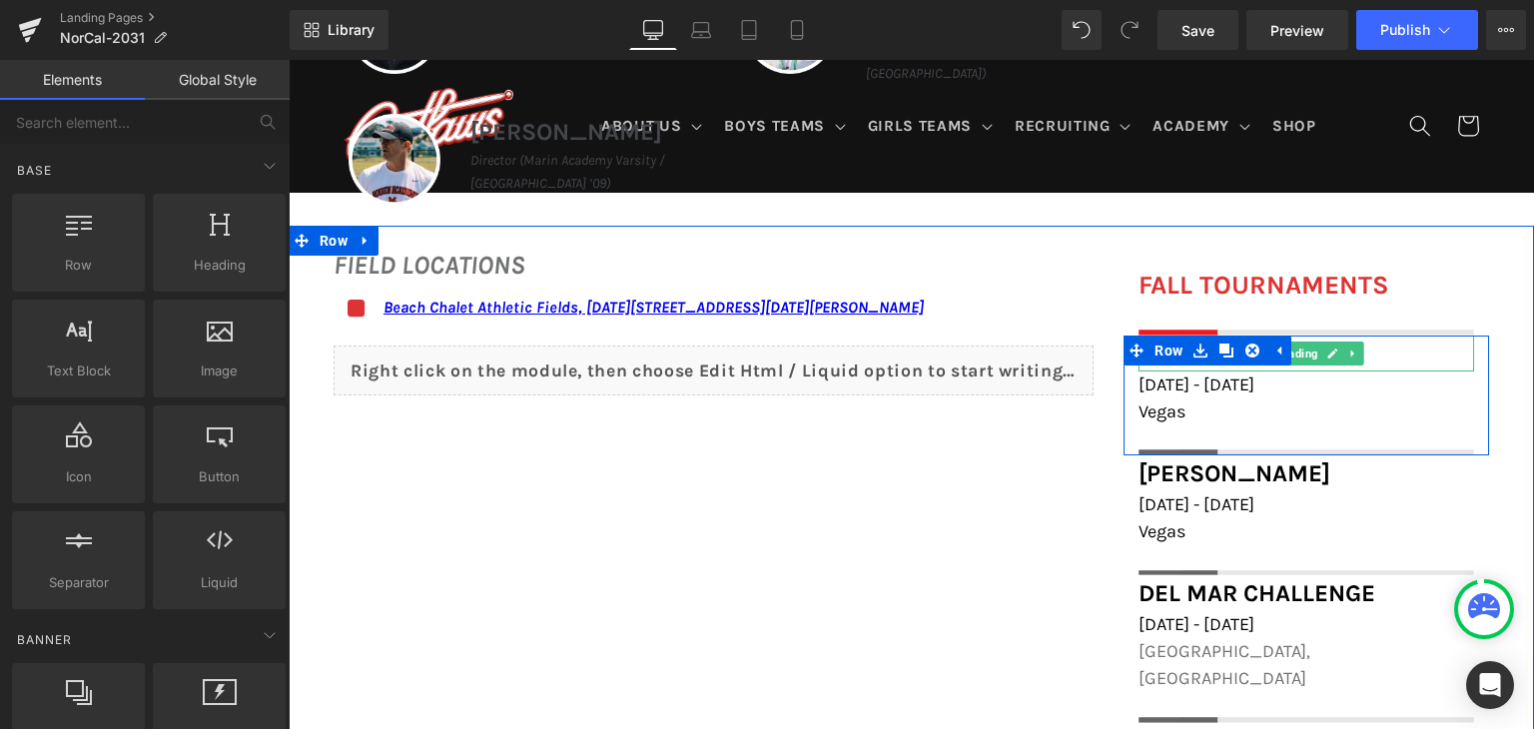
click at [1372, 359] on h1 "[PERSON_NAME]" at bounding box center [1306, 354] width 336 height 36
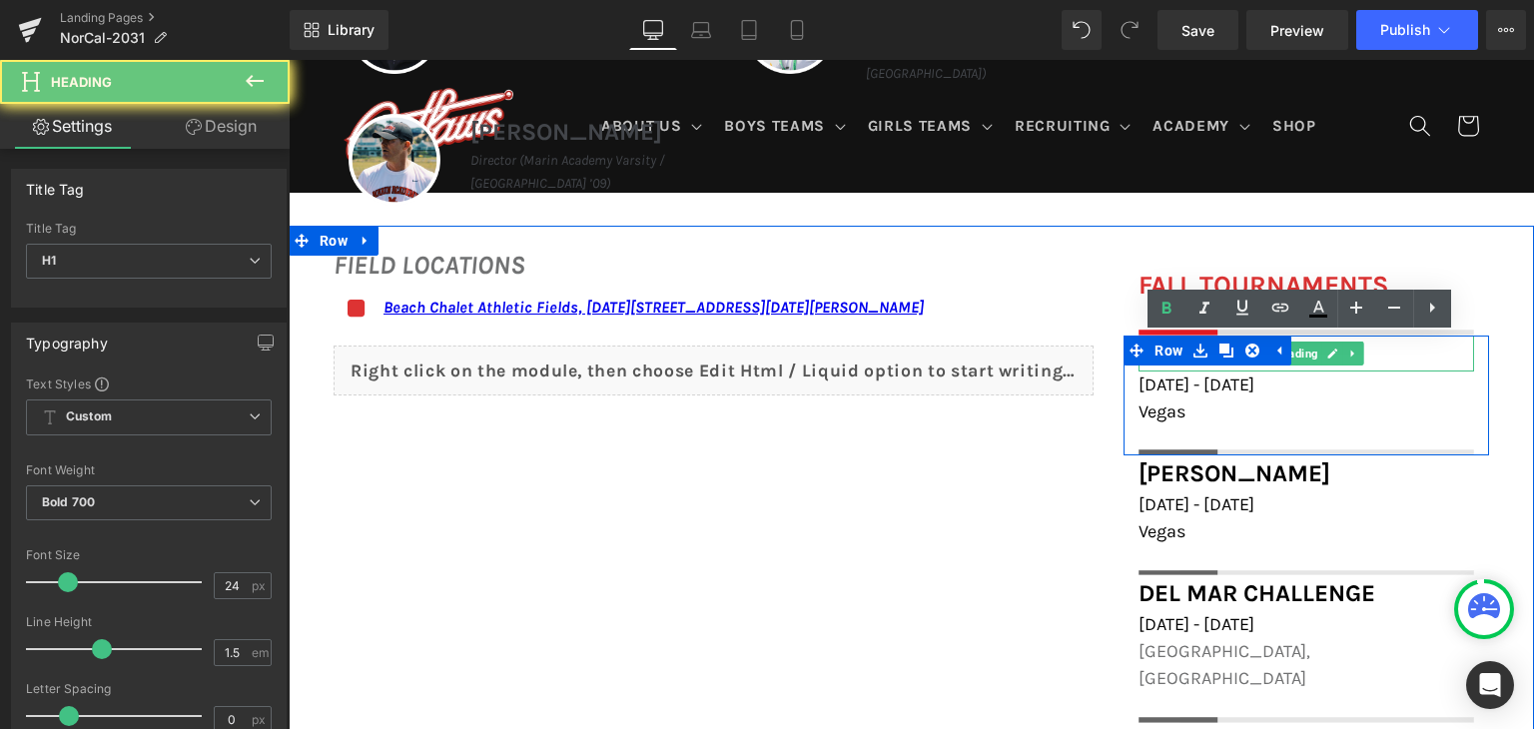
click at [1372, 359] on h1 "[PERSON_NAME]" at bounding box center [1306, 354] width 336 height 36
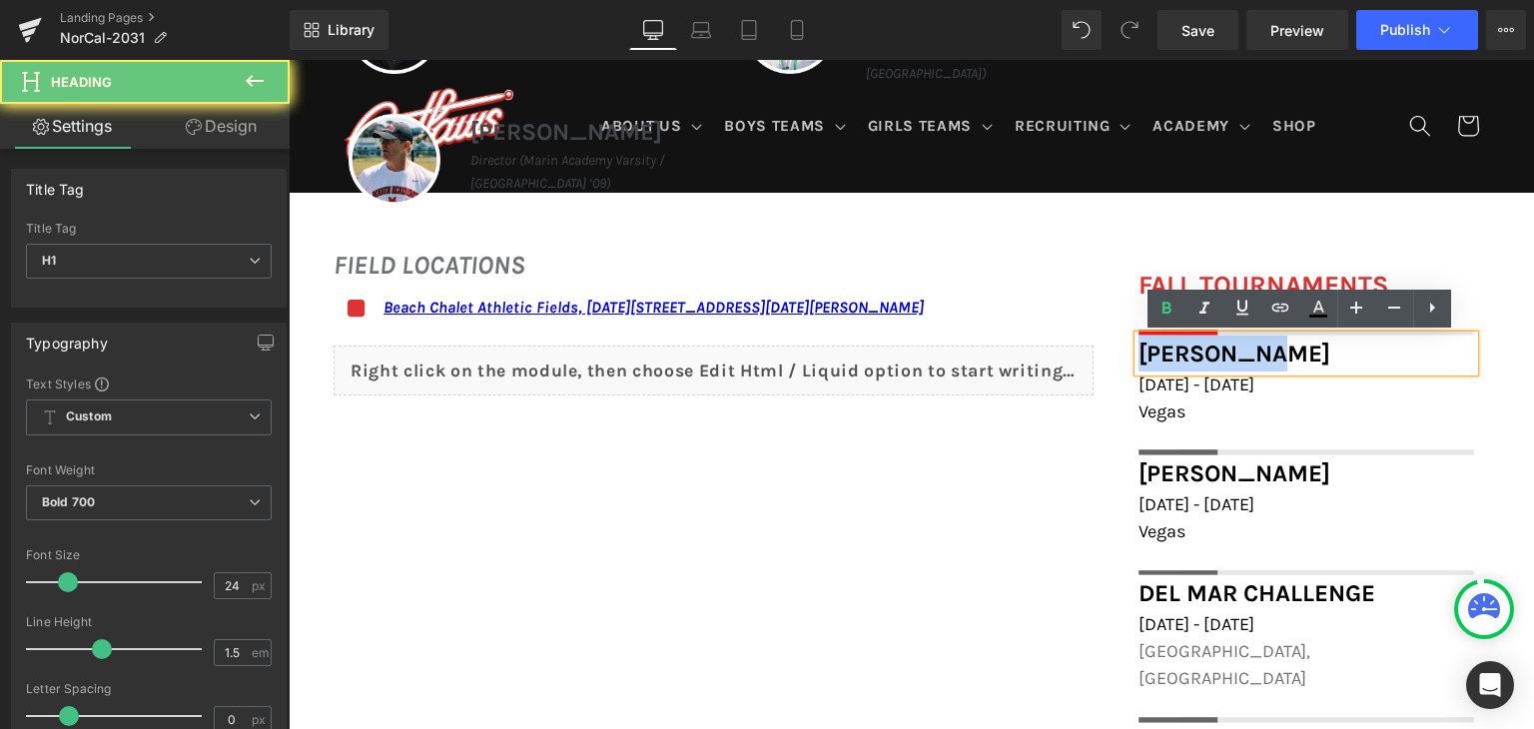
click at [1372, 359] on h1 "[PERSON_NAME]" at bounding box center [1306, 354] width 336 height 36
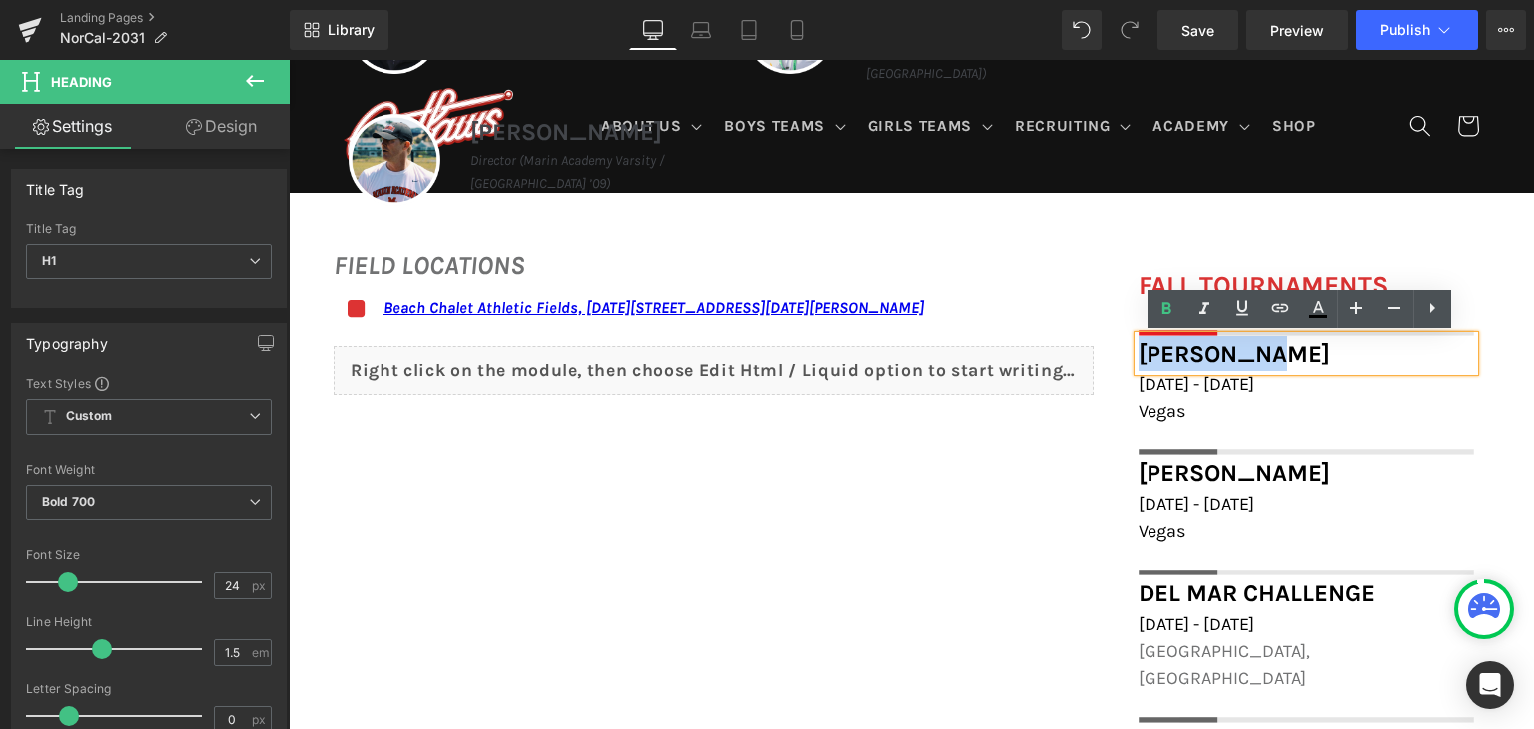
paste div
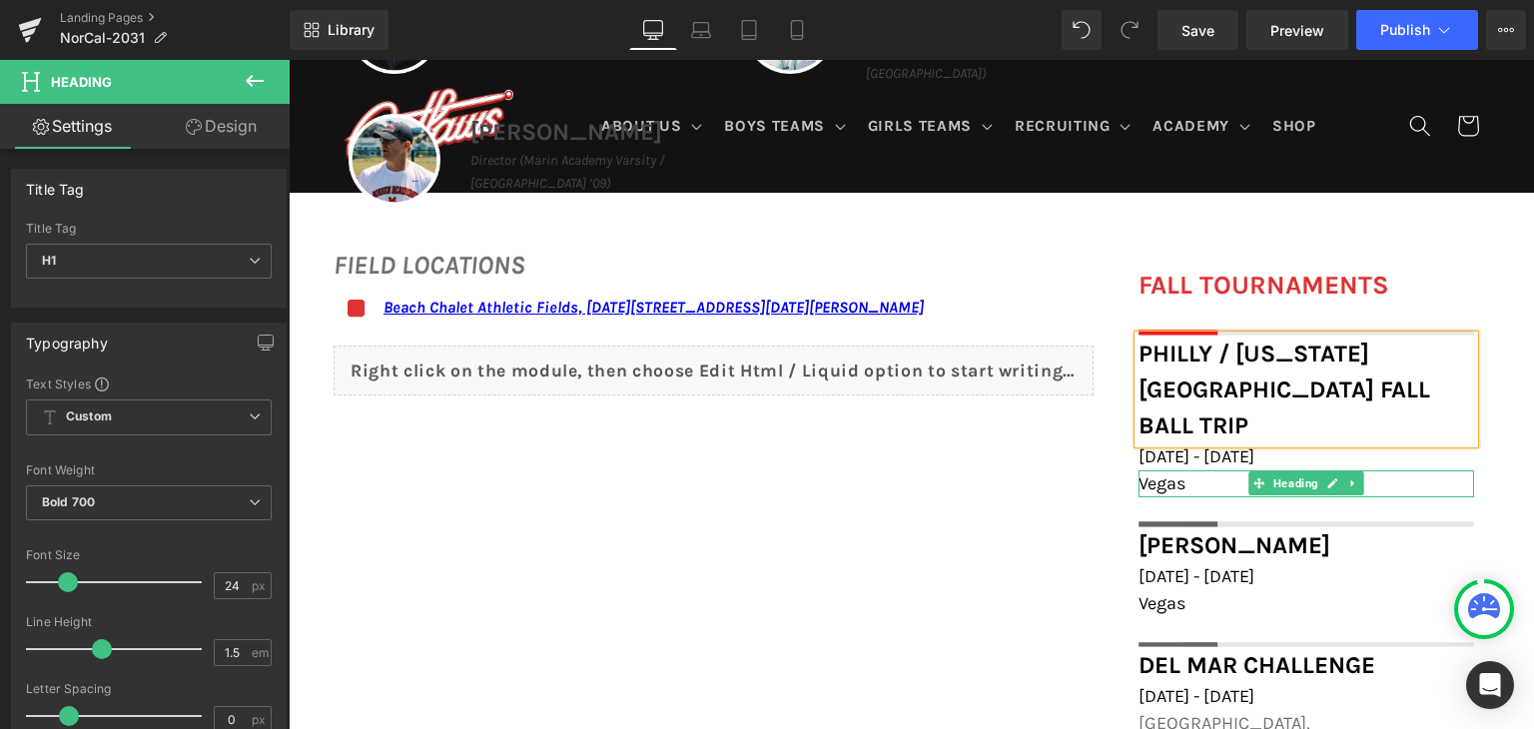
click at [1199, 470] on h1 "Vegas" at bounding box center [1306, 483] width 336 height 27
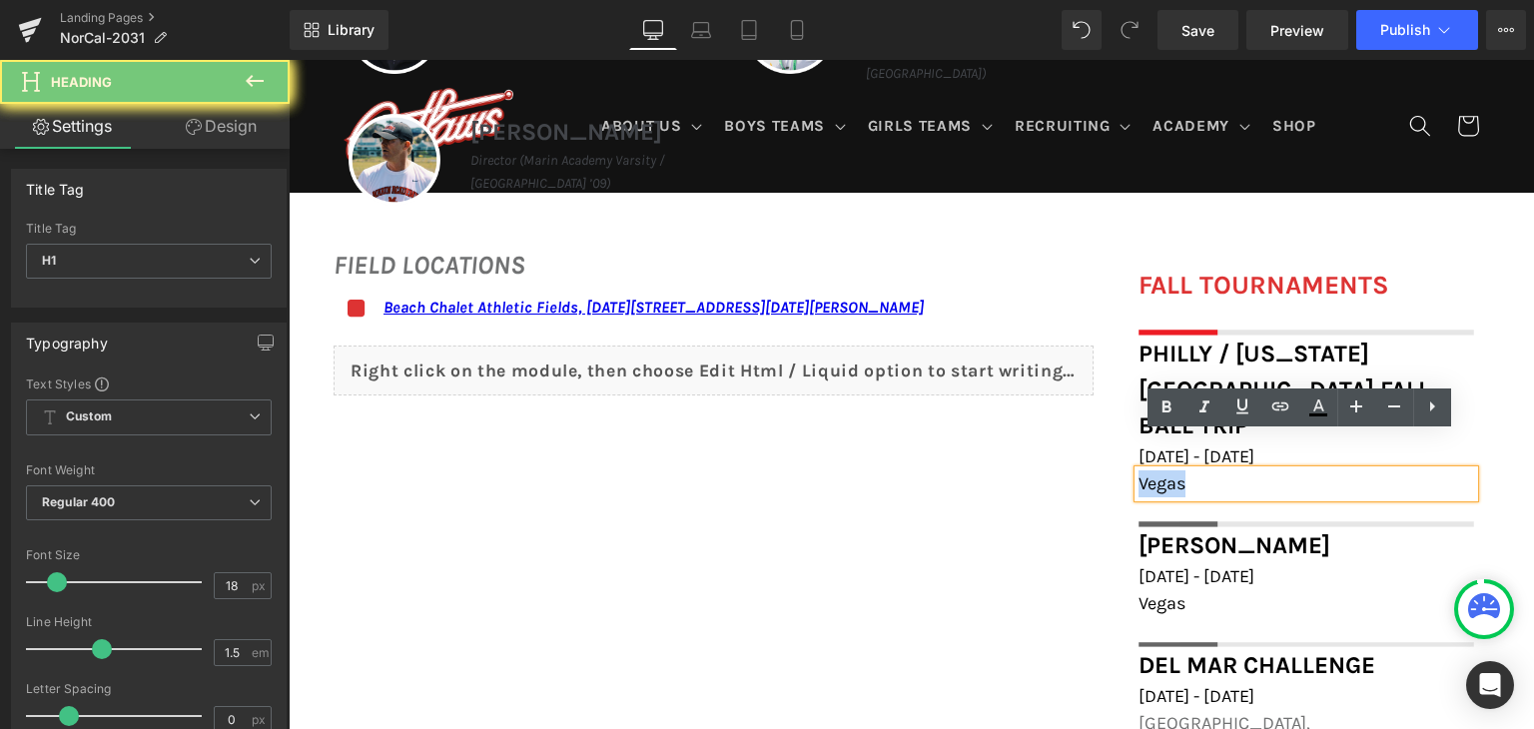
click at [1199, 470] on h1 "Vegas" at bounding box center [1306, 483] width 336 height 27
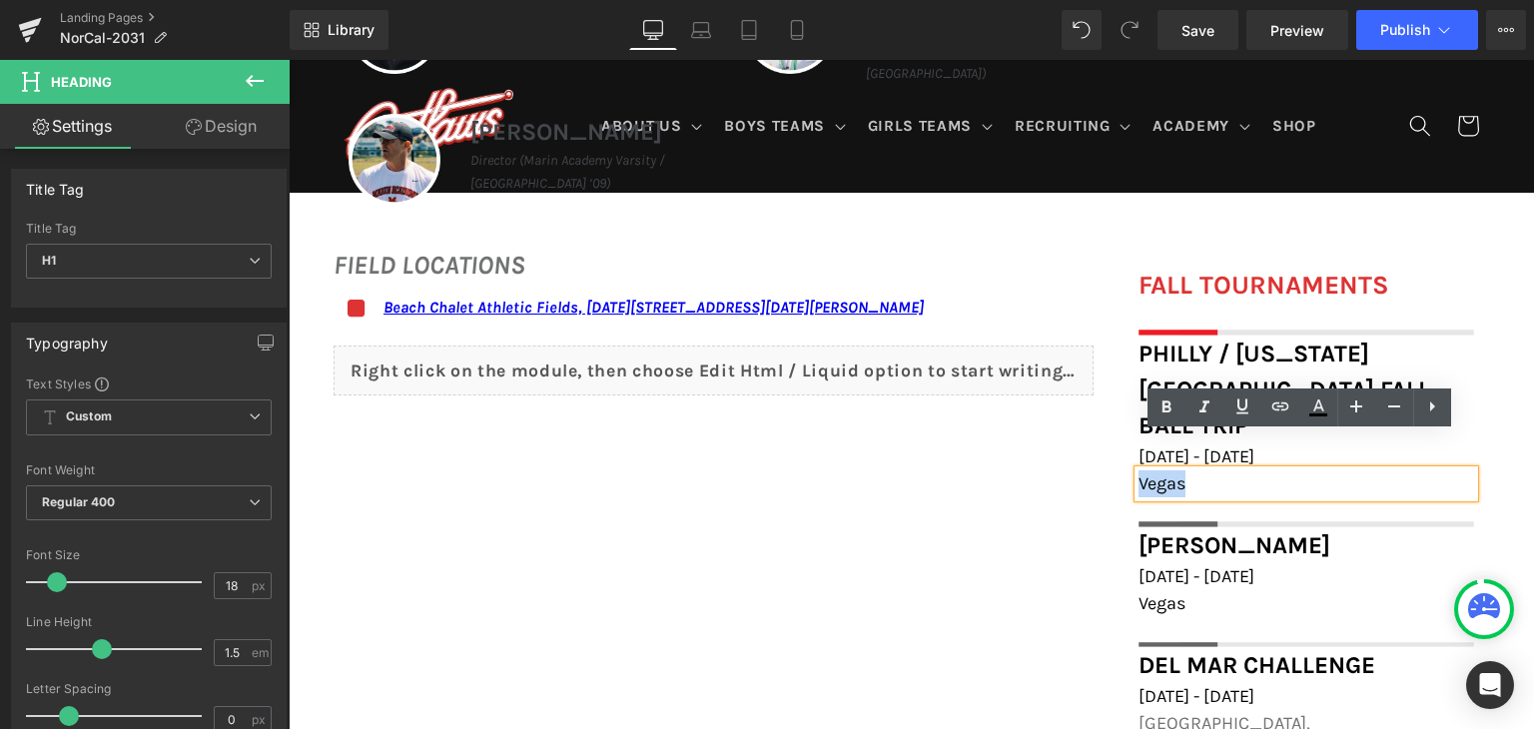
paste div
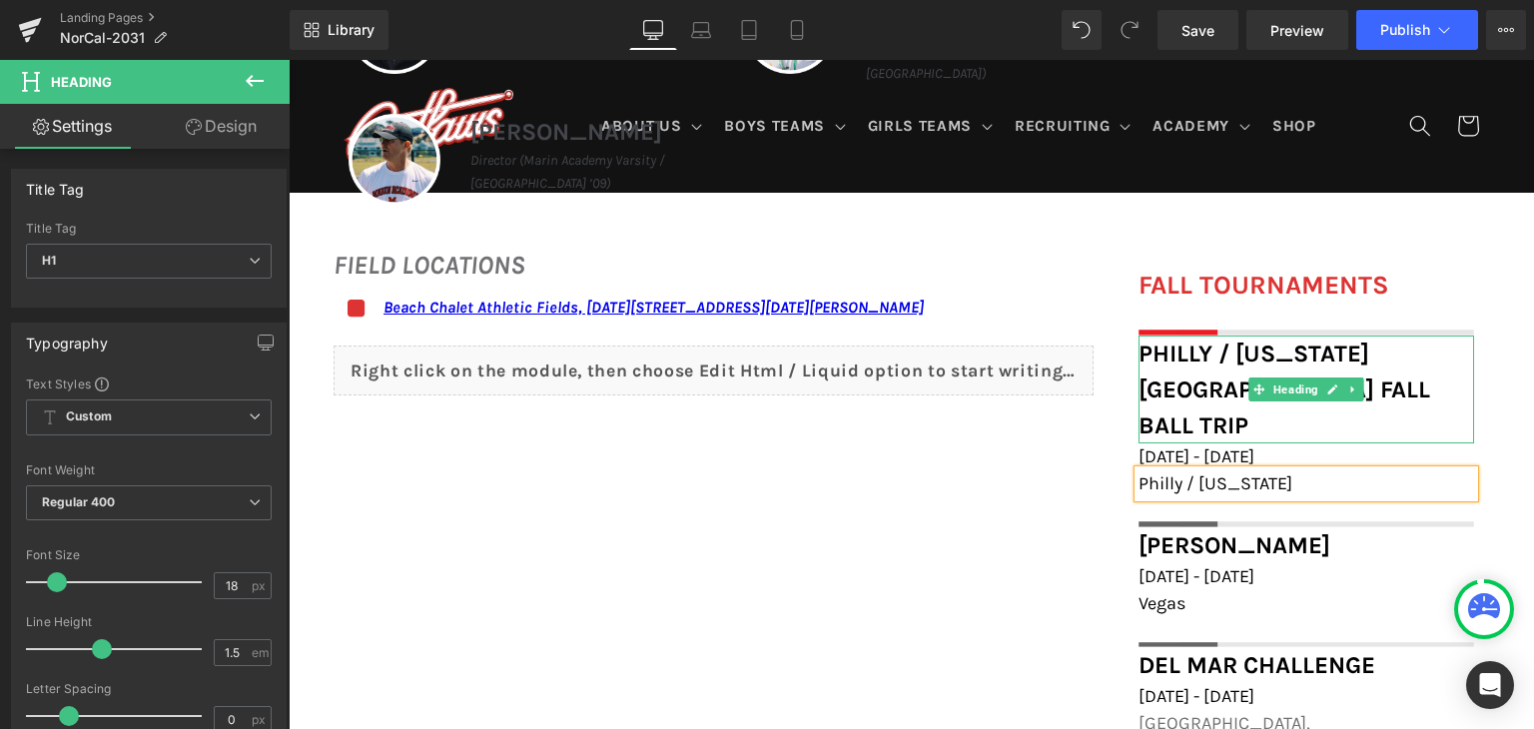
click at [1384, 353] on font "Philly / [US_STATE] [GEOGRAPHIC_DATA] Fall Ball Trip" at bounding box center [1284, 390] width 292 height 100
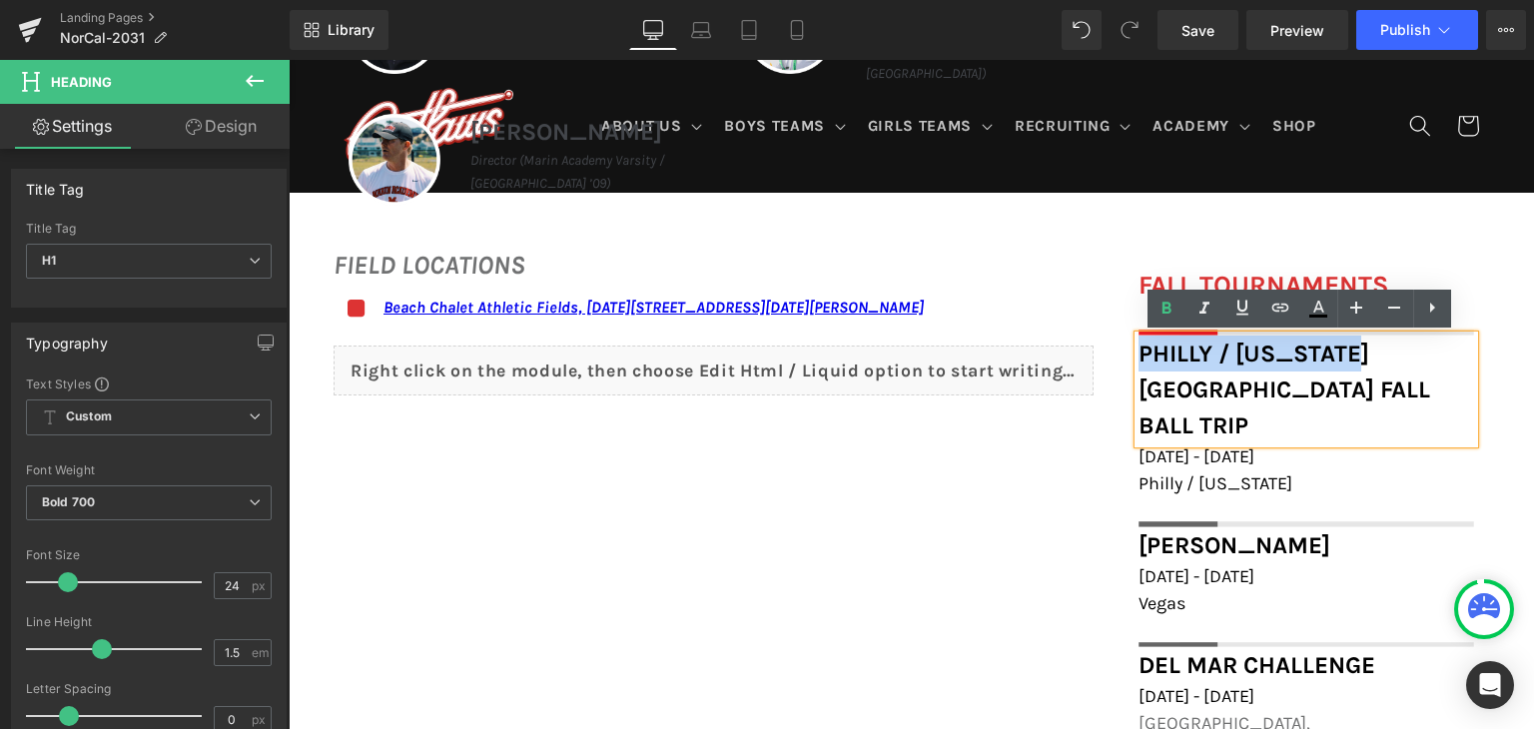
drag, startPoint x: 1359, startPoint y: 350, endPoint x: 1134, endPoint y: 346, distance: 224.7
click at [1138, 346] on font "Philly / [US_STATE] [GEOGRAPHIC_DATA] Fall Ball Trip" at bounding box center [1284, 390] width 292 height 100
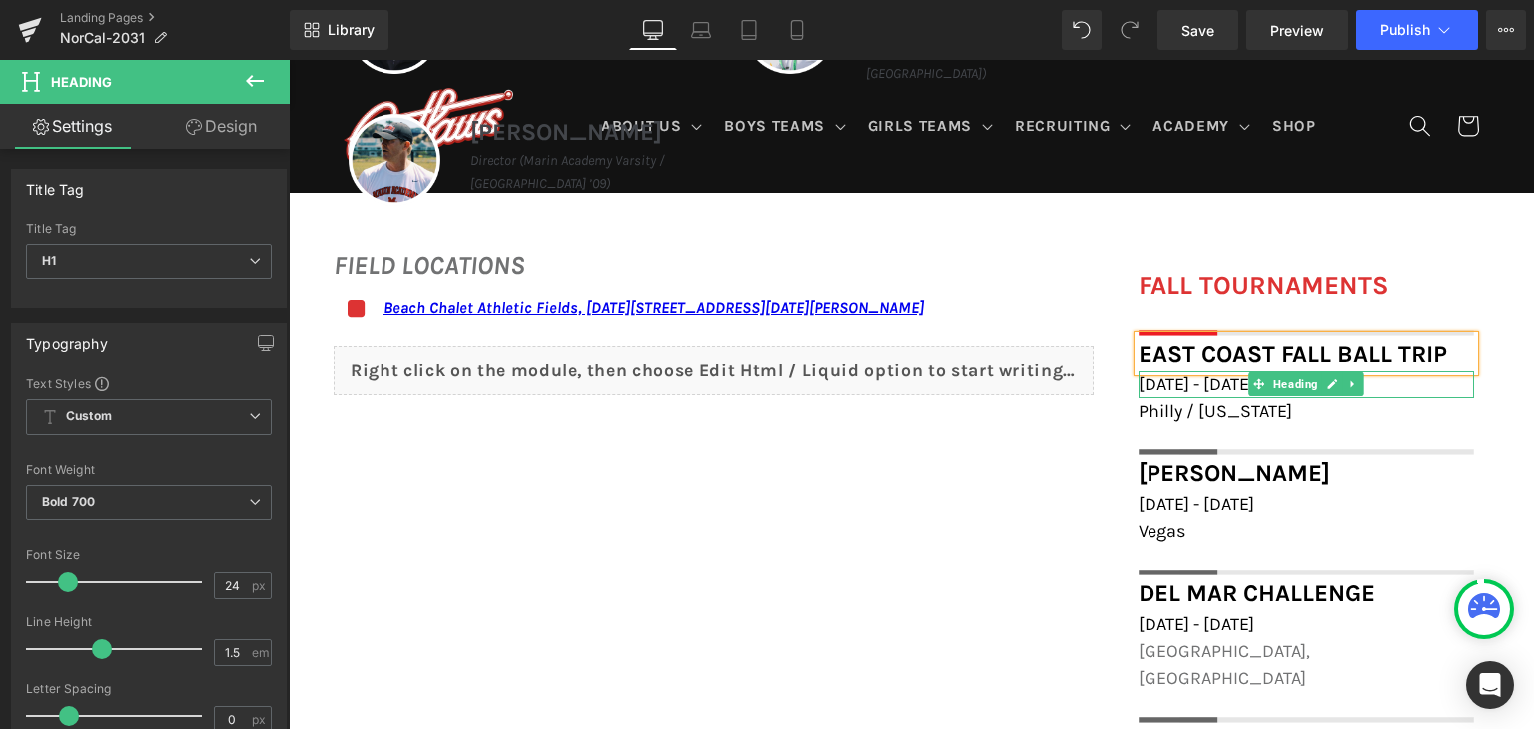
click at [1211, 385] on span "[DATE] - [DATE]" at bounding box center [1196, 385] width 116 height 22
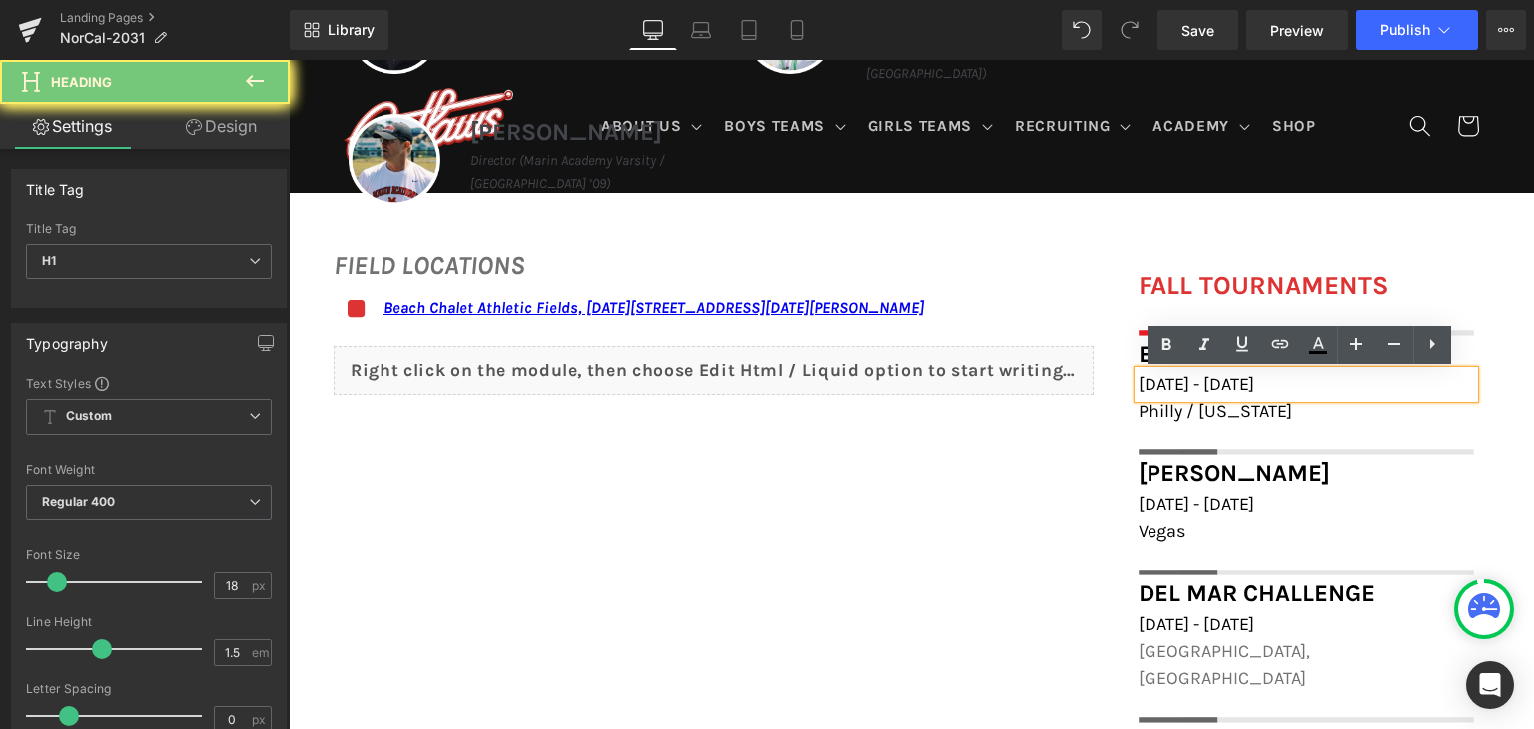
click at [1211, 385] on span "[DATE] - [DATE]" at bounding box center [1196, 385] width 116 height 22
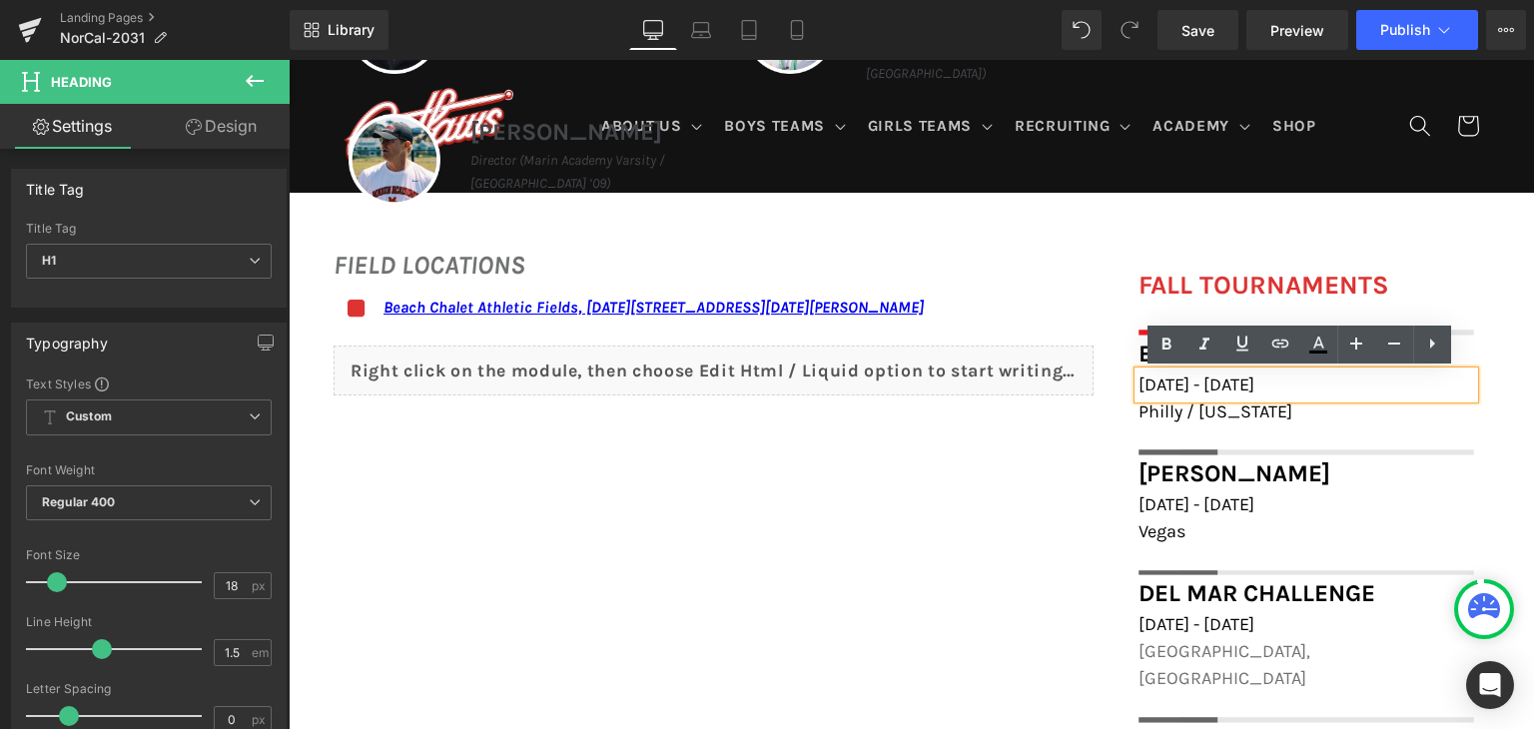
paste div
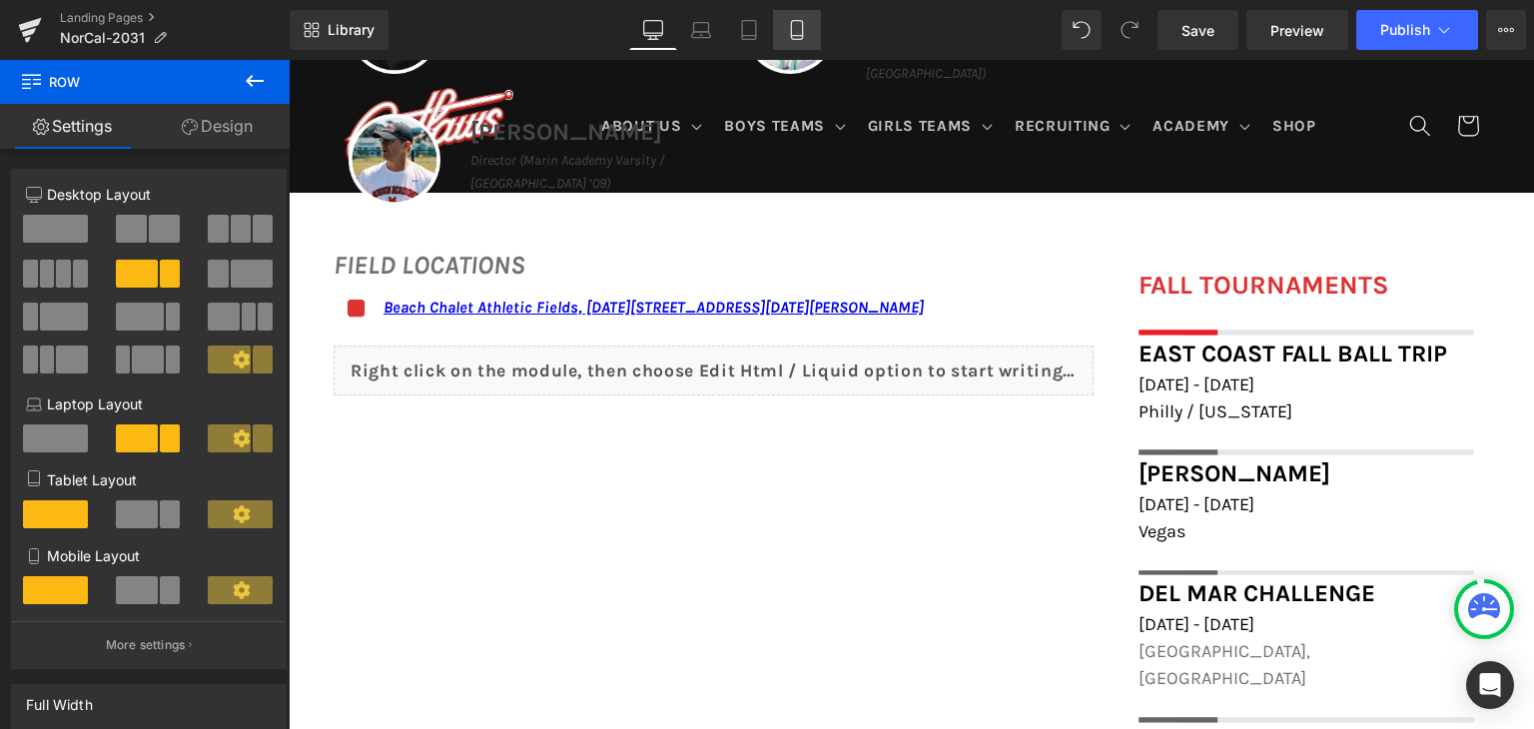
click at [795, 32] on icon at bounding box center [797, 30] width 20 height 20
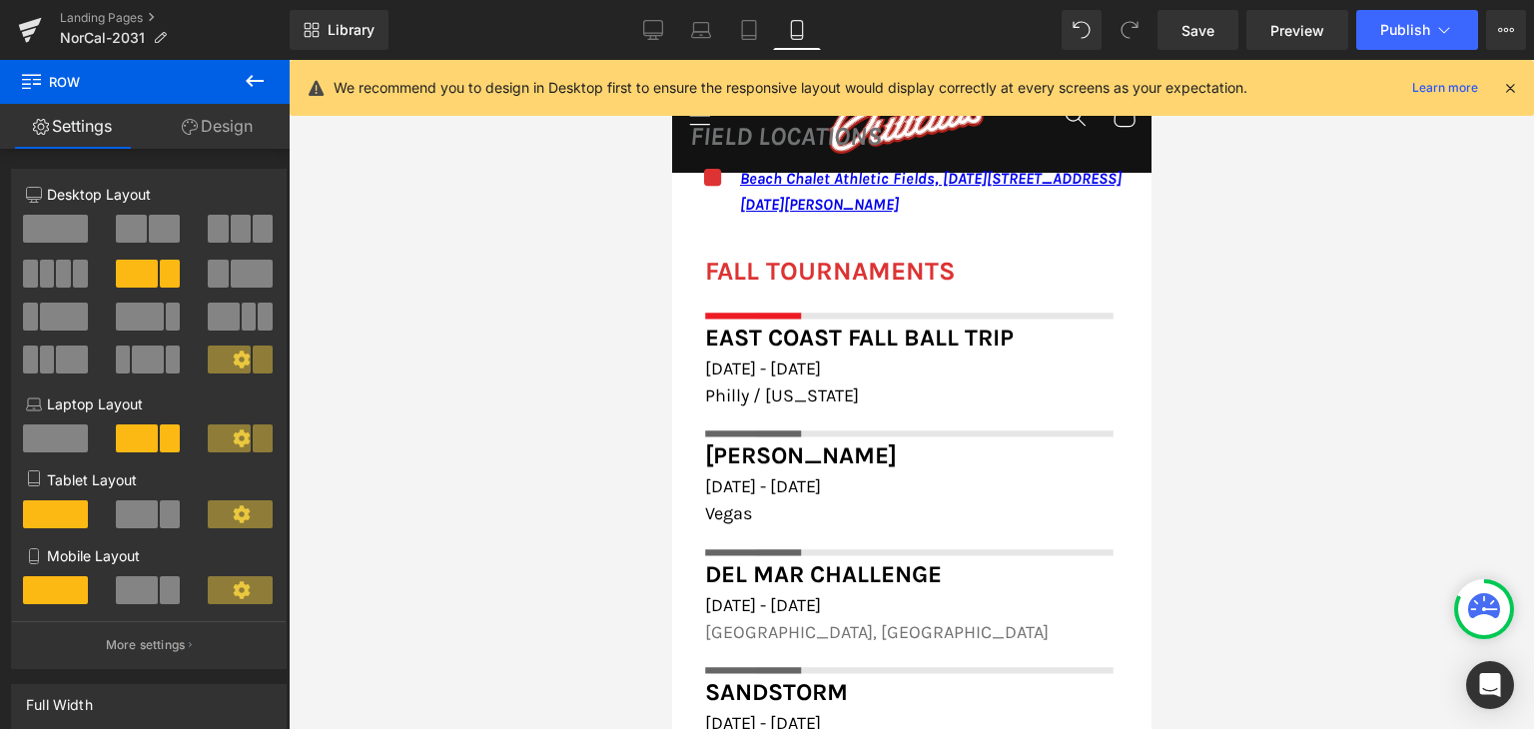
scroll to position [2097, 0]
click at [656, 26] on icon at bounding box center [653, 30] width 20 height 20
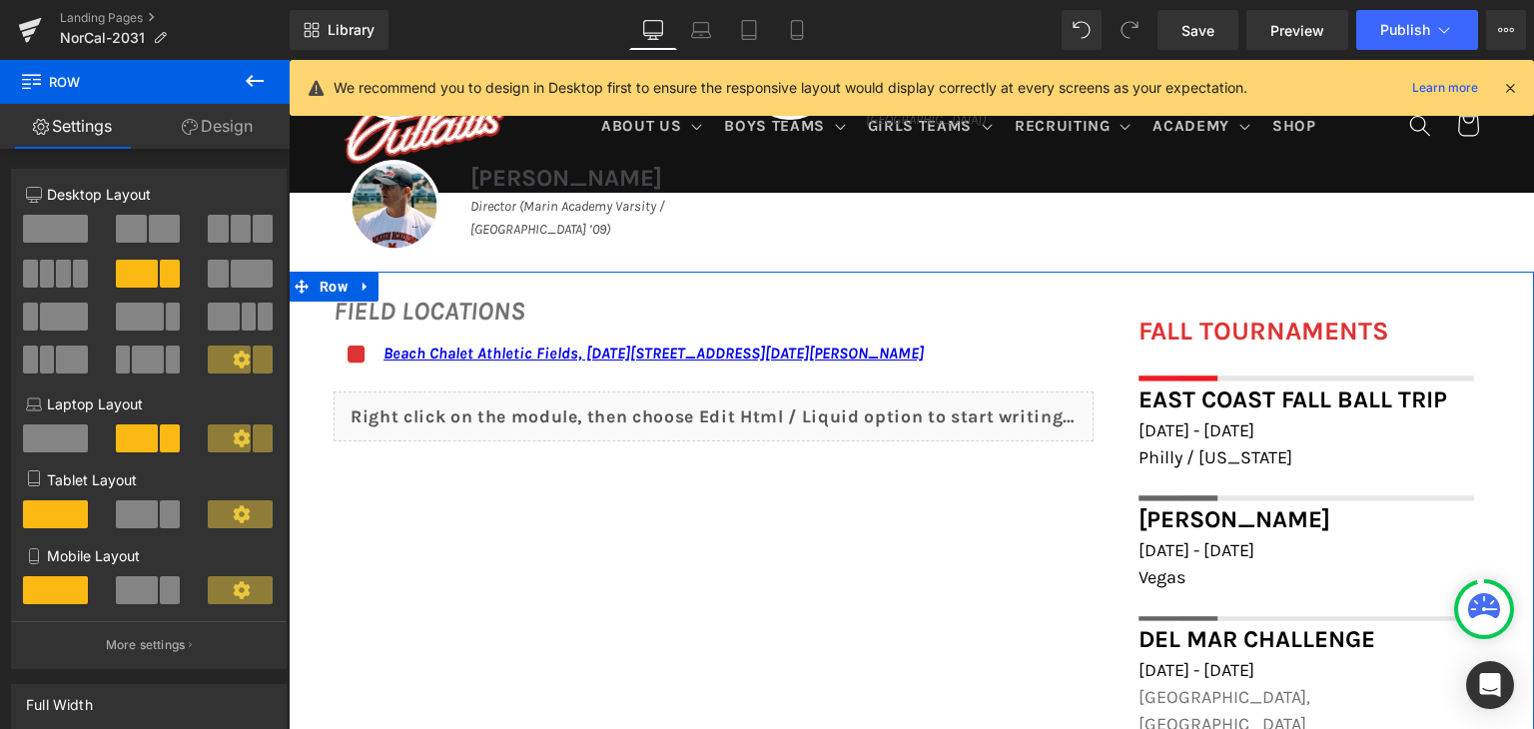
scroll to position [1063, 0]
click at [1513, 85] on icon at bounding box center [1510, 88] width 18 height 18
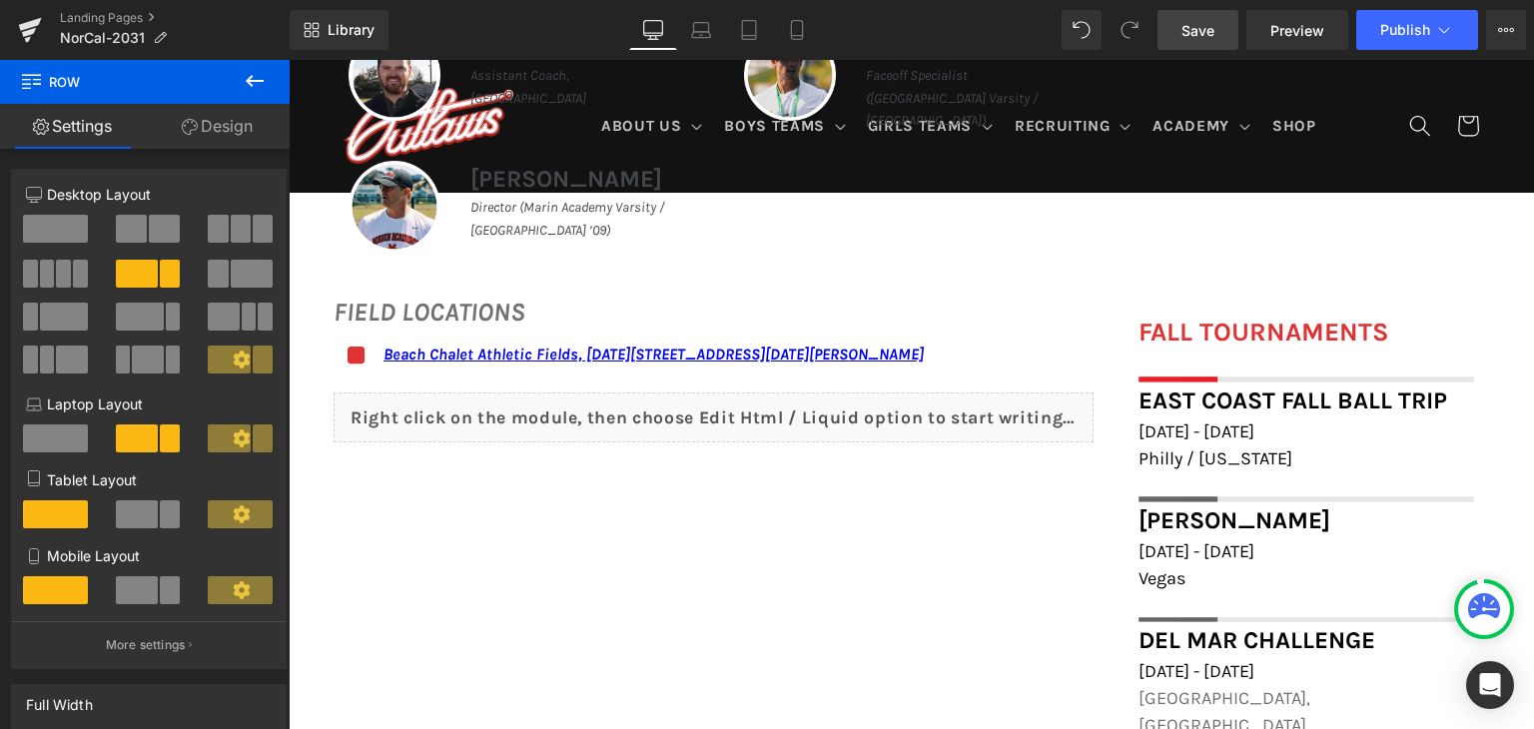
click at [1183, 17] on link "Save" at bounding box center [1197, 30] width 81 height 40
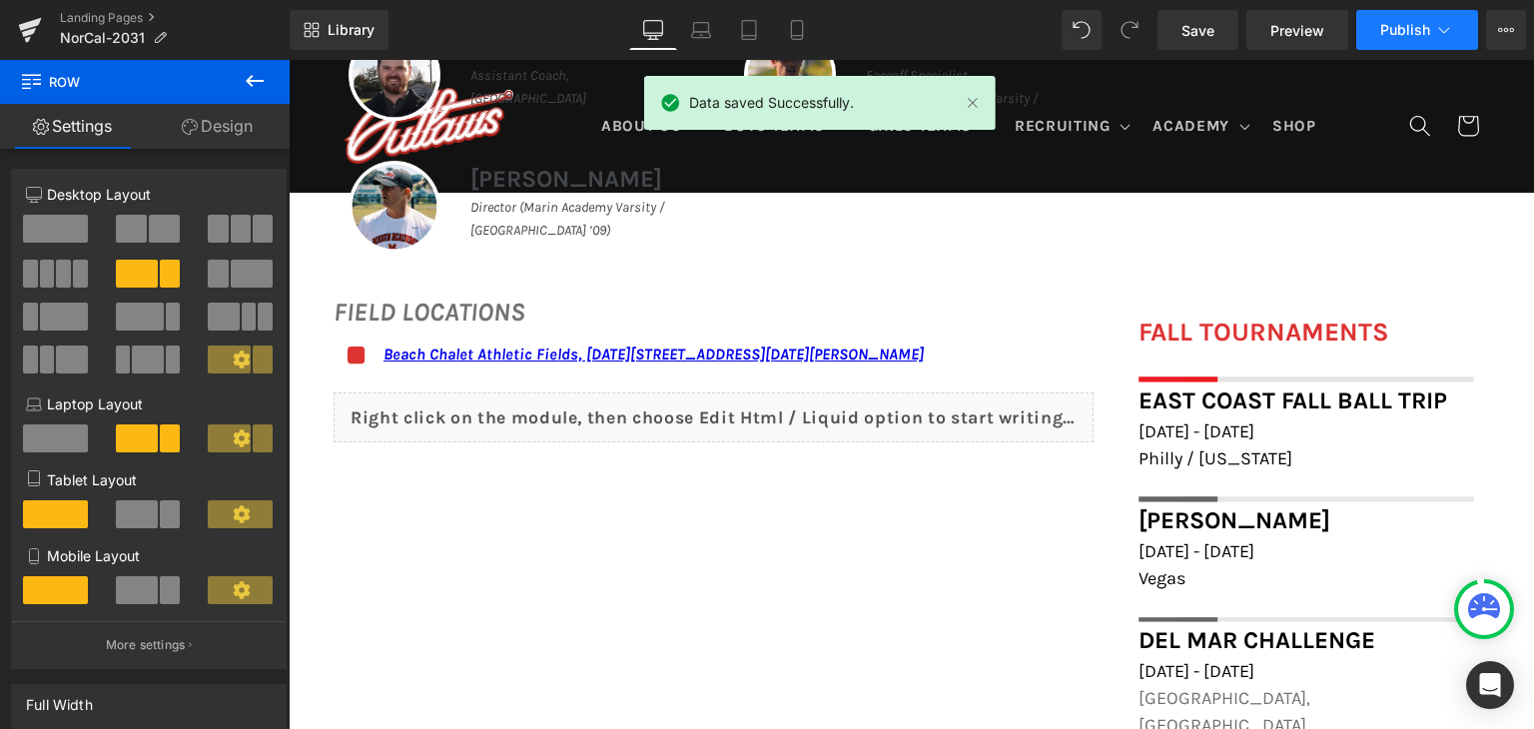
click at [1408, 29] on span "Publish" at bounding box center [1405, 30] width 50 height 16
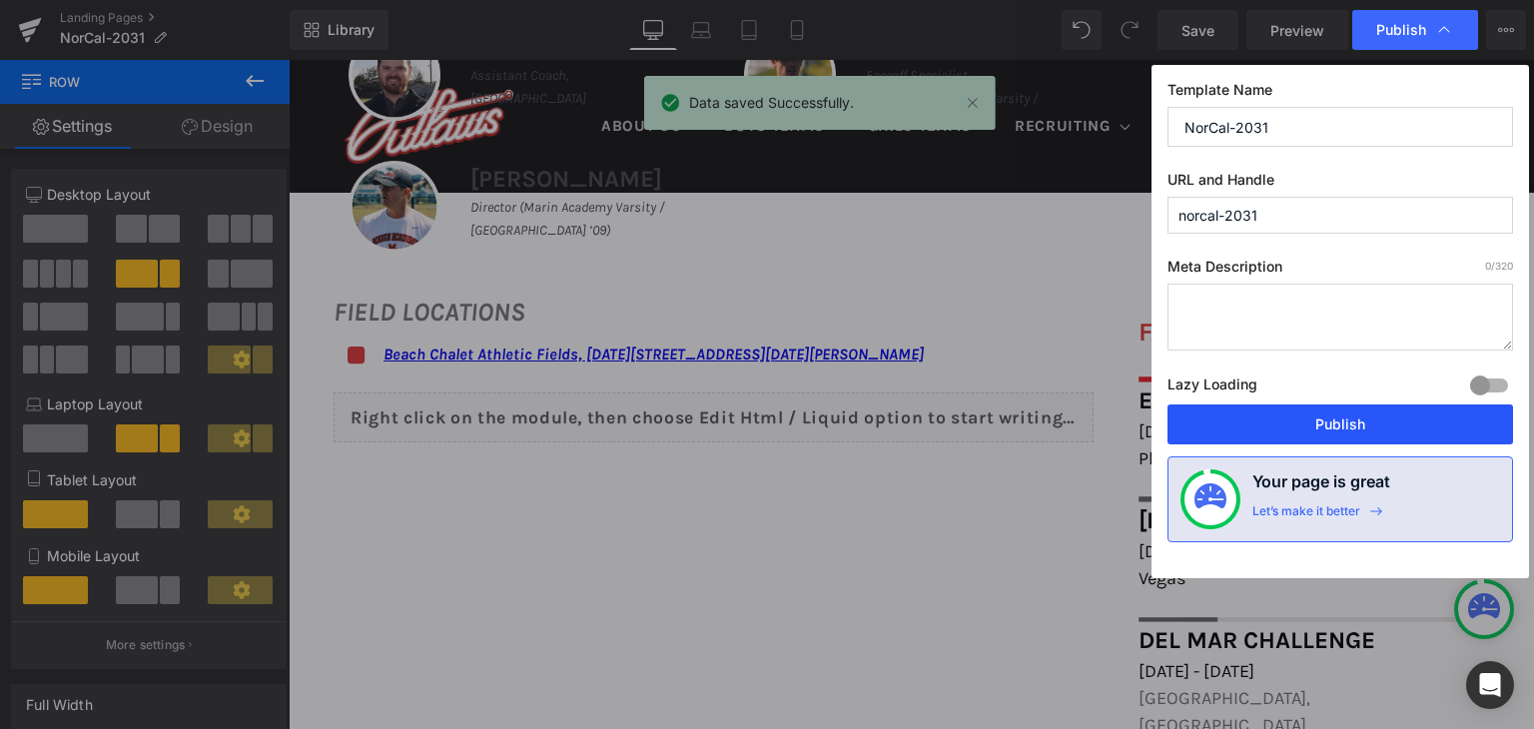
click at [1314, 436] on button "Publish" at bounding box center [1340, 424] width 346 height 40
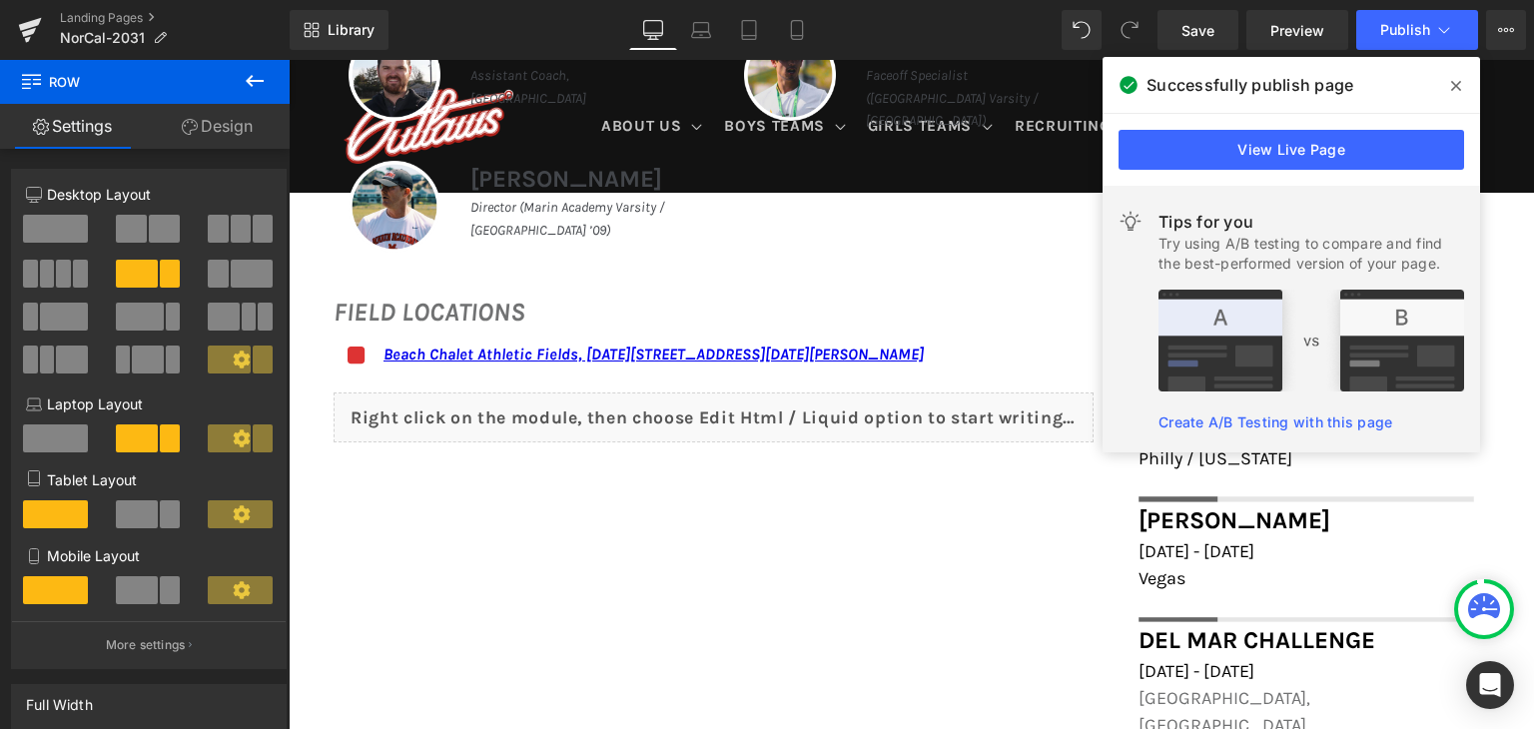
click at [1459, 89] on icon at bounding box center [1456, 86] width 10 height 10
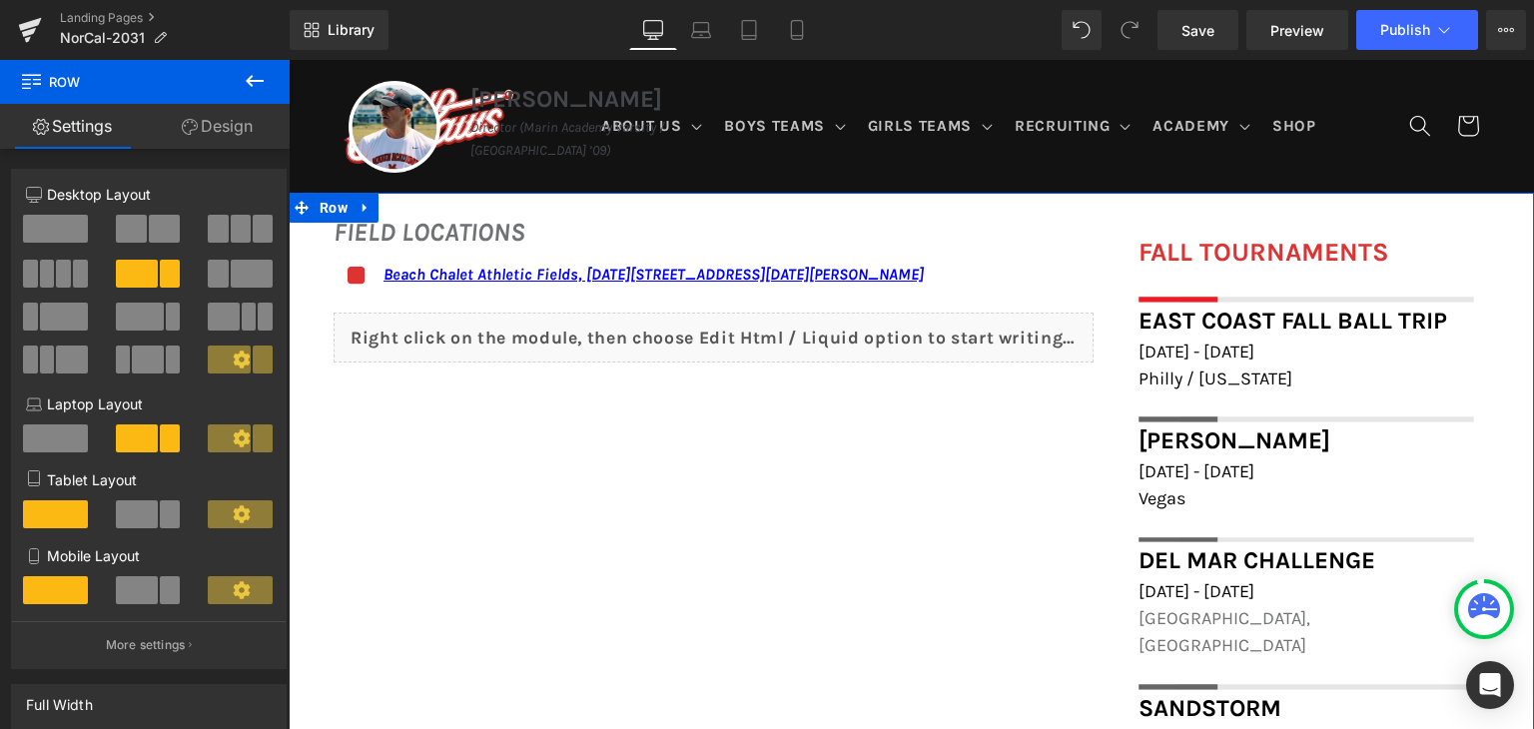
scroll to position [1143, 0]
